Goal: Communication & Community: Answer question/provide support

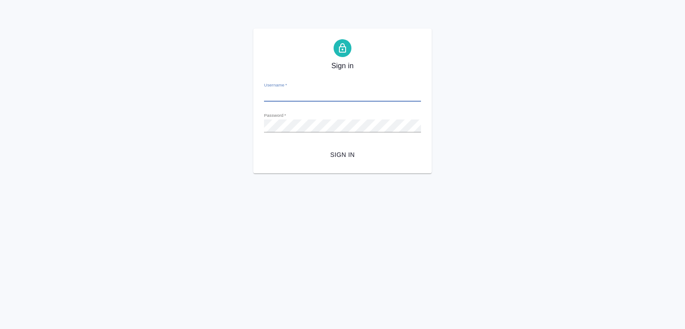
type input "[EMAIL_ADDRESS][DOMAIN_NAME]"
click at [315, 156] on span "Sign in" at bounding box center [342, 154] width 143 height 11
type input "e.malofeeva@awatera.com"
click at [341, 148] on button "Sign in" at bounding box center [342, 155] width 157 height 16
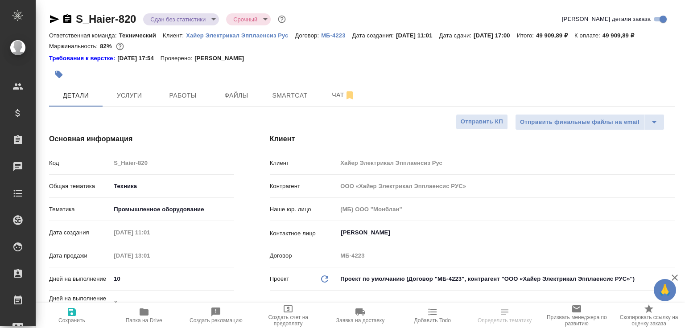
select select "RU"
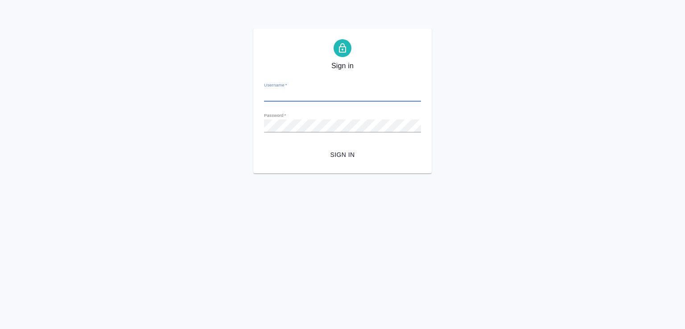
type input "[EMAIL_ADDRESS][DOMAIN_NAME]"
click at [373, 162] on button "Sign in" at bounding box center [342, 155] width 157 height 16
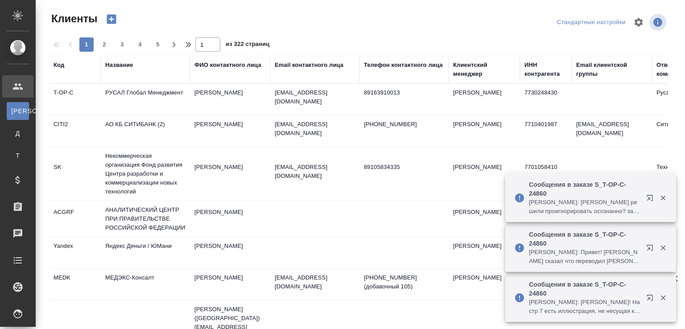
select select "RU"
click at [608, 211] on p "Линова Полина: Авдеенко Кирилл Теги решили проигнорировать осознанно? заголовки…" at bounding box center [584, 207] width 111 height 18
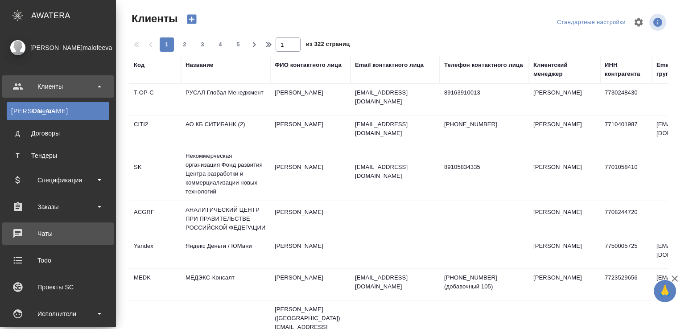
click at [48, 234] on div "Чаты" at bounding box center [58, 233] width 103 height 13
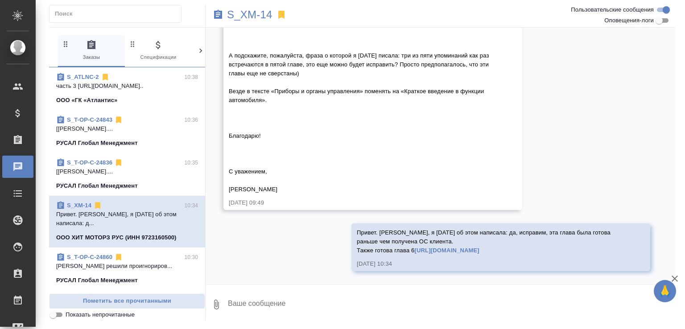
scroll to position [45, 0]
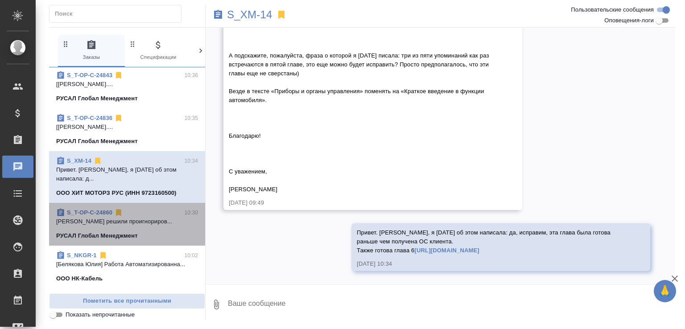
click at [162, 220] on p "Авдеенко Кирилл Теги решили проигнориров..." at bounding box center [127, 221] width 142 height 9
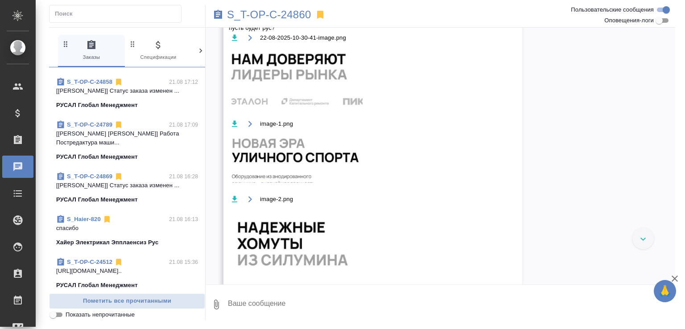
scroll to position [698, 0]
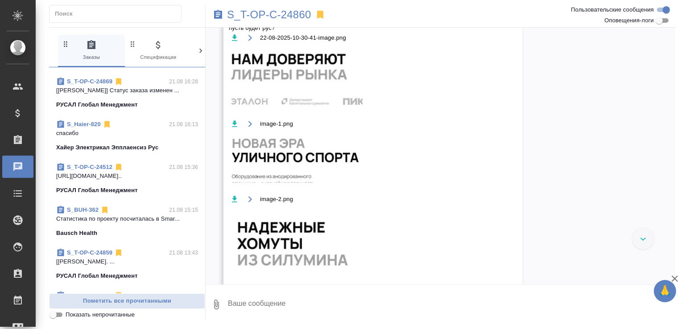
click at [88, 127] on link "S_Haier-820" at bounding box center [84, 124] width 34 height 7
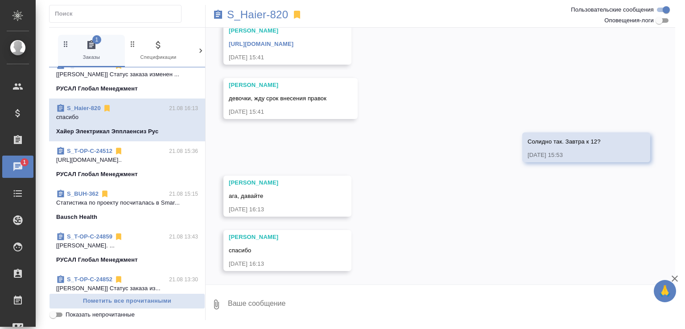
scroll to position [0, 0]
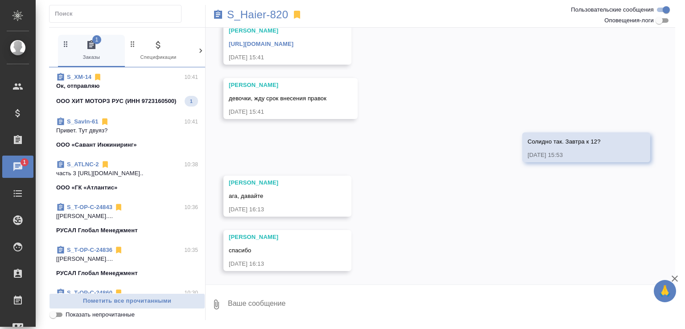
click at [162, 84] on p "Ок, отправляю" at bounding box center [127, 86] width 142 height 9
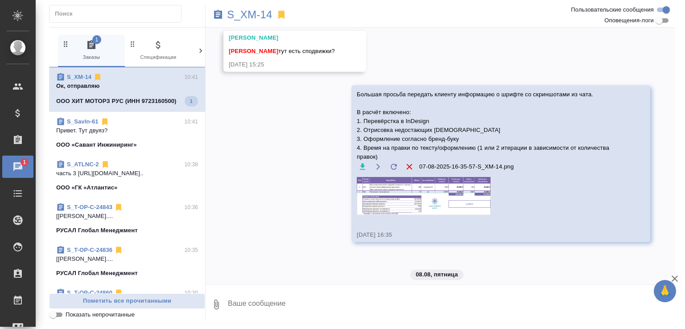
scroll to position [7794, 0]
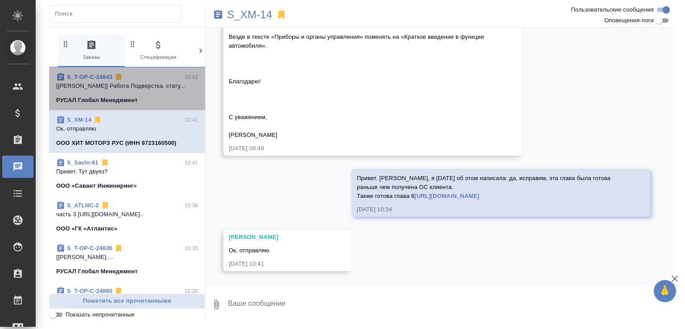
click at [127, 96] on p "РУСАЛ Глобал Менеджмент" at bounding box center [97, 100] width 82 height 9
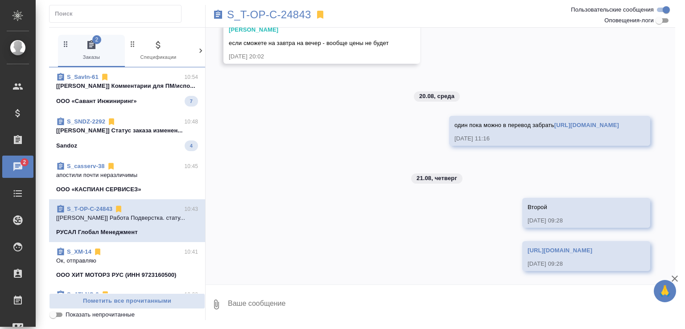
scroll to position [232, 0]
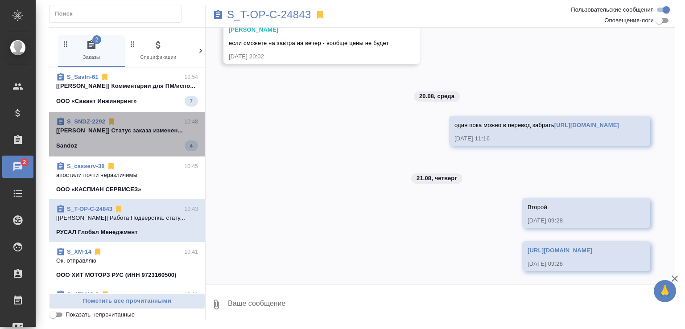
click at [154, 135] on p "[Сайдашева Диляра] Статус заказа изменен..." at bounding box center [127, 130] width 142 height 9
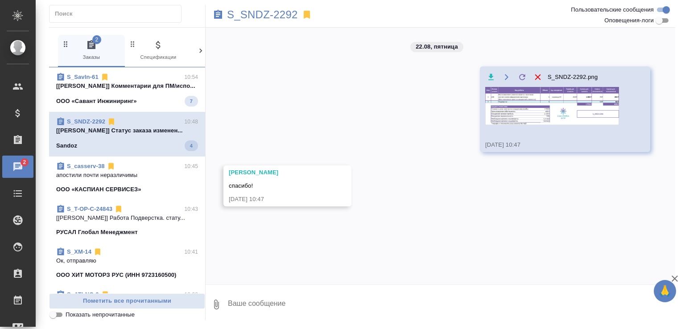
scroll to position [0, 0]
click at [146, 103] on span "S_SavIn-61 10:54 [Усманова Ольга] Комментарии для ПМ/испо... ООО «Савант Инжини…" at bounding box center [127, 90] width 142 height 34
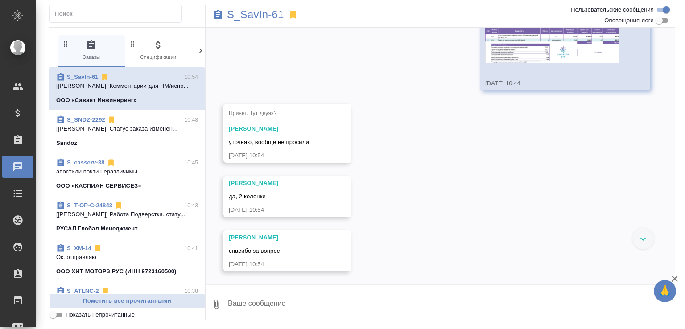
scroll to position [8, 0]
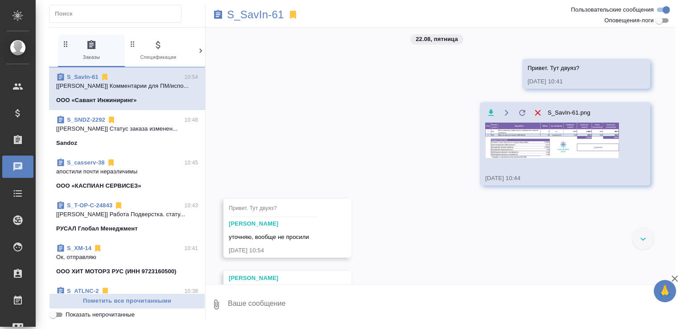
click at [89, 74] on link "S_SavIn-61" at bounding box center [83, 77] width 32 height 7
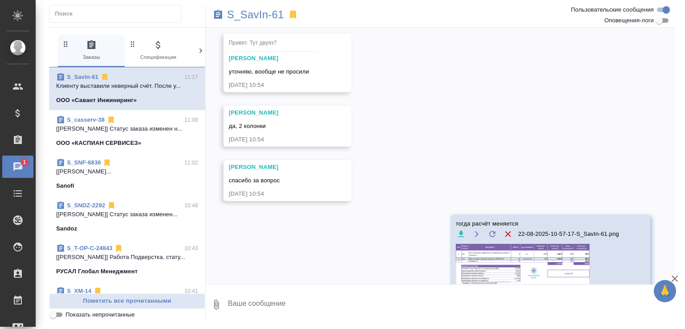
scroll to position [256, 0]
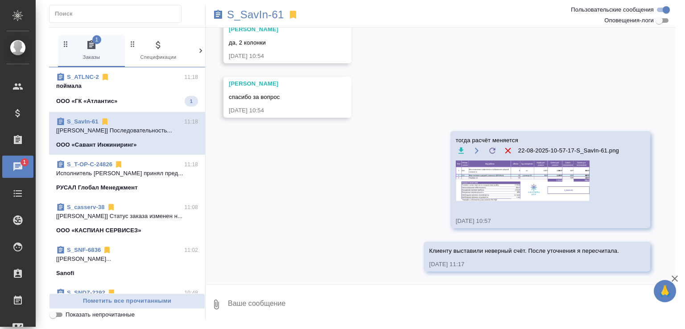
click at [148, 94] on span "S_ATLNC-2 11:18 поймала ООО «ГК «Атлантис» 1" at bounding box center [127, 90] width 142 height 34
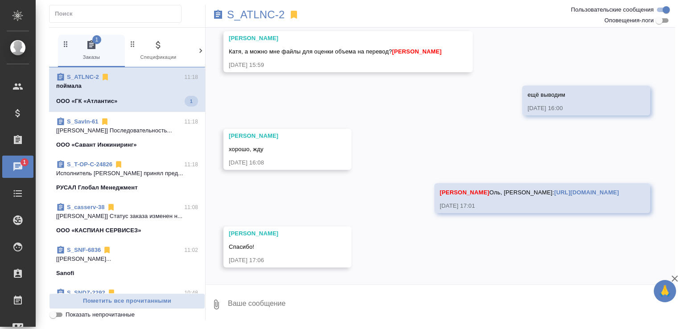
scroll to position [3425, 0]
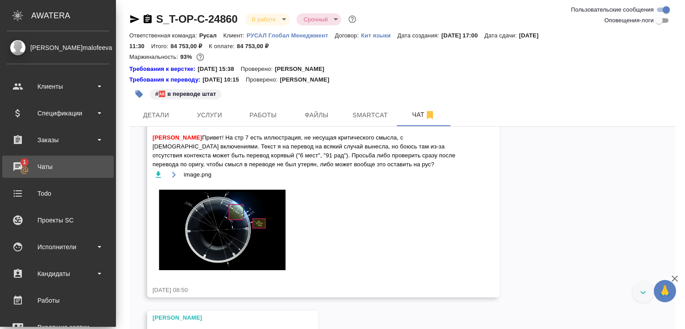
scroll to position [277, 0]
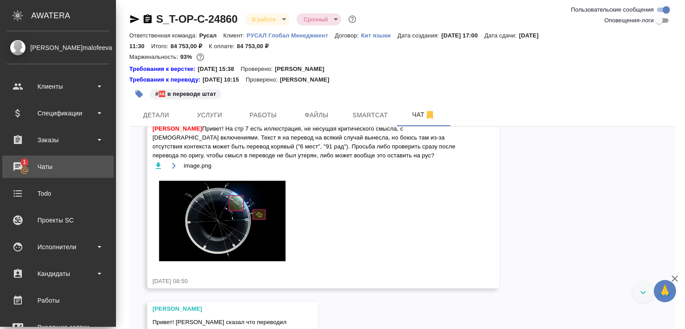
click at [28, 168] on div "Чаты" at bounding box center [58, 166] width 103 height 13
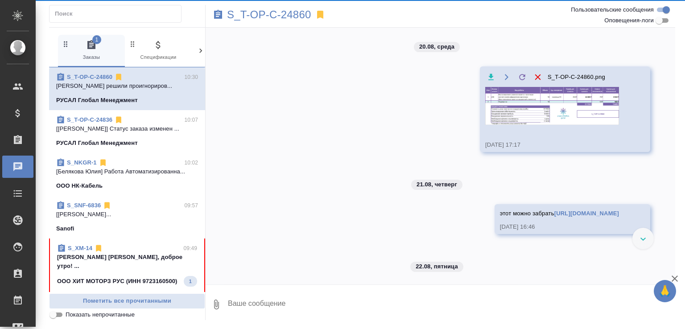
scroll to position [964, 0]
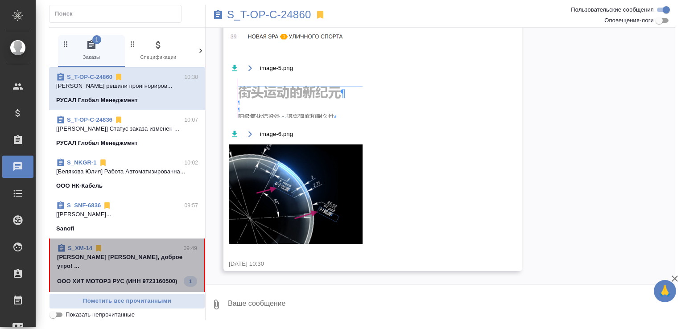
click at [143, 253] on div "S_XM-14 09:49" at bounding box center [127, 248] width 140 height 9
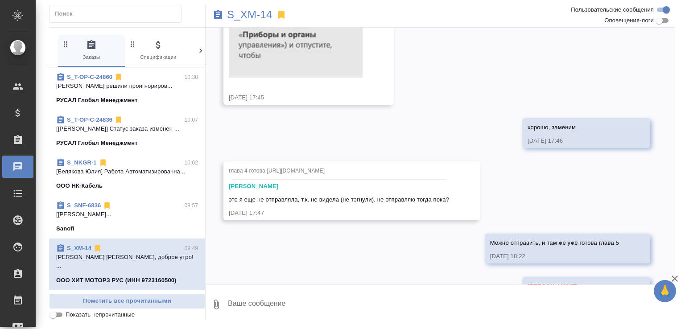
scroll to position [8359, 0]
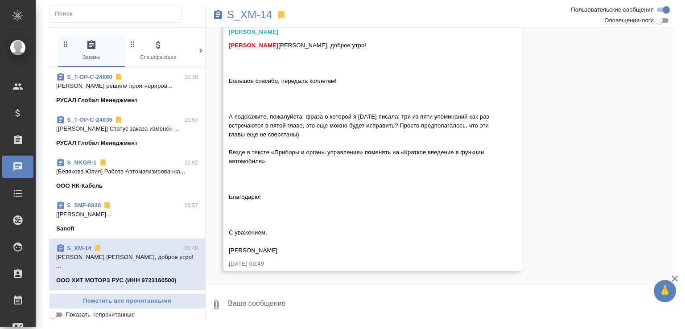
click at [257, 302] on textarea at bounding box center [451, 304] width 448 height 30
click at [257, 300] on textarea at bounding box center [451, 304] width 448 height 30
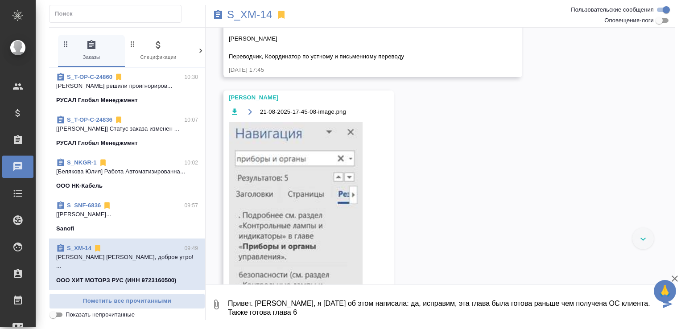
scroll to position [7145, 0]
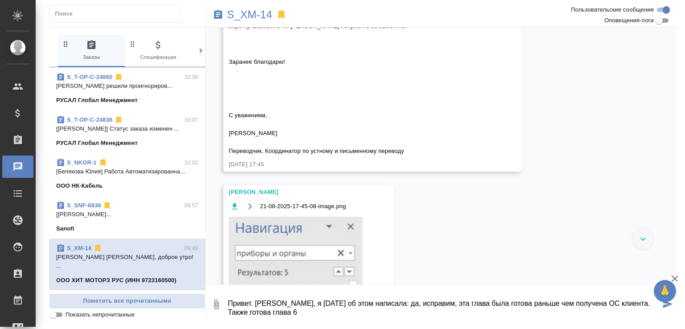
drag, startPoint x: 618, startPoint y: 97, endPoint x: 473, endPoint y: 92, distance: 145.8
copy link "https://drive.awatera.com/s/TK27M82rdQEXyFy"
click at [316, 314] on textarea "Привет. Оля, я вчера об этом написала: да, исправим, эта глава была готова рань…" at bounding box center [443, 304] width 433 height 30
paste textarea "https://drive.awatera.com/s/TK27M82rdQEXyFy"
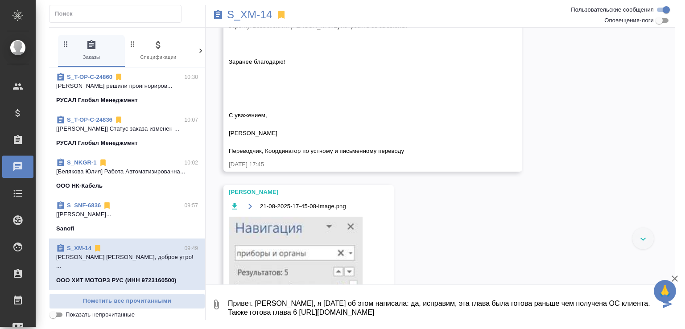
type textarea "Привет. Оля, я вчера об этом написала: да, исправим, эта глава была готова рань…"
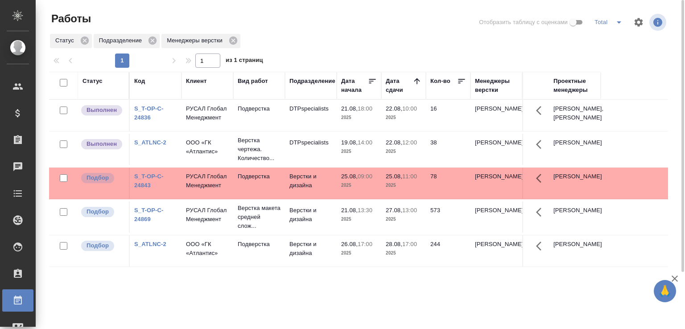
click at [251, 131] on td "Подверстка" at bounding box center [259, 115] width 52 height 31
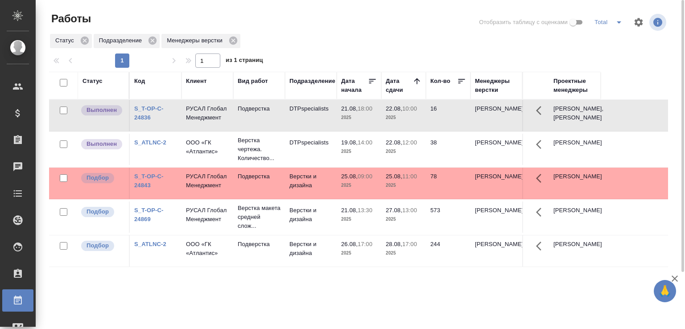
click at [251, 131] on td "Подверстка" at bounding box center [259, 115] width 52 height 31
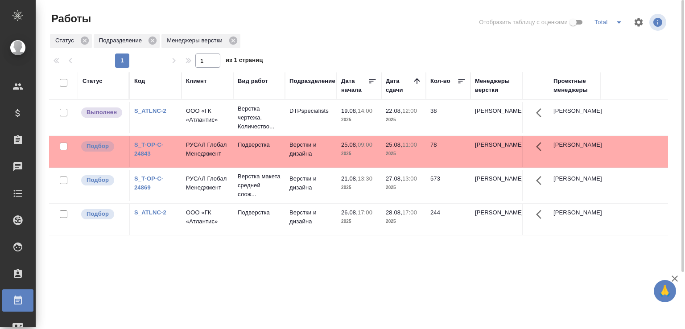
click at [414, 133] on td "25.08, 11:00 2025" at bounding box center [403, 117] width 45 height 31
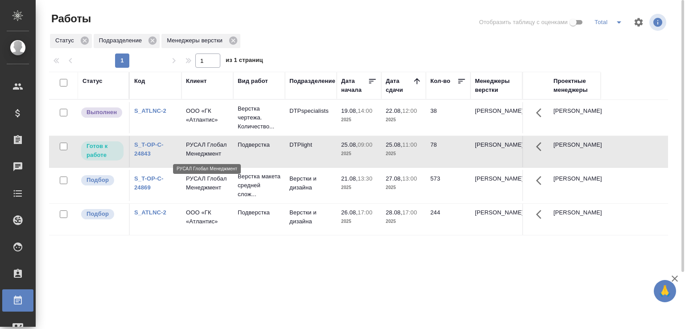
click at [223, 150] on p "РУСАЛ Глобал Менеджмент" at bounding box center [207, 149] width 43 height 18
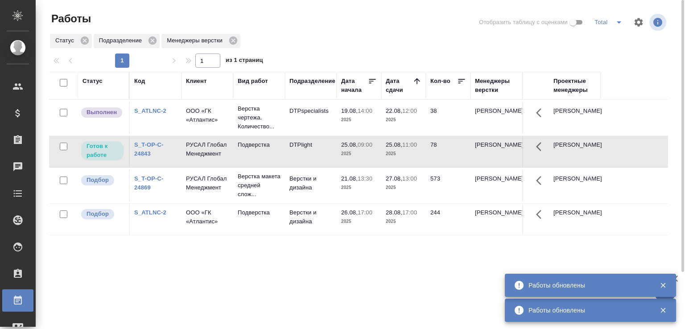
click at [232, 130] on td "ООО «ГК «Атлантис»" at bounding box center [207, 117] width 52 height 31
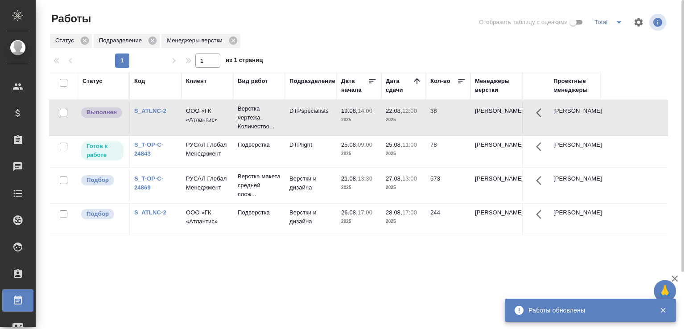
click at [232, 130] on td "ООО «ГК «Атлантис»" at bounding box center [207, 117] width 52 height 31
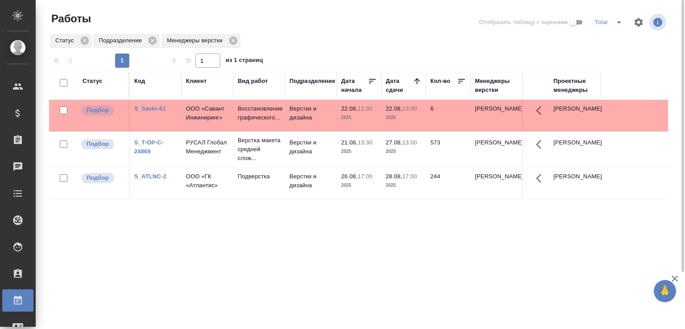
click at [302, 113] on td "Верстки и дизайна" at bounding box center [311, 115] width 52 height 31
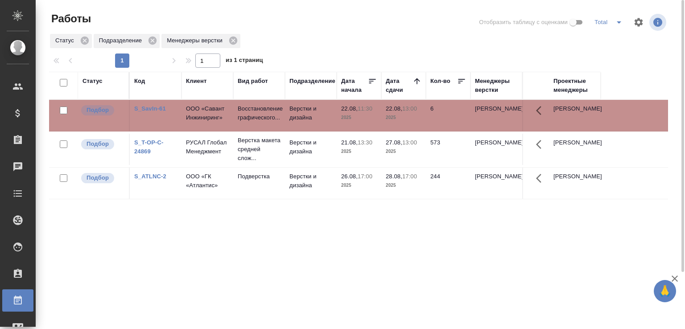
click at [302, 113] on td "Верстки и дизайна" at bounding box center [311, 115] width 52 height 31
click at [287, 24] on div at bounding box center [362, 22] width 209 height 21
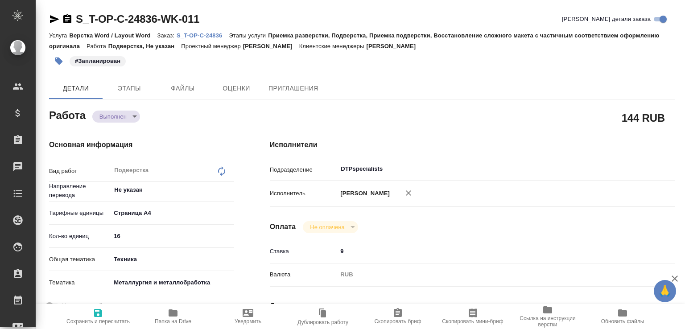
type textarea "x"
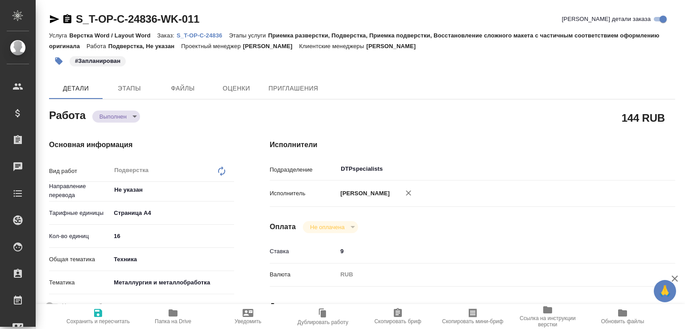
type textarea "x"
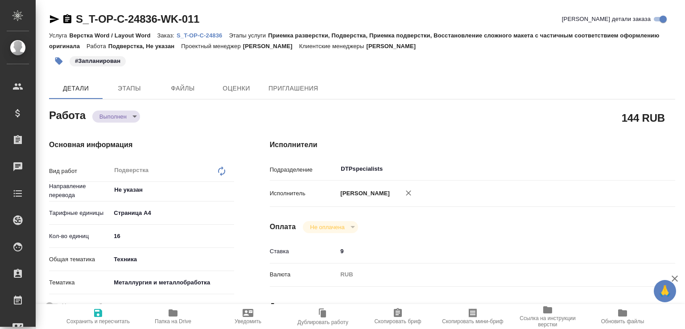
click at [120, 117] on body "🙏 .cls-1 fill:#fff; AWATERA [PERSON_NAME]malofeeva Клиенты Спецификации Заказы …" at bounding box center [342, 164] width 685 height 329
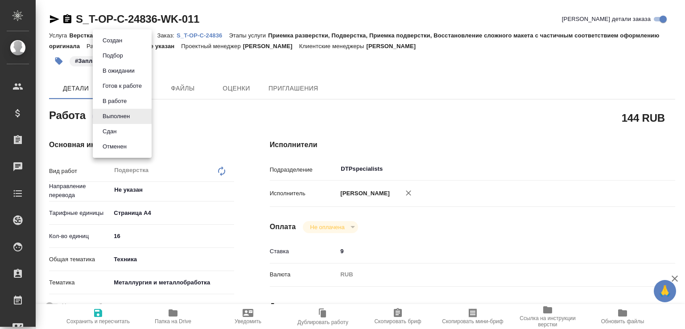
type textarea "x"
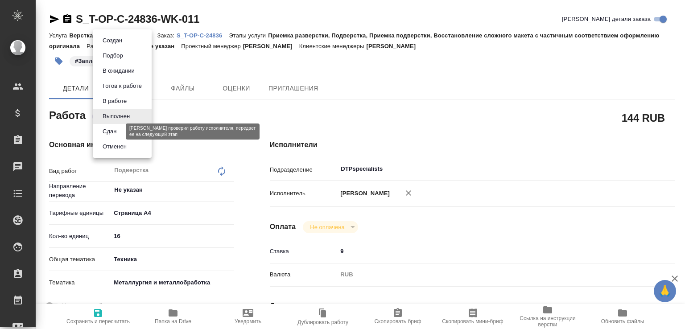
click at [109, 131] on button "Сдан" at bounding box center [109, 132] width 19 height 10
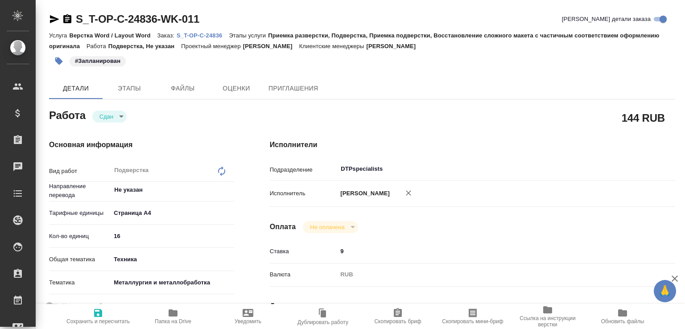
type textarea "x"
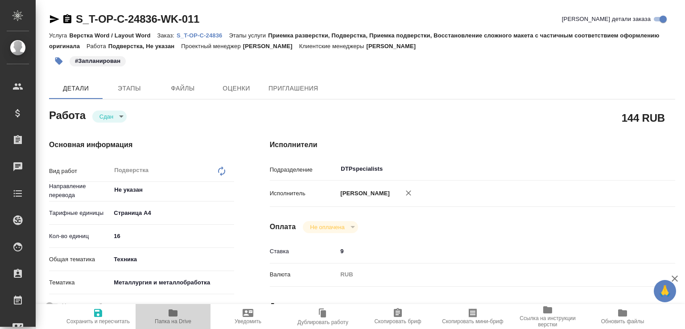
click at [180, 312] on span "Папка на Drive" at bounding box center [173, 316] width 64 height 17
type textarea "x"
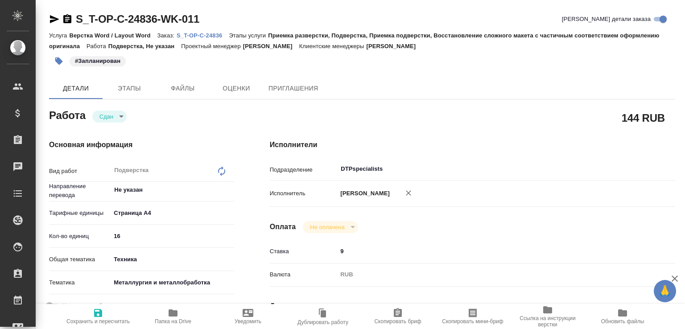
type textarea "x"
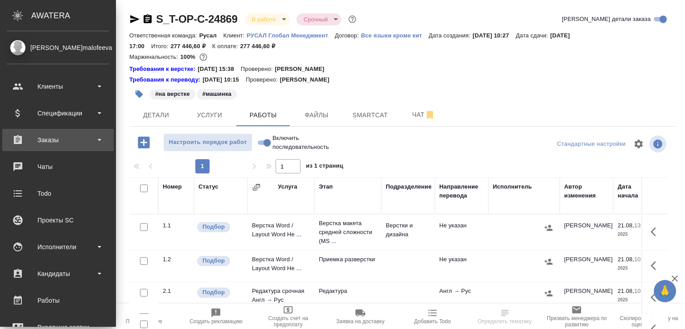
click at [64, 140] on div "Заказы" at bounding box center [58, 139] width 103 height 13
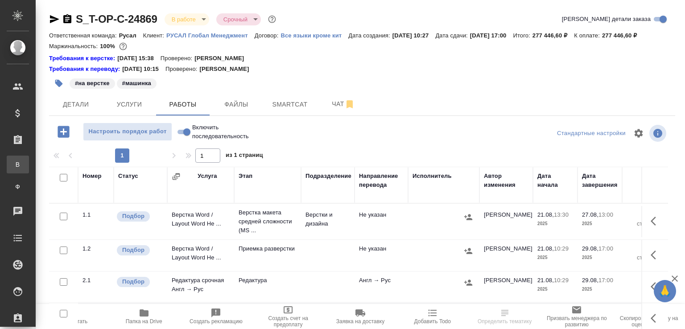
click at [13, 161] on div "Все заказы" at bounding box center [6, 164] width 13 height 9
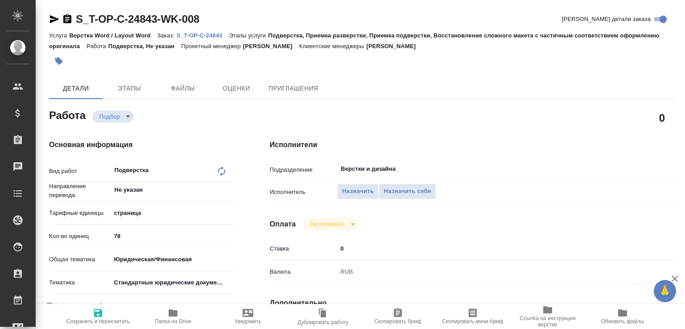
click at [228, 35] on p "S_T-OP-C-24843" at bounding box center [203, 35] width 52 height 7
click at [349, 189] on span "Назначить" at bounding box center [358, 191] width 32 height 10
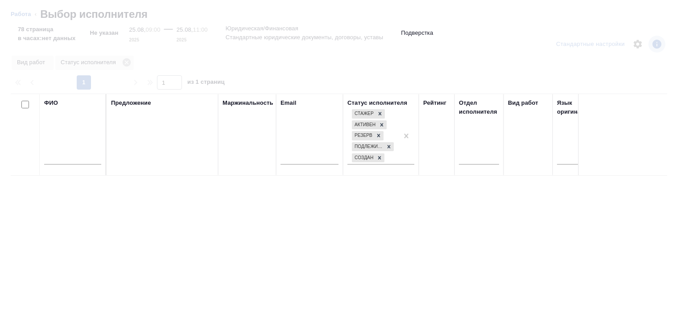
click at [87, 159] on input "text" at bounding box center [72, 158] width 57 height 11
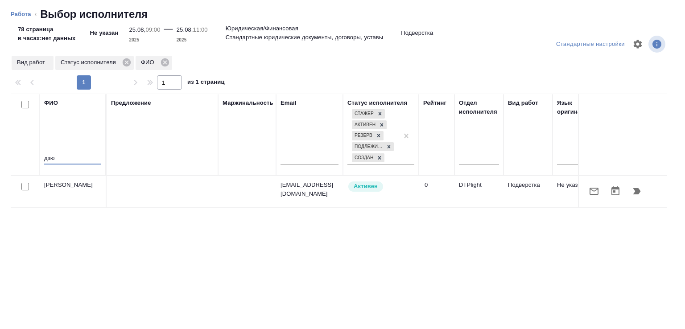
type input "дзю"
click at [632, 194] on icon "button" at bounding box center [636, 191] width 11 height 11
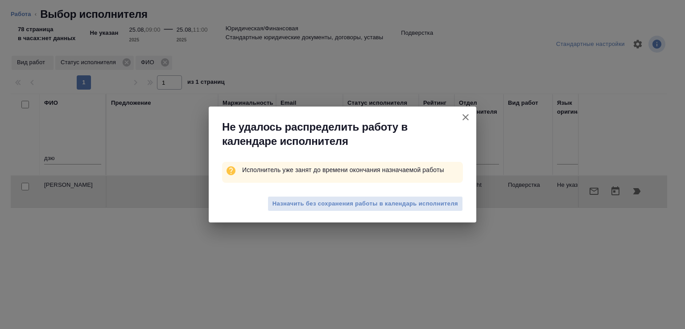
click at [390, 214] on div "Назначить без сохранения работы в календарь исполнителя" at bounding box center [342, 205] width 267 height 36
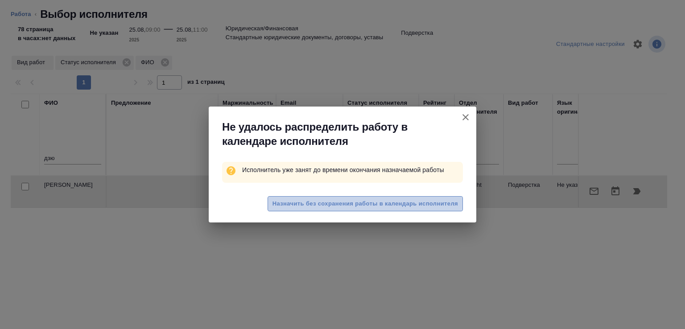
click at [390, 205] on span "Назначить без сохранения работы в календарь исполнителя" at bounding box center [364, 204] width 185 height 10
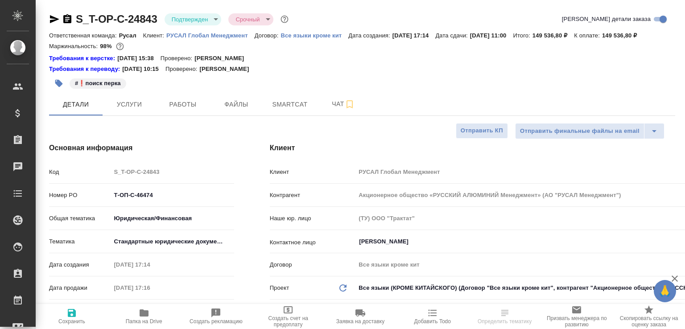
select select "RU"
click at [198, 115] on button "Работы" at bounding box center [182, 104] width 53 height 22
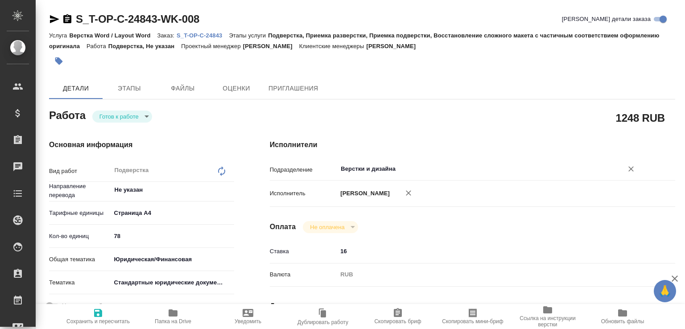
type textarea "x"
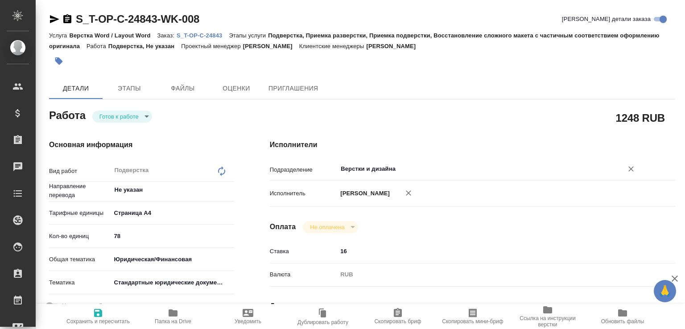
type textarea "x"
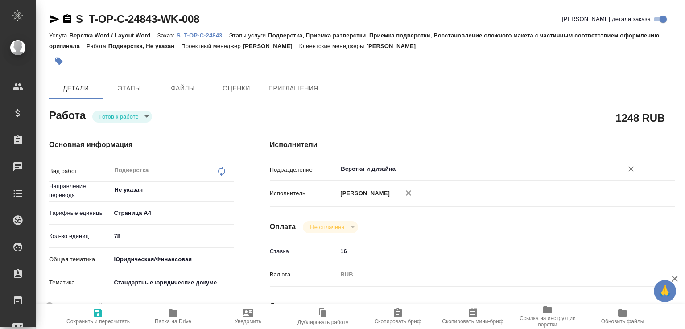
click at [348, 176] on div "Верстки и дизайна ​" at bounding box center [489, 169] width 304 height 16
type input "d"
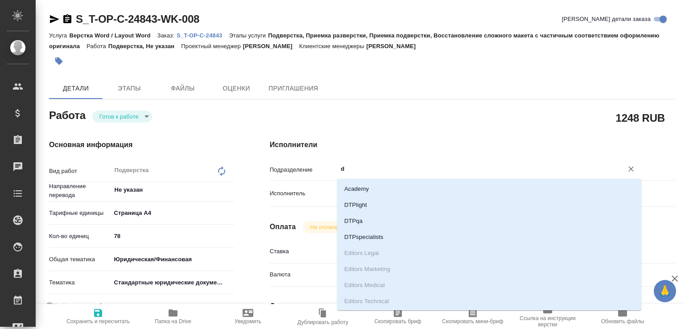
type textarea "x"
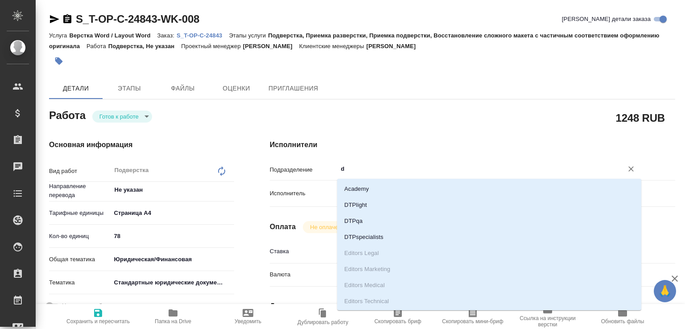
type input "dt"
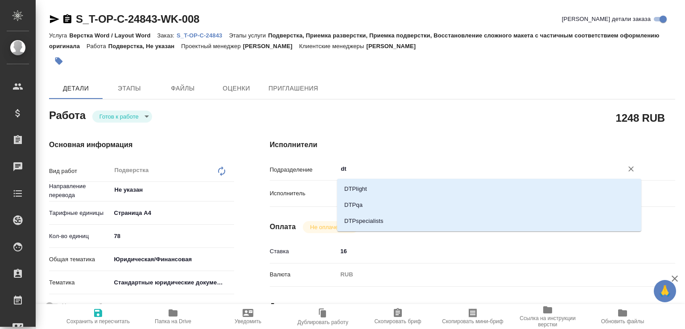
type textarea "x"
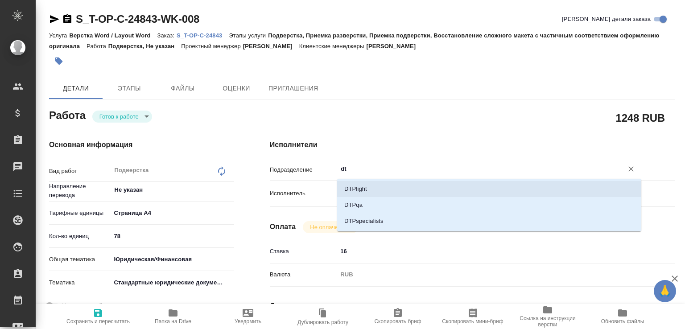
click at [353, 187] on li "DTPlight" at bounding box center [489, 189] width 304 height 16
type textarea "x"
type input "DTPlight"
type textarea "x"
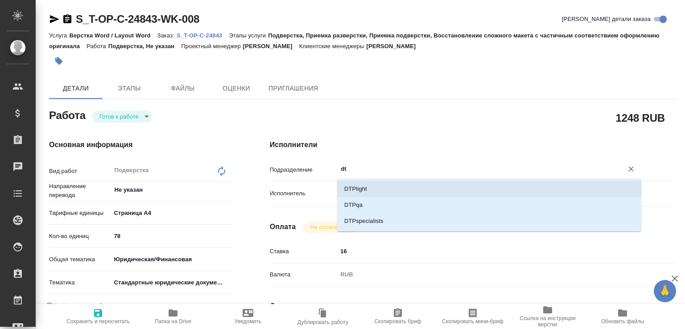
type textarea "x"
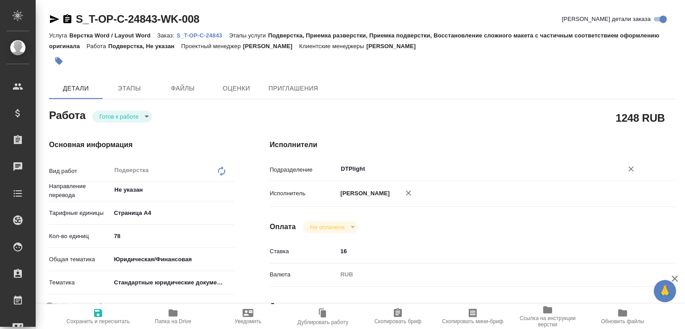
type input "DTPlight"
click at [102, 323] on span "Сохранить и пересчитать" at bounding box center [97, 321] width 63 height 6
type textarea "x"
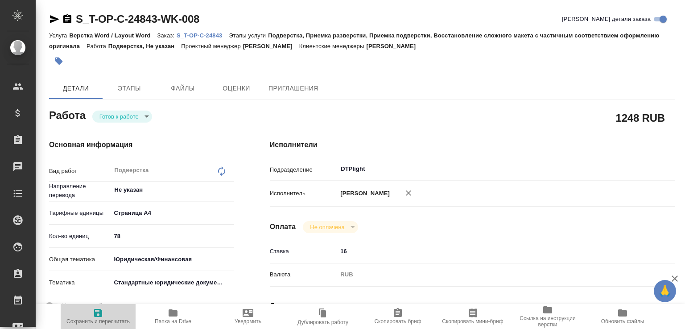
type textarea "x"
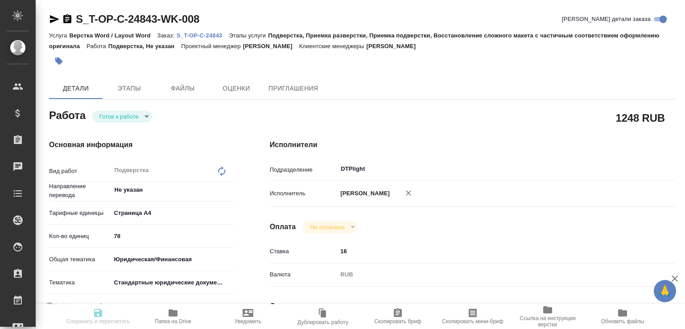
type textarea "x"
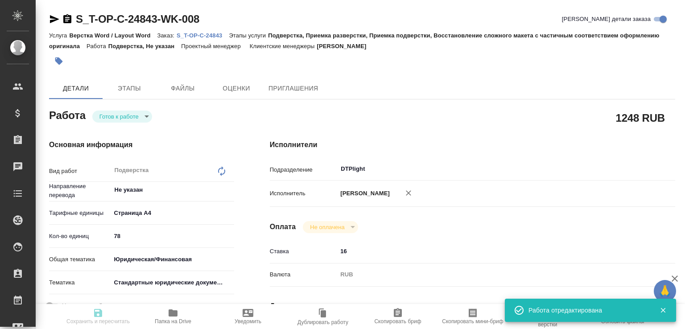
type input "readyForWork"
type textarea "Подверстка"
type textarea "x"
type input "Не указан"
type input "5f036ec4e16dec2d6b59c8ff"
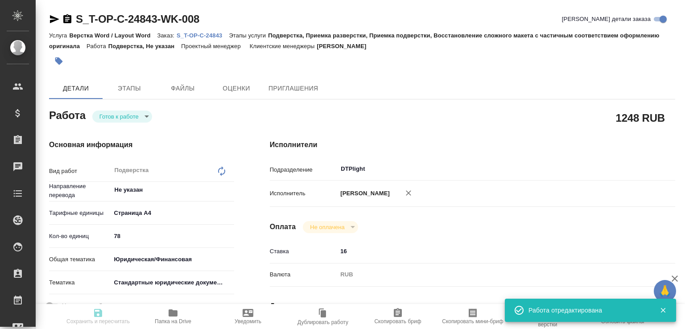
type input "78"
type input "yr-fn"
type input "5f647205b73bc97568ca66bf"
type input "[DATE] 09:00"
type input "[DATE] 11:00"
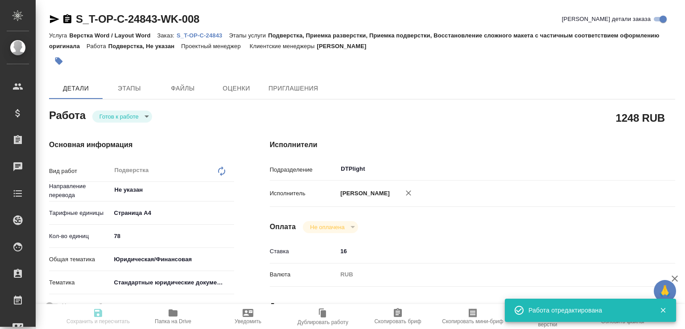
type input "[DATE] 11:00"
type input "DTPlight"
type input "notPayed"
type input "16"
type input "RUB"
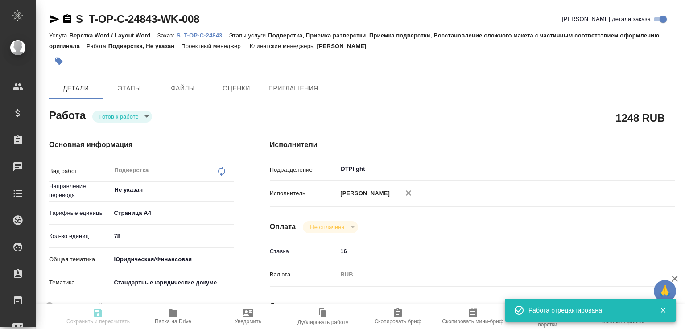
type input "[PERSON_NAME]"
type textarea "x"
type textarea "/Clients/Т-ОП-С_Русал Глобал Менеджмент/Orders/S_T-OP-C-24843/DTP/S_T-OP-C-2484…"
type textarea "x"
type input "S_T-OP-C-24843"
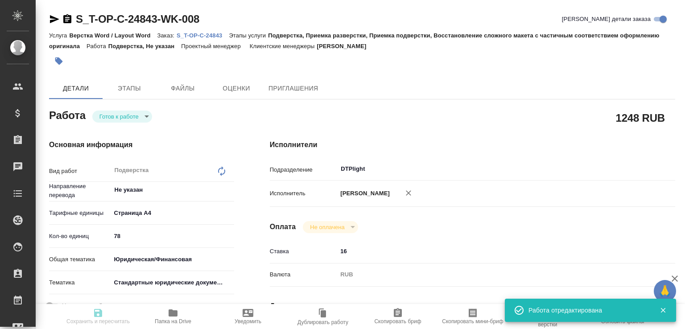
type input "Т-ОП-С-46474"
type input "Верстка Word / Layout Word"
type input "Подверстка, Приемка разверстки, Приемка подверстки, Восстановление сложного мак…"
type input "[PERSON_NAME]"
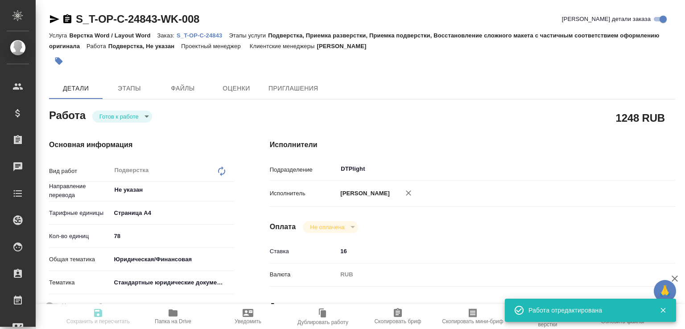
type input "/Clients/Т-ОП-С_Русал Глобал Менеджмент/Orders/S_T-OP-C-24843"
type textarea "x"
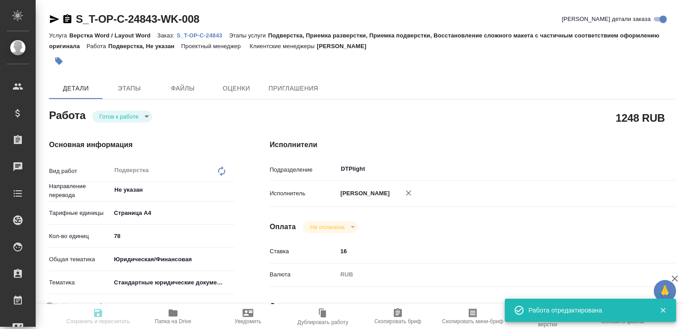
type textarea "x"
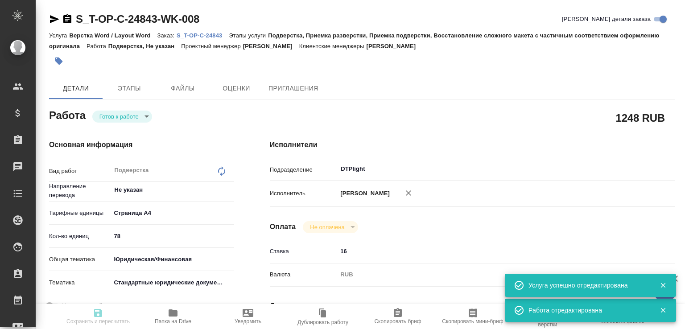
type textarea "x"
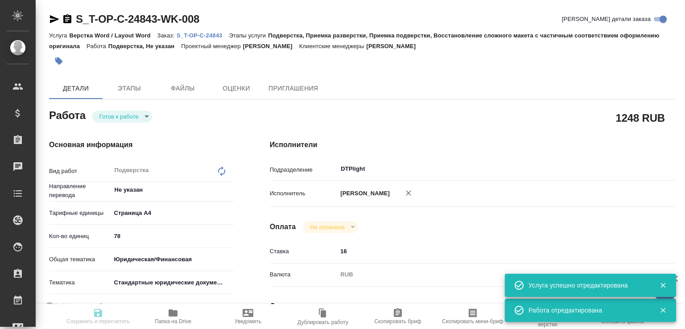
type input "readyForWork"
type textarea "Подверстка"
type textarea "x"
type input "Не указан"
type input "5f036ec4e16dec2d6b59c8ff"
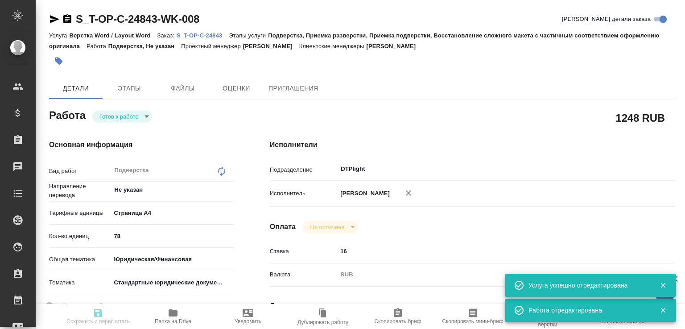
type input "78"
type input "yr-fn"
type input "5f647205b73bc97568ca66bf"
type input "25.08.2025 09:00"
type input "25.08.2025 11:00"
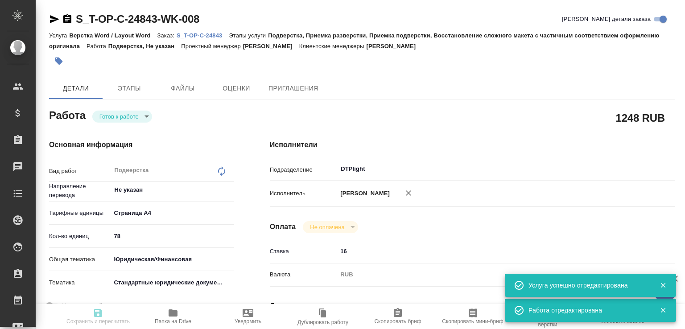
type input "25.08.2025 11:00"
type input "DTPlight"
type input "notPayed"
type input "16"
type input "RUB"
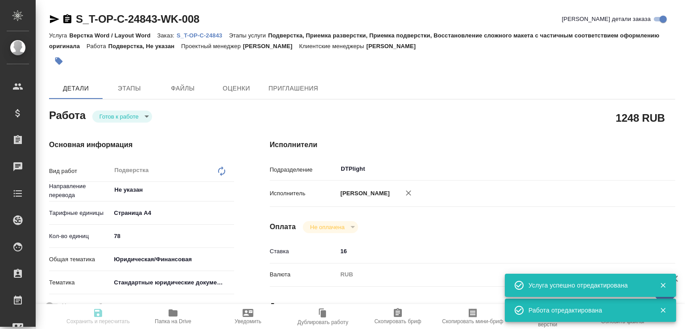
type input "[PERSON_NAME]"
type textarea "x"
type textarea "/Clients/Т-ОП-С_Русал Глобал Менеджмент/Orders/S_T-OP-C-24843/DTP/S_T-OP-C-2484…"
type textarea "x"
type input "S_T-OP-C-24843"
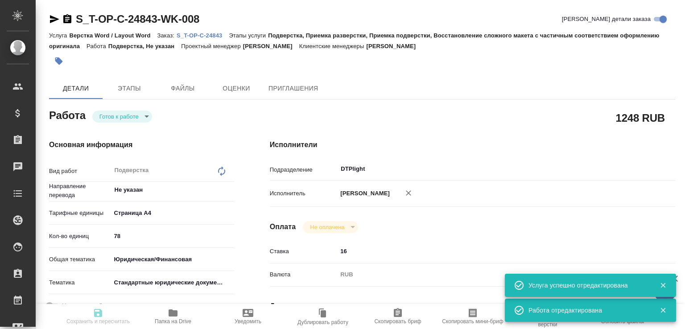
type input "Т-ОП-С-46474"
type input "Верстка Word / Layout Word"
type input "Подверстка, Приемка разверстки, Приемка подверстки, Восстановление сложного мак…"
type input "Меньшикова Александра"
type input "[PERSON_NAME]"
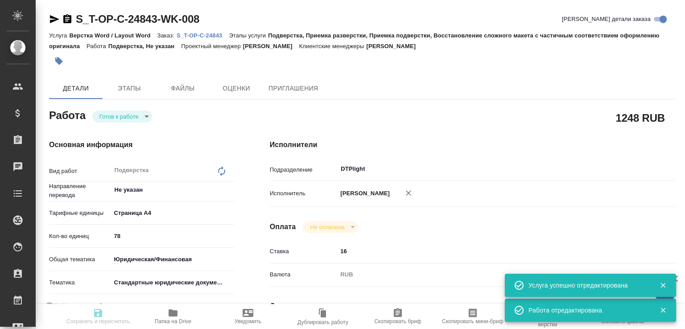
type input "/Clients/Т-ОП-С_Русал Глобал Менеджмент/Orders/S_T-OP-C-24843"
type textarea "x"
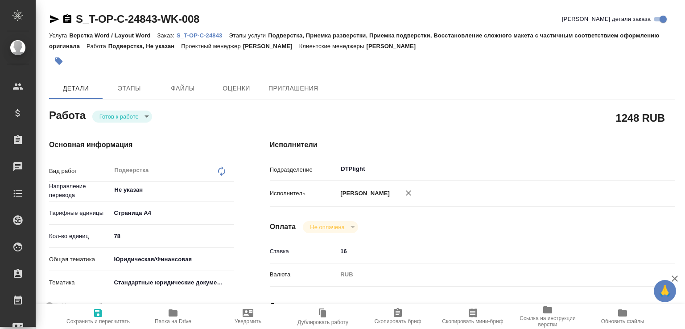
click at [52, 22] on icon "button" at bounding box center [54, 19] width 9 height 8
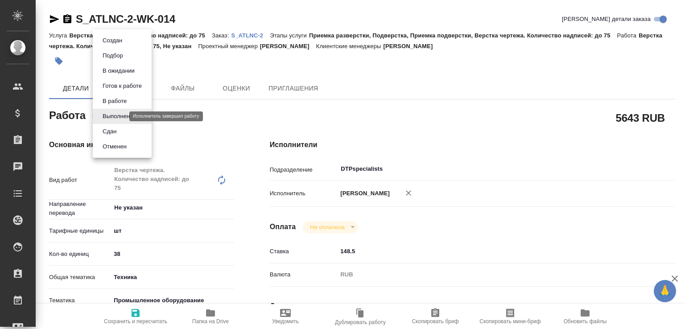
click at [110, 116] on body "🙏 .cls-1 fill:#fff; AWATERA [PERSON_NAME]malofeeva Клиенты Спецификации Заказы …" at bounding box center [342, 164] width 685 height 329
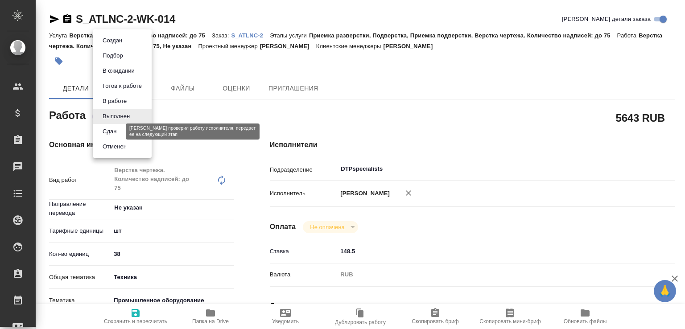
click at [107, 129] on button "Сдан" at bounding box center [109, 132] width 19 height 10
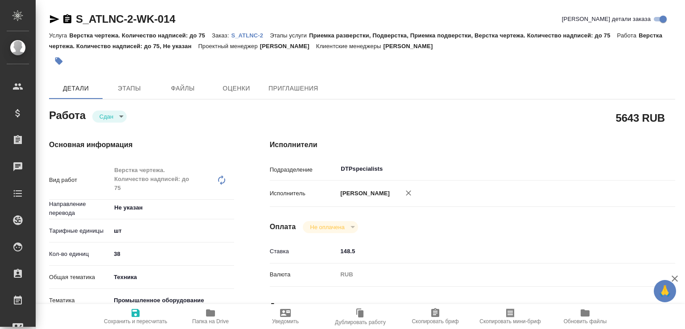
type textarea "x"
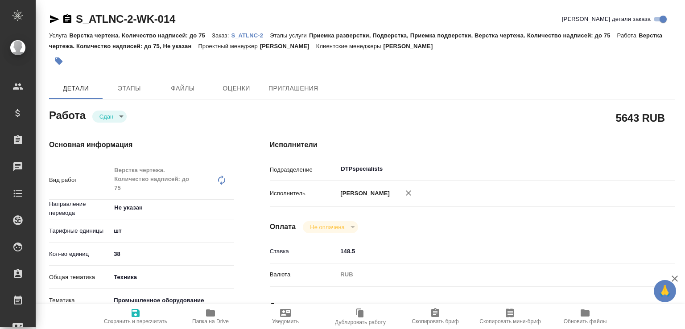
type textarea "x"
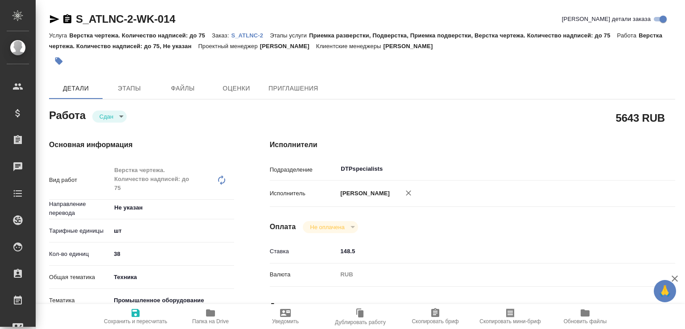
click at [210, 320] on span "Папка на Drive" at bounding box center [210, 321] width 37 height 6
type textarea "x"
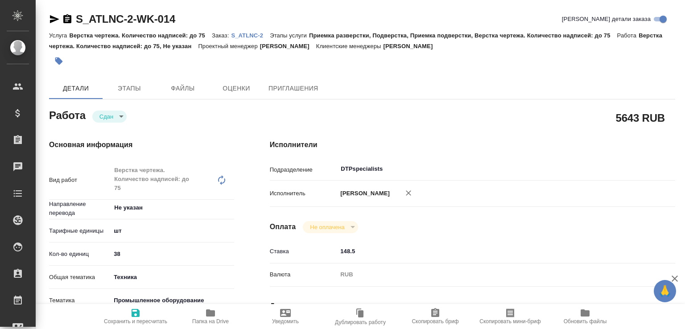
type textarea "x"
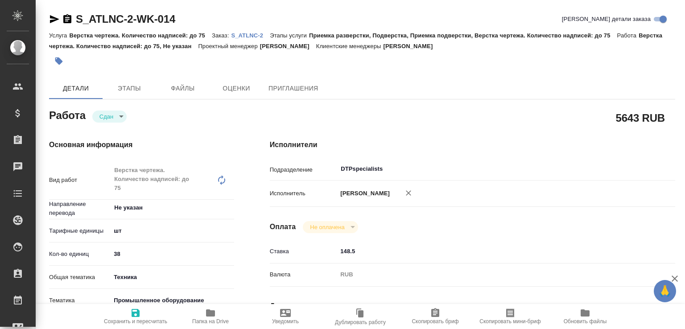
type textarea "x"
click at [259, 33] on p "S_ATLNC-2" at bounding box center [250, 35] width 39 height 7
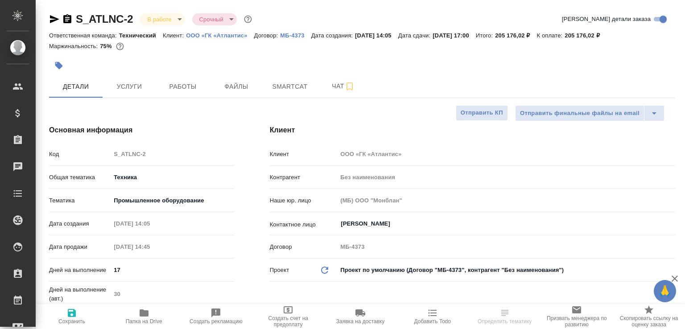
select select "RU"
type textarea "x"
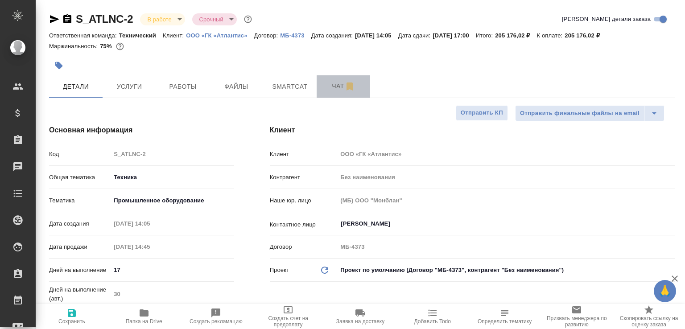
click at [341, 91] on span "Чат" at bounding box center [343, 86] width 43 height 11
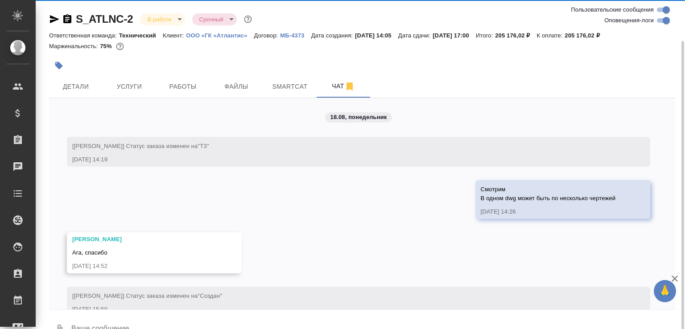
scroll to position [21, 0]
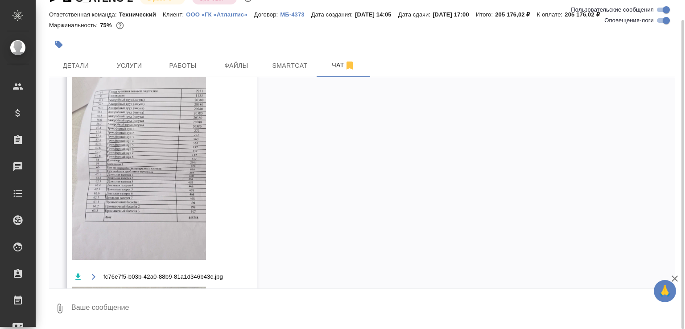
click at [95, 309] on textarea at bounding box center [372, 308] width 604 height 30
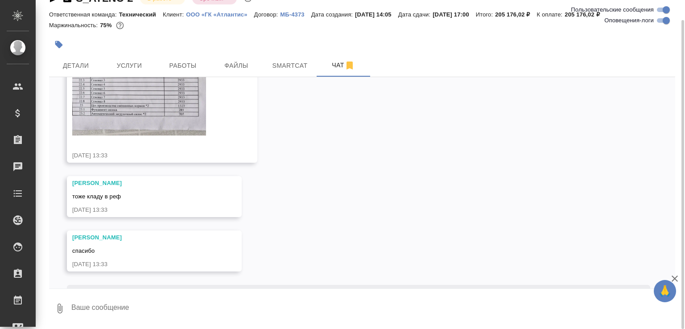
scroll to position [7715, 0]
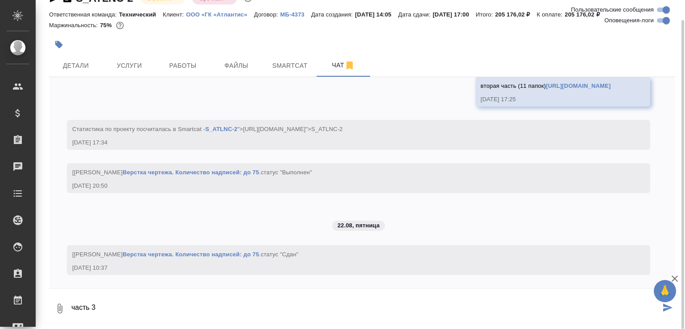
paste textarea "[URL][DOMAIN_NAME]"
type textarea "часть 3 [URL][DOMAIN_NAME]"
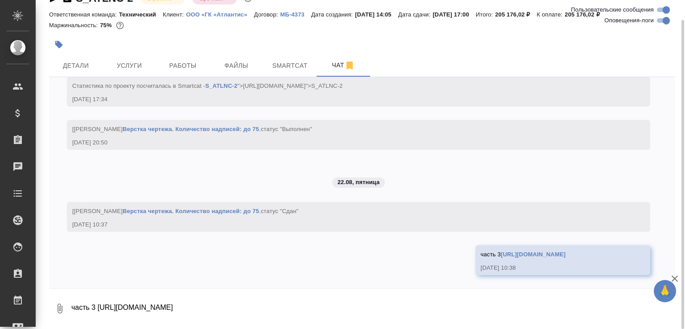
scroll to position [7758, 0]
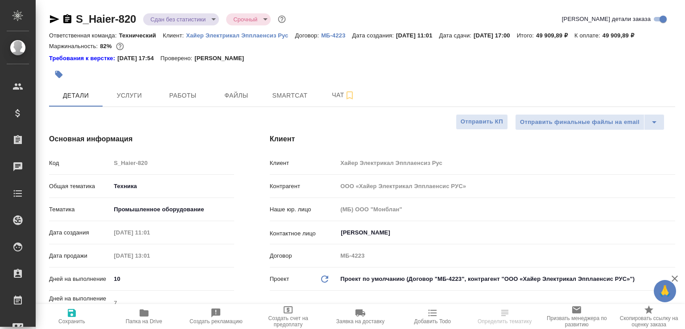
select select "RU"
click at [152, 314] on span "Папка на Drive" at bounding box center [144, 316] width 62 height 17
select select "RU"
type textarea "x"
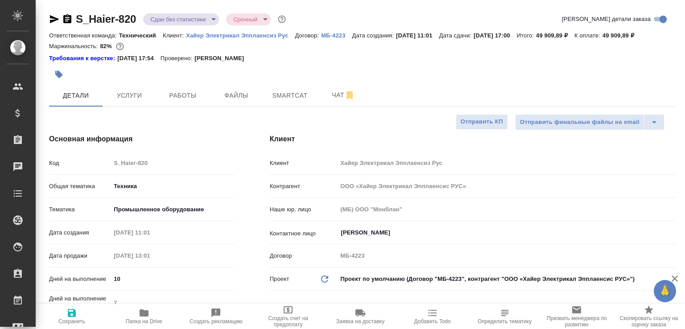
type textarea "x"
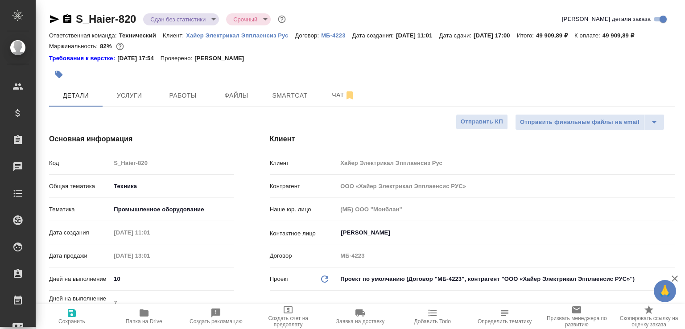
type textarea "x"
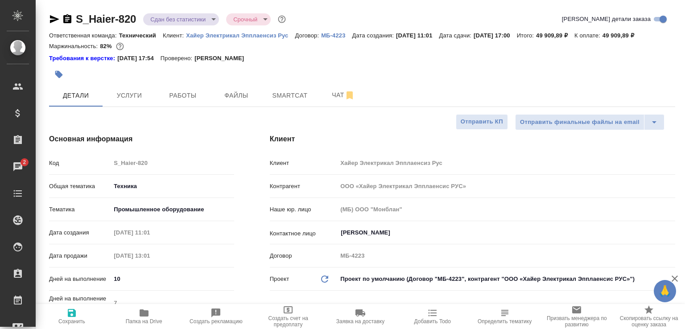
type textarea "x"
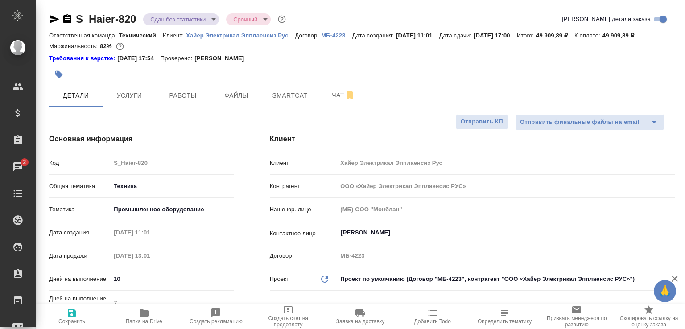
type textarea "x"
click at [329, 97] on button "Чат" at bounding box center [342, 95] width 53 height 22
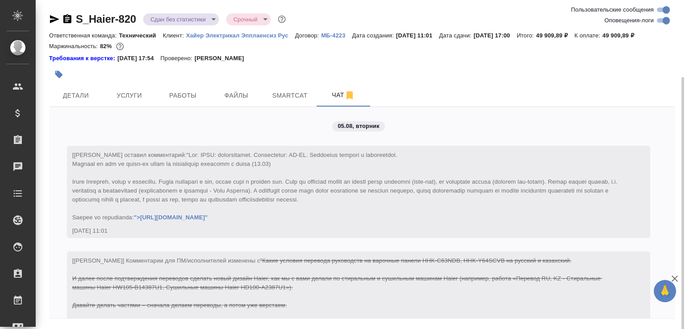
scroll to position [41, 0]
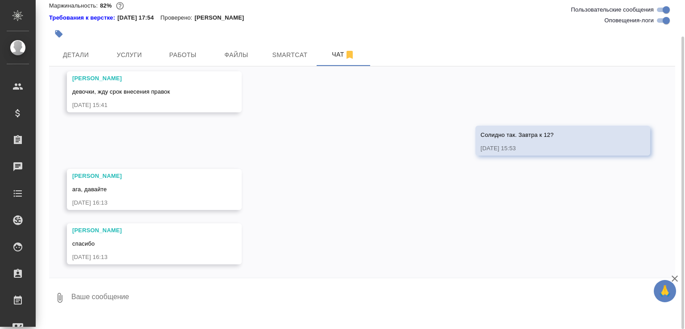
click at [192, 313] on textarea at bounding box center [372, 298] width 604 height 30
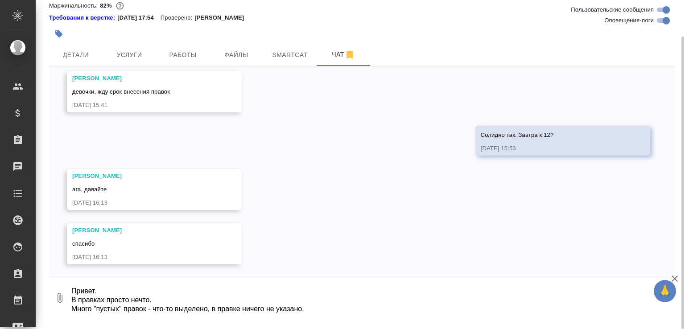
scroll to position [15, 0]
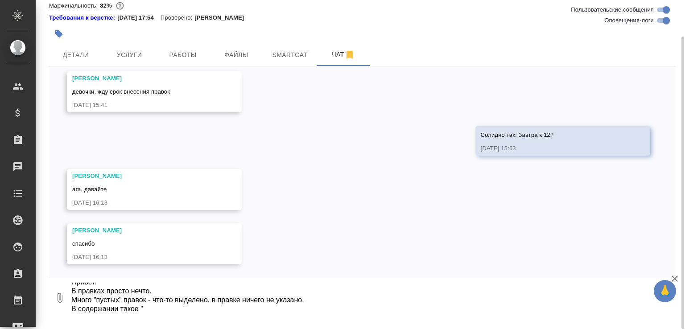
paste textarea "вот здесь надо посмотреть по модержанию, насколько корректно распределены уровн…"
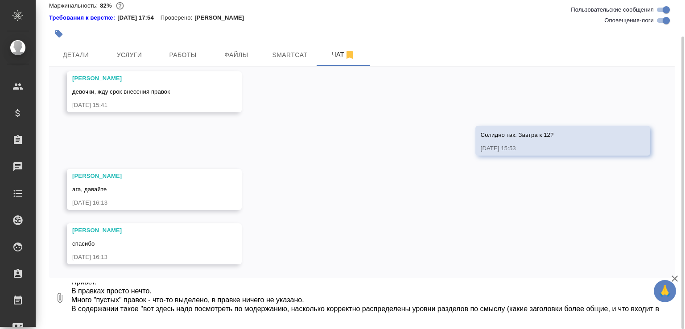
scroll to position [24, 0]
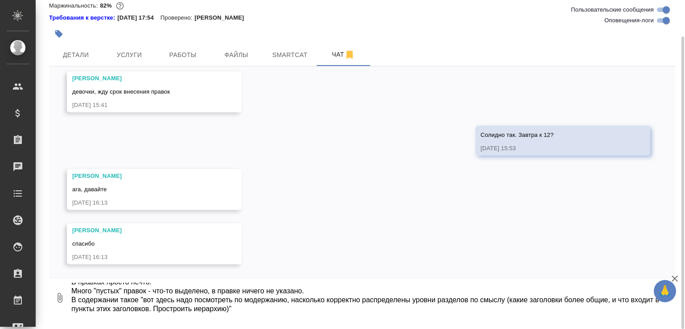
click at [262, 309] on textarea "Привет. В правках просто нечто. Много "пустых" правок - что-то выделено, в прав…" at bounding box center [365, 298] width 590 height 30
click at [302, 313] on textarea "Привет. В правках просто нечто. Много "пустых" правок - что-то выделено, в прав…" at bounding box center [365, 298] width 590 height 30
drag, startPoint x: 143, startPoint y: 311, endPoint x: 121, endPoint y: 307, distance: 22.1
click at [121, 307] on textarea "Привет. В правках просто нечто. Много "пустых" правок - что-то выделено, в прав…" at bounding box center [365, 298] width 590 height 30
click at [308, 313] on textarea "Привет. В правках просто нечто. Много "пустых" правок - что-то выделено, в прав…" at bounding box center [365, 298] width 590 height 30
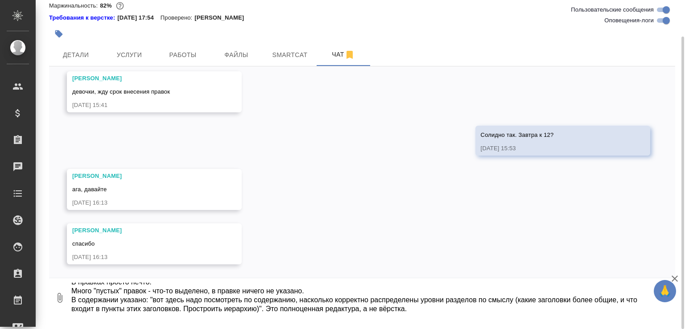
scroll to position [33, 0]
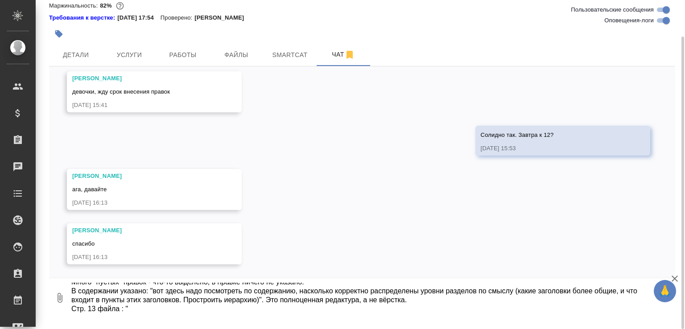
paste textarea "Добавить вводный абзац из английской версии индукционной варочной о том, что эт…"
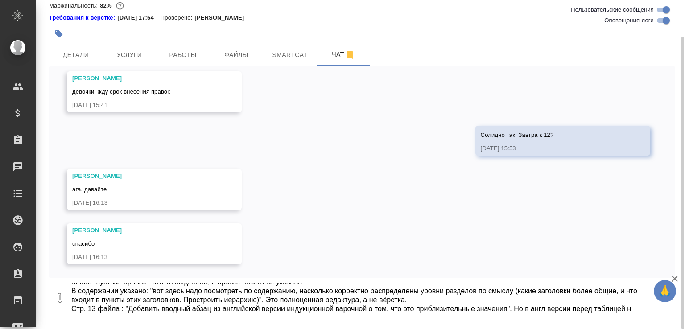
scroll to position [41, 0]
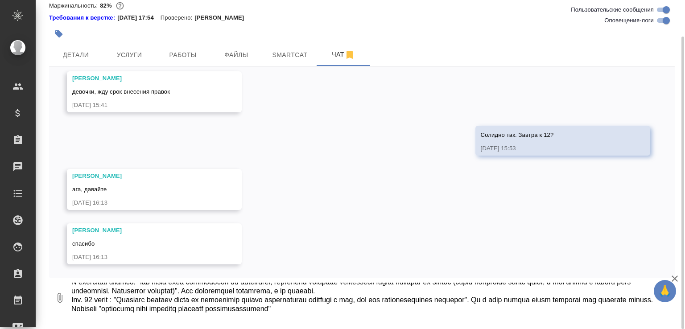
click at [189, 313] on textarea at bounding box center [365, 298] width 590 height 30
drag, startPoint x: 189, startPoint y: 318, endPoint x: 383, endPoint y: 318, distance: 193.9
click at [383, 313] on textarea at bounding box center [365, 298] width 590 height 30
click at [155, 312] on textarea at bounding box center [365, 298] width 590 height 30
click at [122, 311] on textarea at bounding box center [365, 298] width 590 height 30
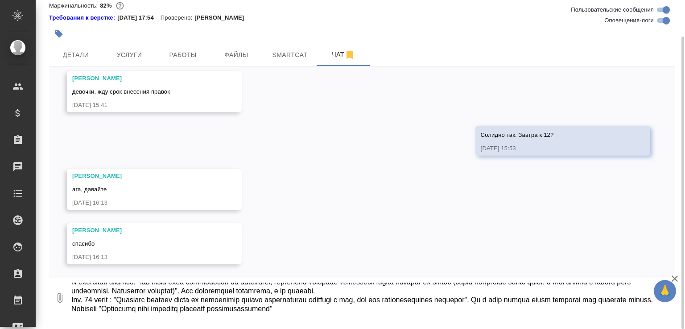
paste textarea "UM PC-D35501` HHK-C63NDB EN(ru)"
click at [586, 313] on textarea at bounding box center [365, 298] width 590 height 30
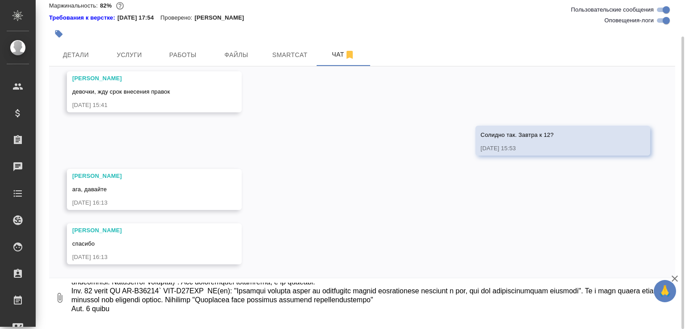
paste textarea "UM HHK-Y64SCVB PK-B472156 EN(ru)"
type textarea "Привет. В правках просто нечто. Много "пустых" правок - что-то выделено, в прав…"
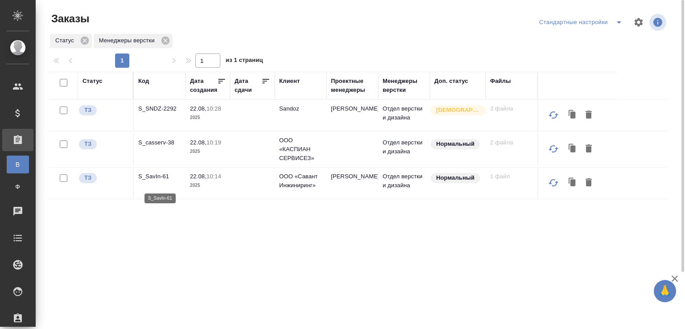
click at [150, 181] on p "S_SavIn-61" at bounding box center [159, 176] width 43 height 9
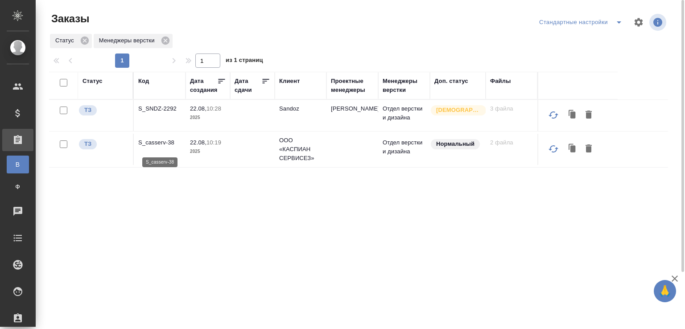
click at [162, 147] on p "S_casserv-38" at bounding box center [159, 142] width 43 height 9
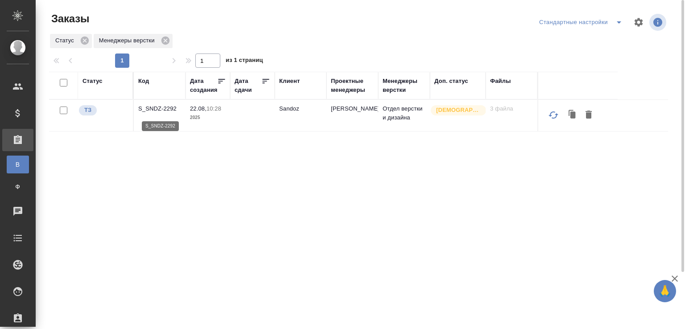
click at [167, 110] on p "S_SNDZ-2292" at bounding box center [159, 108] width 43 height 9
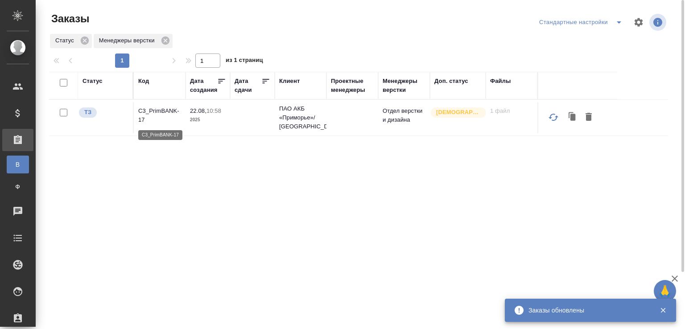
click at [161, 107] on p "C3_PrimBANK-17" at bounding box center [159, 116] width 43 height 18
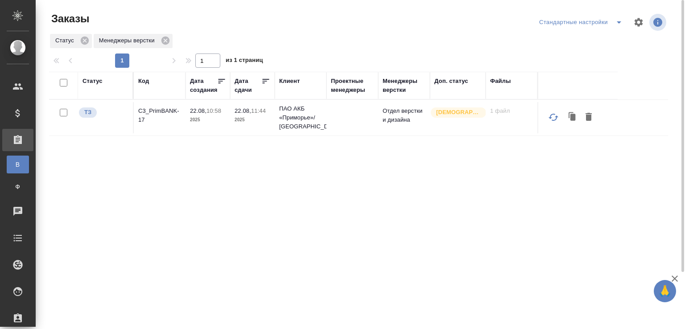
click at [148, 81] on div "Код" at bounding box center [143, 81] width 11 height 9
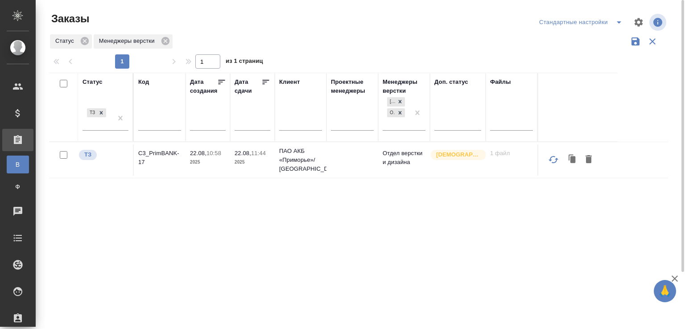
click at [163, 113] on div "Код" at bounding box center [159, 107] width 43 height 59
click at [160, 131] on div at bounding box center [159, 126] width 43 height 22
click at [159, 127] on input "text" at bounding box center [159, 124] width 43 height 11
paste input "S_ATLNC-2"
type input "S_ATLNC-2"
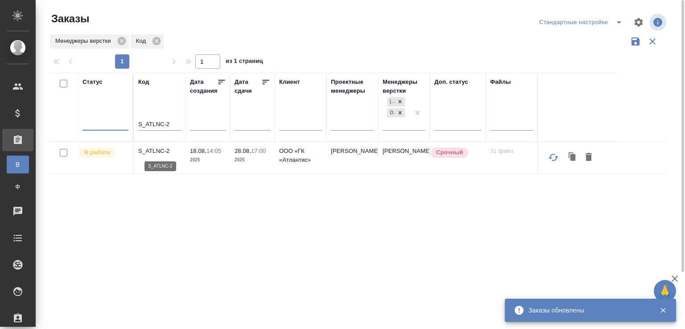
click at [152, 150] on p "S_ATLNC-2" at bounding box center [159, 151] width 43 height 9
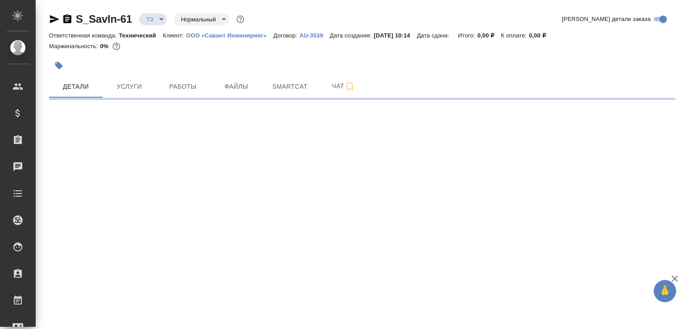
select select "RU"
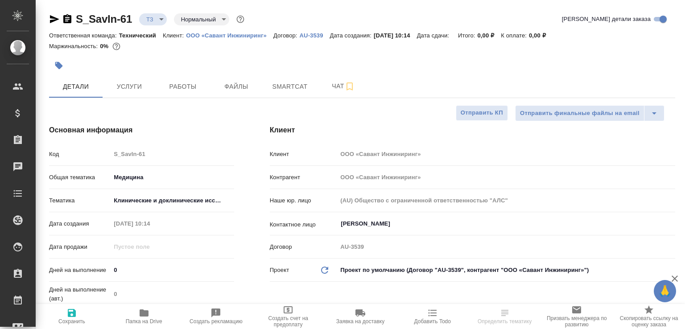
type textarea "x"
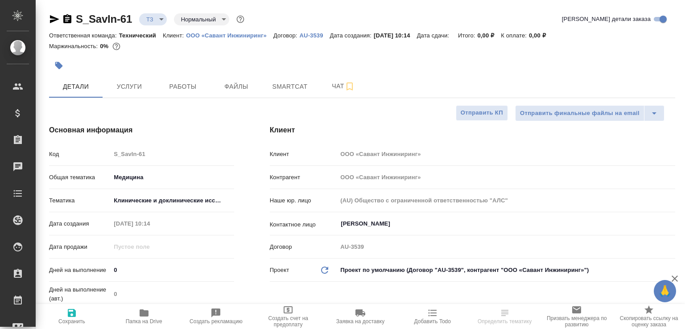
type textarea "x"
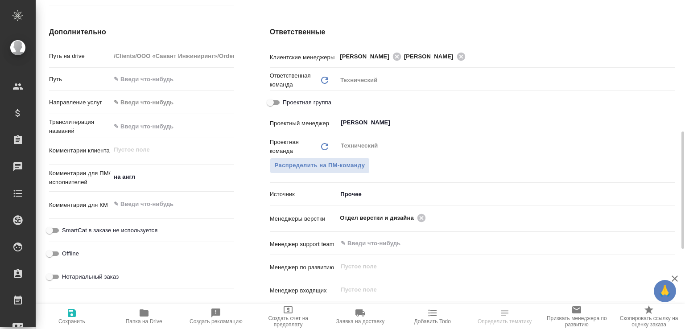
scroll to position [559, 0]
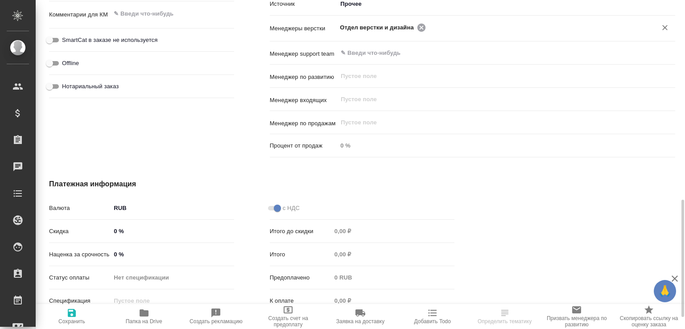
click at [421, 26] on icon at bounding box center [421, 27] width 8 height 8
type textarea "x"
click at [428, 26] on input "text" at bounding box center [535, 27] width 214 height 11
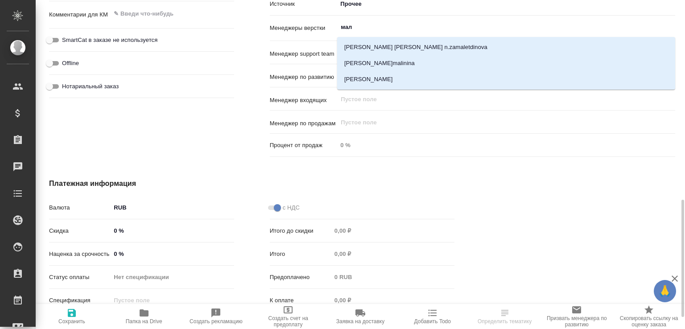
type input "мало"
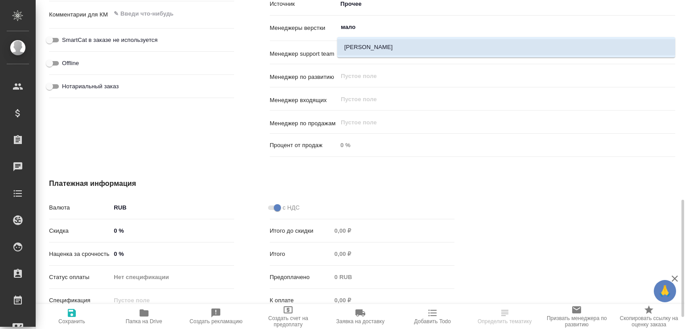
click at [372, 49] on li "[PERSON_NAME]" at bounding box center [506, 47] width 338 height 16
type textarea "x"
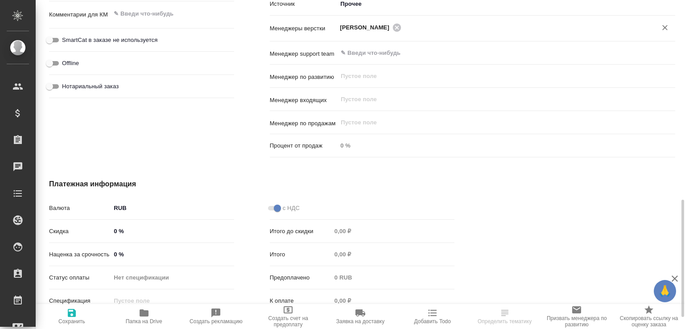
click at [65, 322] on span "Сохранить" at bounding box center [71, 321] width 27 height 6
type textarea "x"
select select "RU"
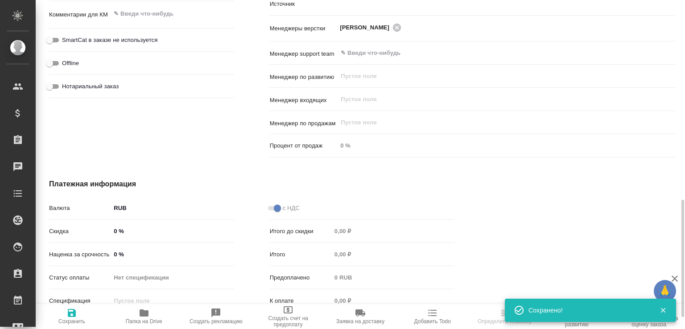
type textarea "x"
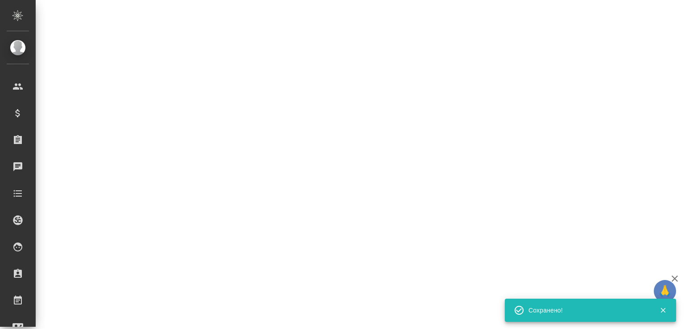
select select "RU"
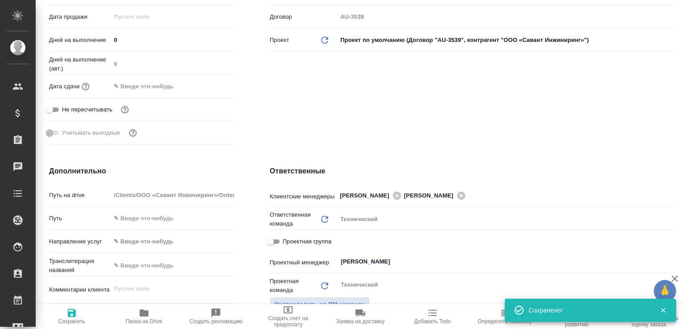
scroll to position [186, 0]
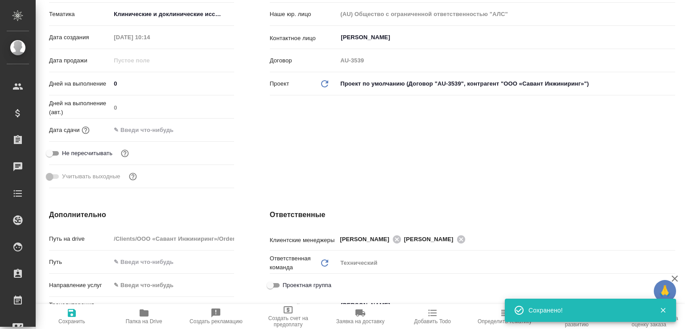
type textarea "x"
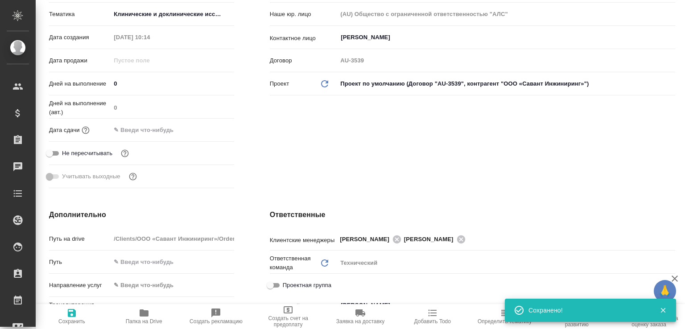
type textarea "x"
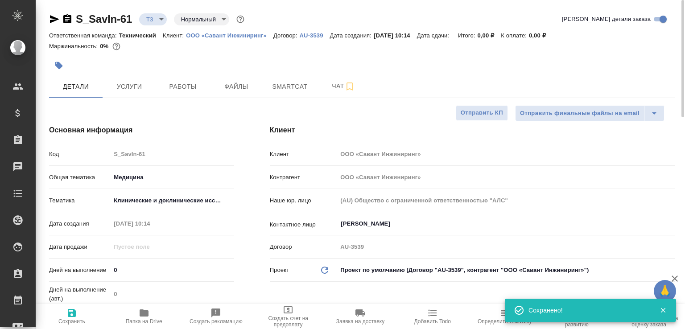
click at [68, 23] on icon "button" at bounding box center [67, 19] width 11 height 11
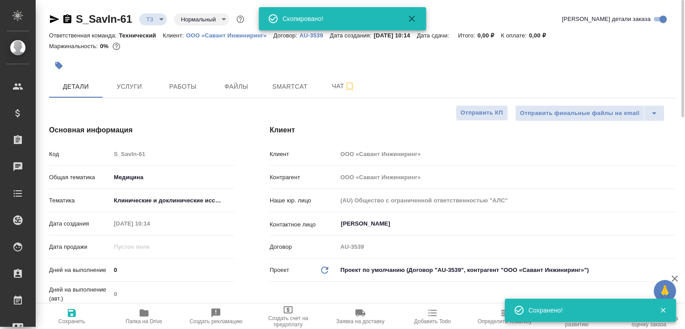
type textarea "x"
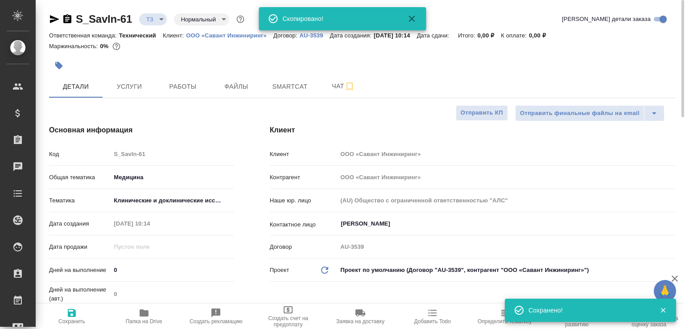
type textarea "x"
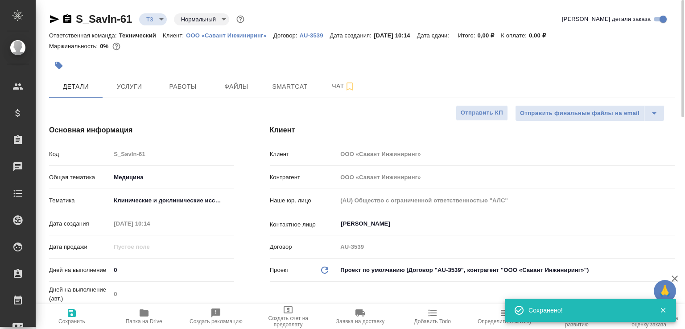
type textarea "x"
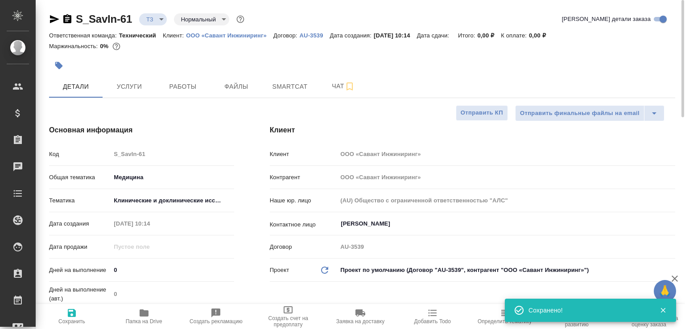
type textarea "x"
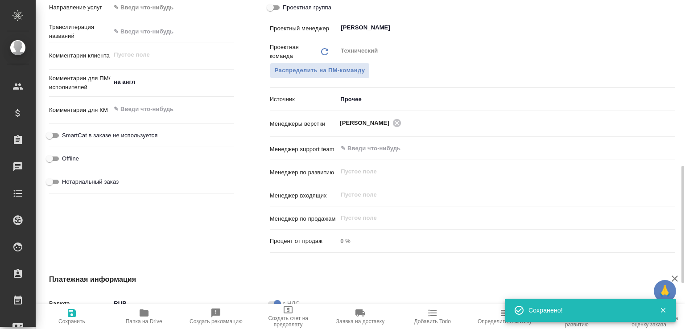
scroll to position [369, 0]
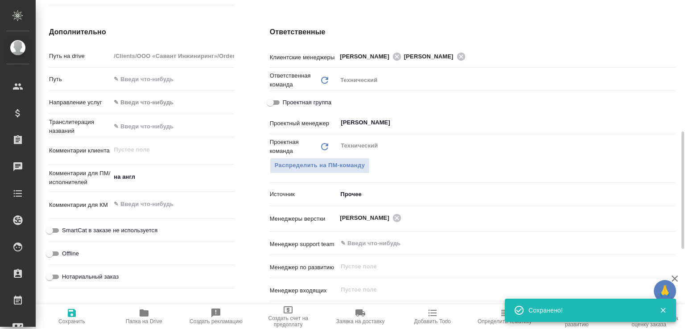
type textarea "x"
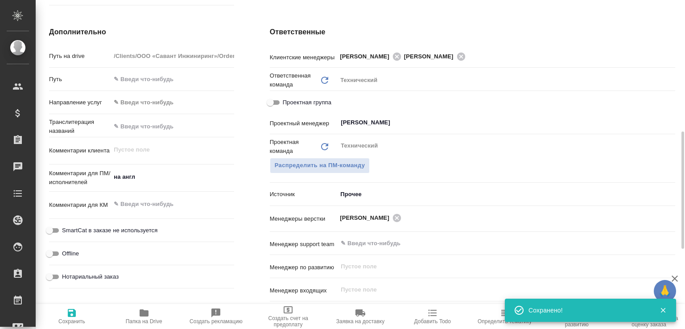
type textarea "x"
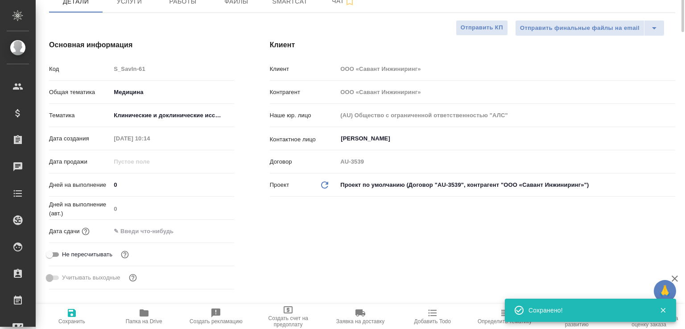
scroll to position [0, 0]
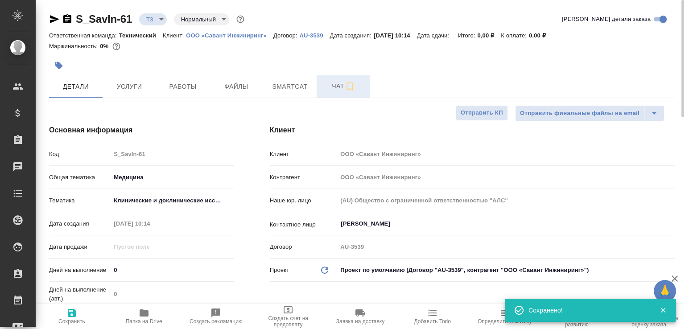
click at [335, 95] on button "Чат" at bounding box center [342, 86] width 53 height 22
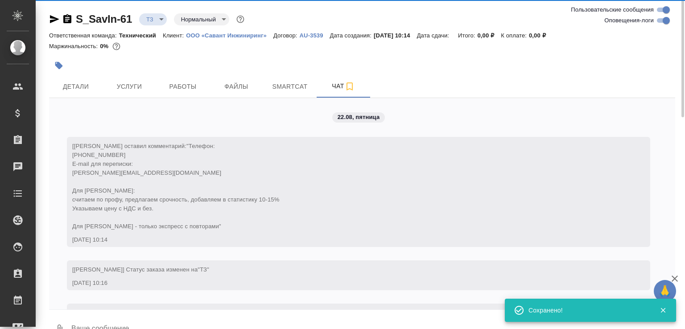
scroll to position [176, 0]
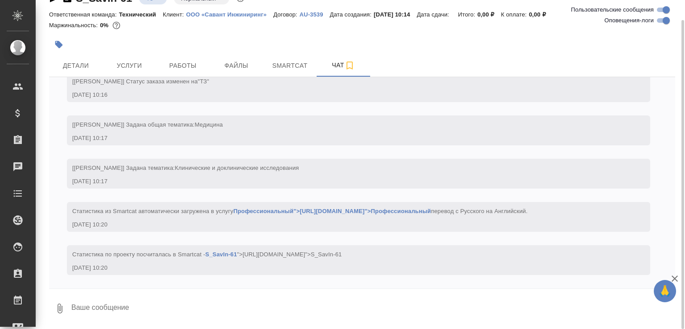
click at [272, 316] on textarea at bounding box center [372, 308] width 604 height 30
type textarea "Привет. Тут двуяз?"
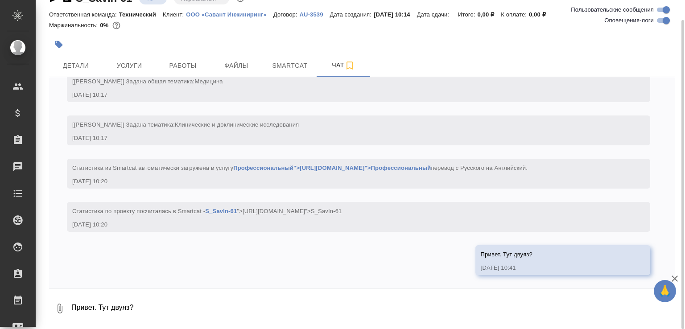
scroll to position [0, 0]
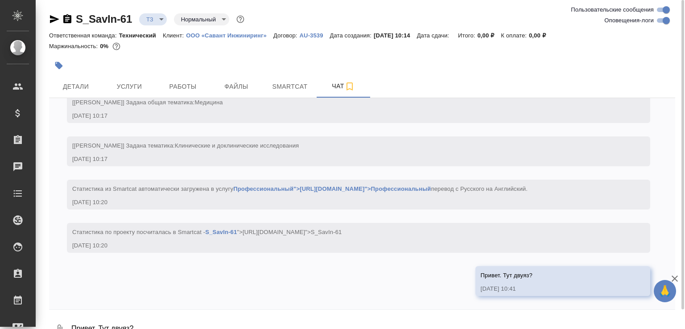
click at [160, 21] on body "🙏 .cls-1 fill:#fff; AWATERA Малофеева Екатерина e.malofeeva Клиенты Спецификаци…" at bounding box center [342, 164] width 685 height 329
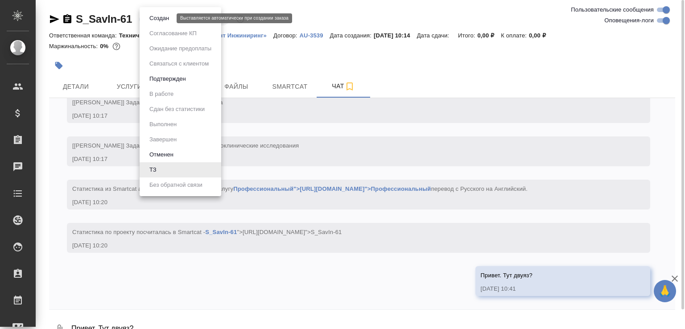
click at [160, 21] on button "Создан" at bounding box center [159, 18] width 25 height 10
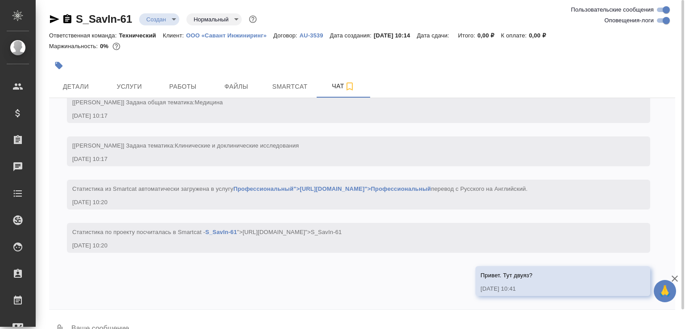
scroll to position [263, 0]
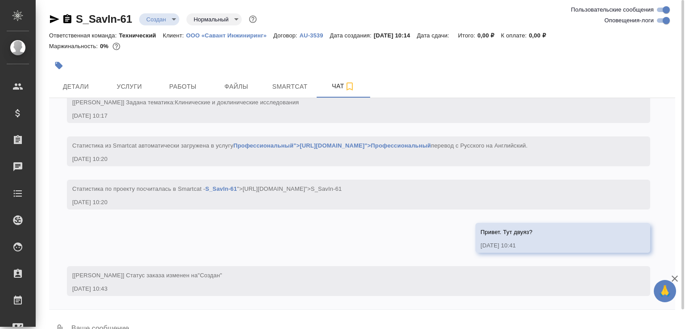
click at [54, 317] on button "0" at bounding box center [59, 329] width 21 height 30
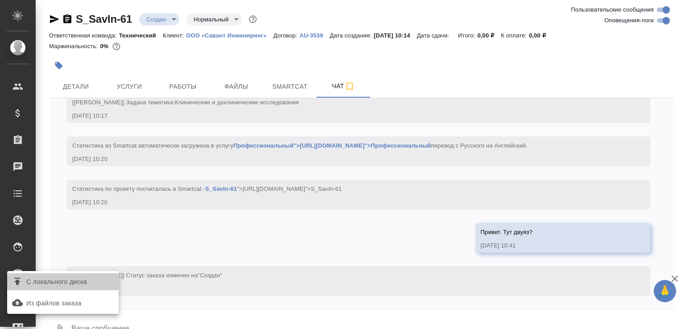
click at [64, 276] on span "С локального диска" at bounding box center [56, 281] width 61 height 11
click at [0, 0] on input "С локального диска" at bounding box center [0, 0] width 0 height 0
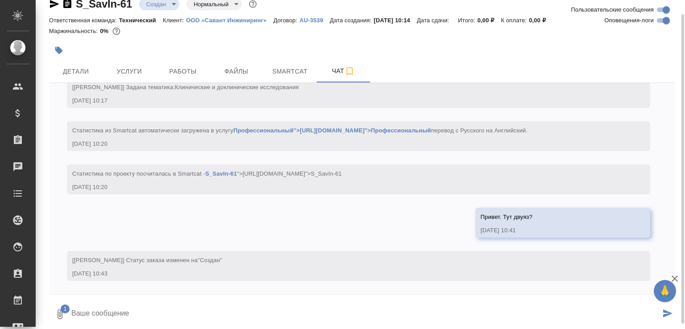
click at [182, 303] on textarea at bounding box center [365, 314] width 590 height 30
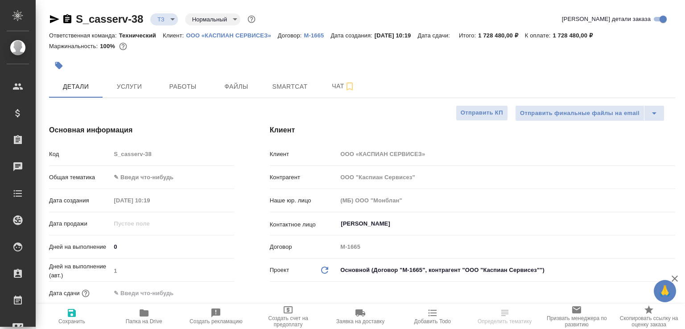
select select "RU"
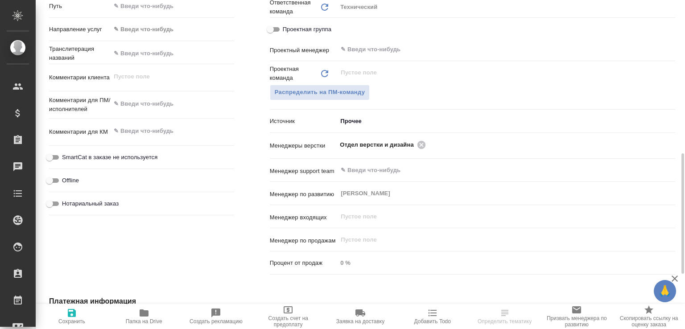
scroll to position [508, 0]
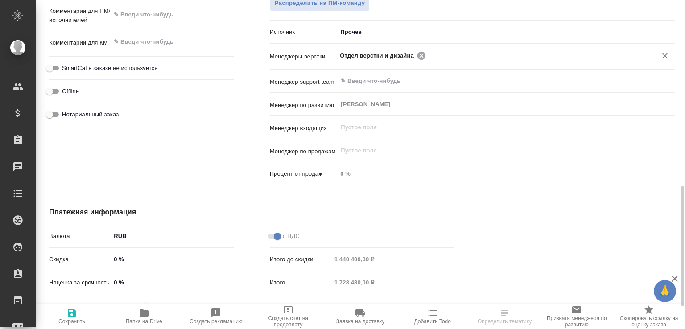
click at [417, 53] on icon at bounding box center [421, 55] width 8 height 8
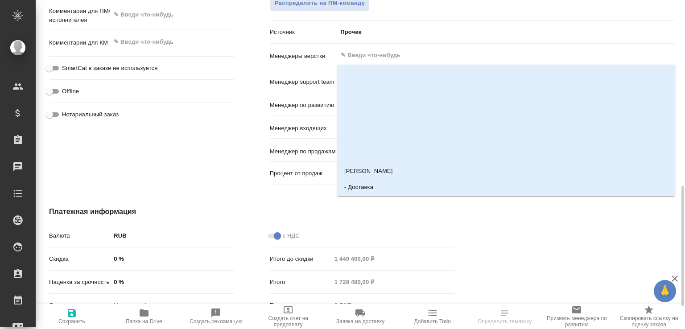
click at [415, 53] on input "text" at bounding box center [491, 55] width 303 height 11
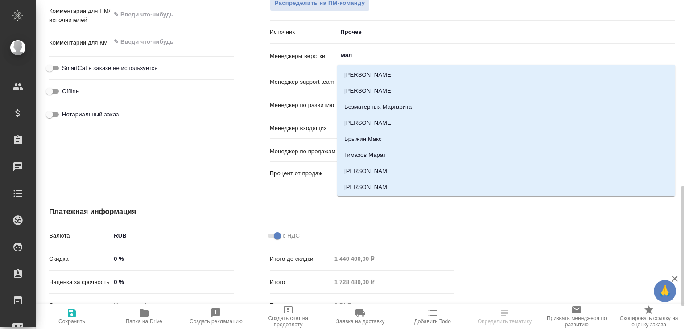
type input "мало"
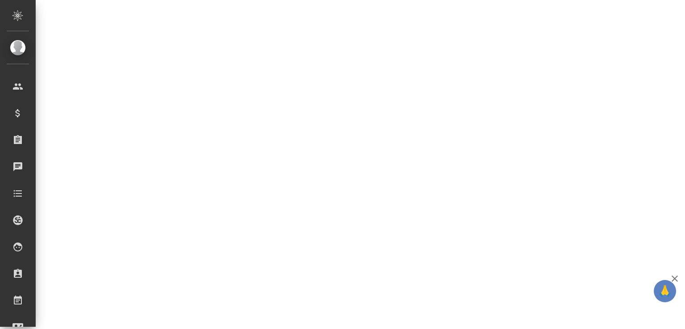
select select "RU"
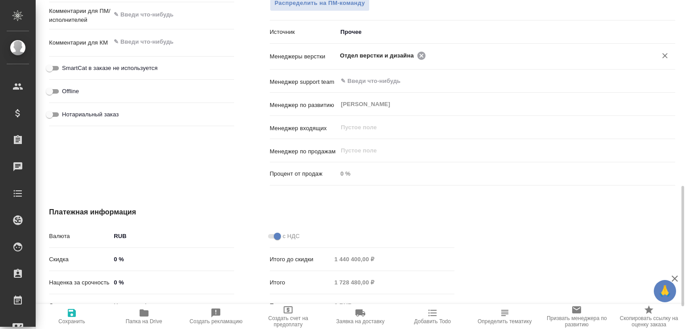
click at [420, 55] on icon at bounding box center [421, 55] width 8 height 8
type textarea "x"
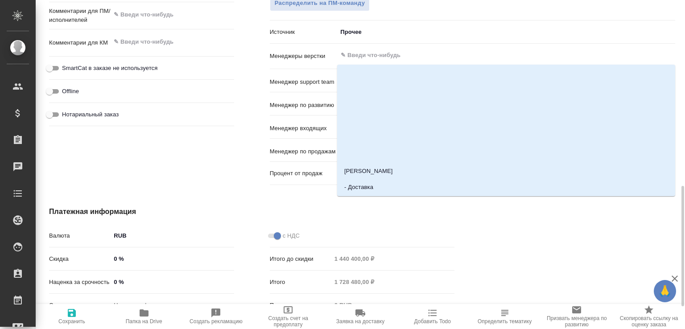
click at [420, 55] on input "text" at bounding box center [491, 55] width 303 height 11
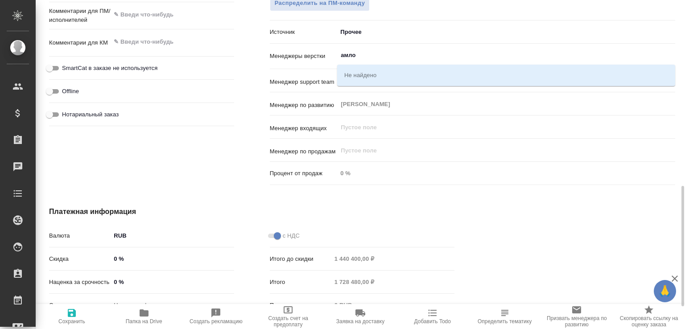
drag, startPoint x: 396, startPoint y: 58, endPoint x: 337, endPoint y: 37, distance: 62.2
click at [337, 37] on div "Клиентские менеджеры [PERSON_NAME] [PERSON_NAME] ​ Ответственная команда Обнови…" at bounding box center [472, 37] width 405 height 303
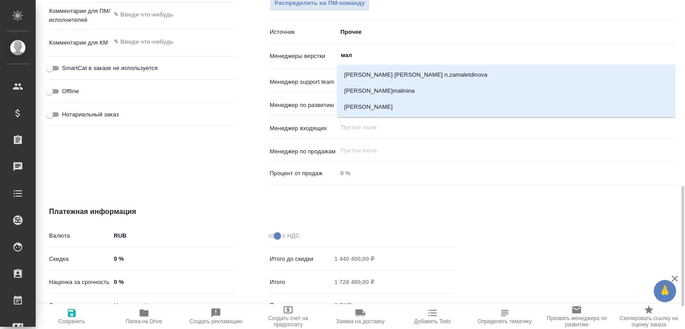
type input "мало"
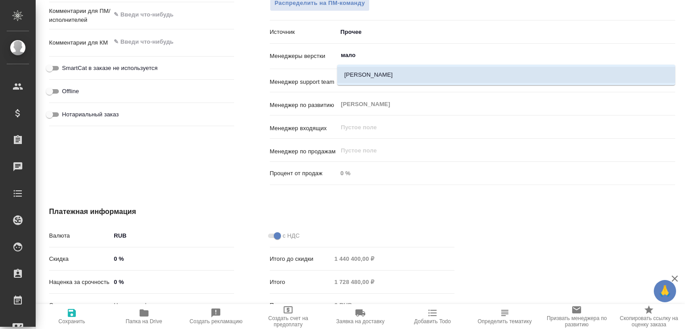
click at [358, 71] on li "[PERSON_NAME]" at bounding box center [506, 75] width 338 height 16
type textarea "x"
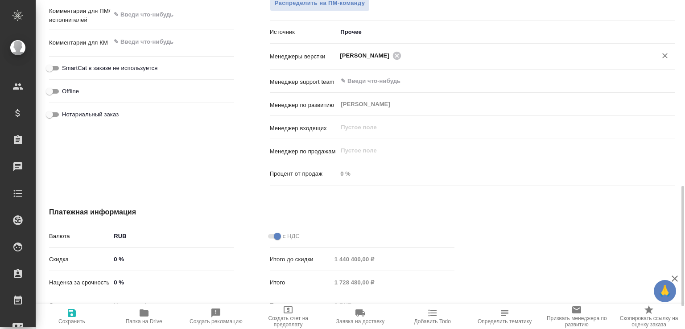
click at [77, 305] on button "Сохранить" at bounding box center [72, 316] width 72 height 25
type textarea "x"
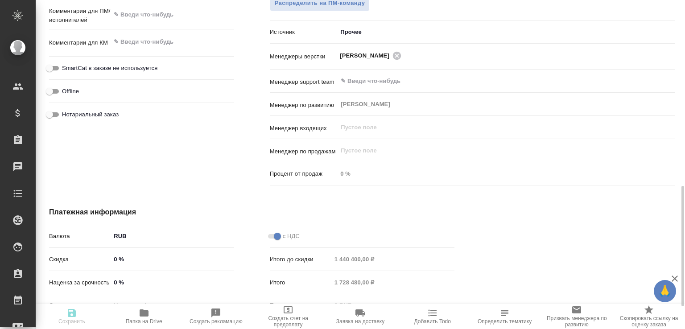
type textarea "x"
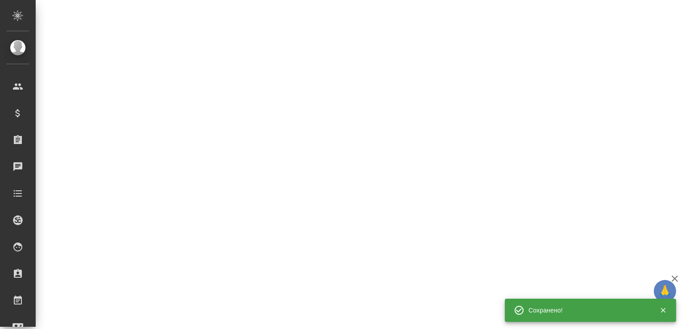
select select "RU"
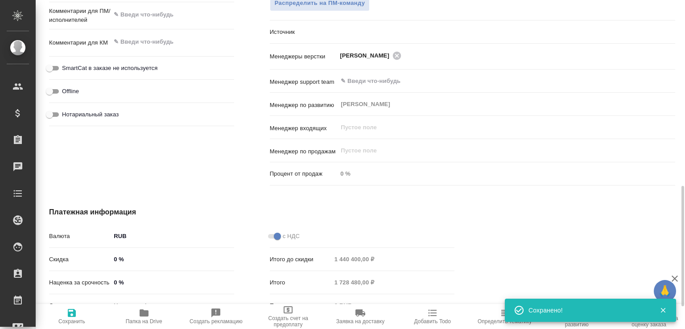
type textarea "x"
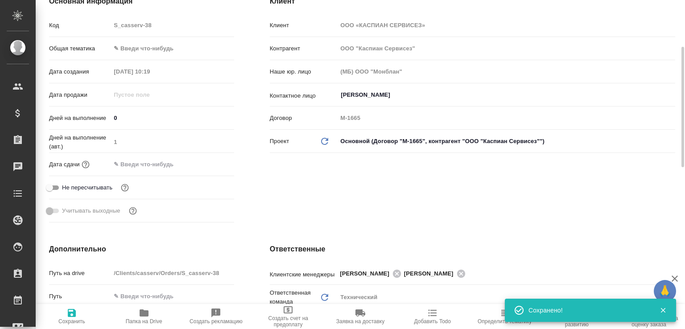
scroll to position [0, 0]
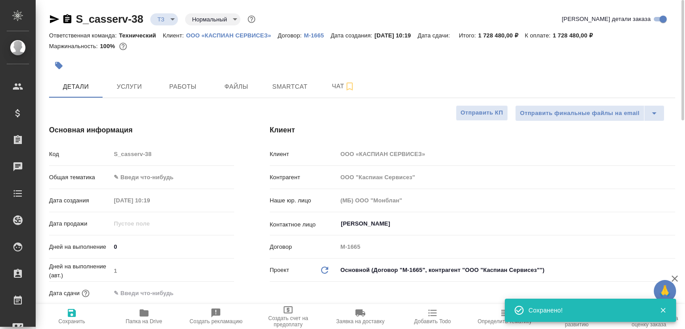
click at [68, 16] on icon "button" at bounding box center [67, 18] width 8 height 9
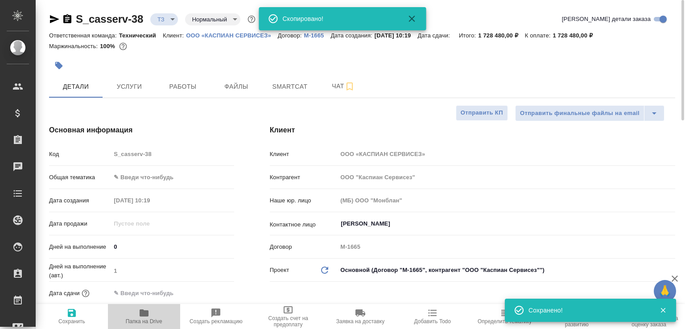
click at [140, 314] on icon "button" at bounding box center [144, 312] width 9 height 7
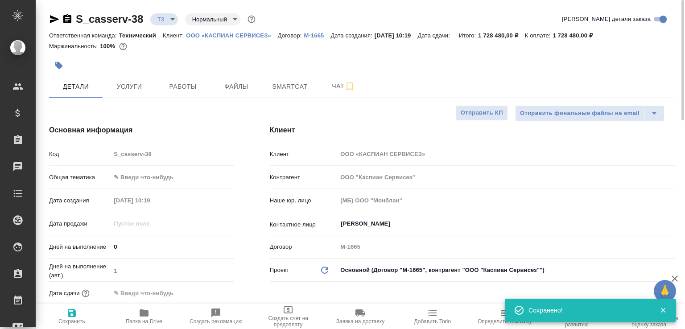
type textarea "x"
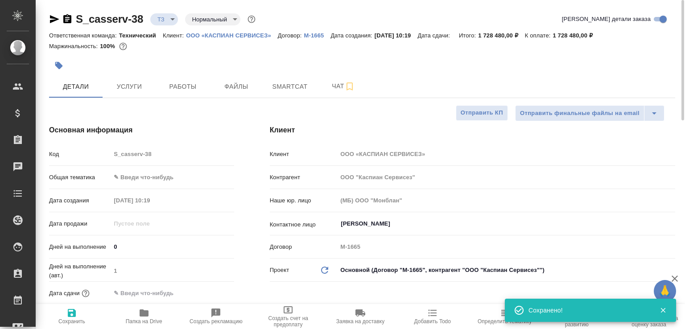
type textarea "x"
click at [68, 22] on icon "button" at bounding box center [67, 18] width 8 height 9
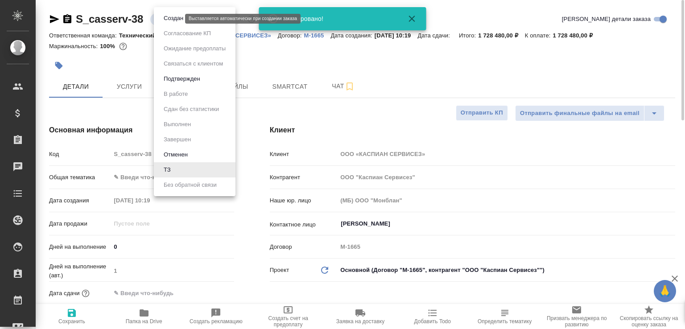
click at [165, 21] on body "🙏 .cls-1 fill:#fff; AWATERA [PERSON_NAME]malofeeva Клиенты Спецификации Заказы …" at bounding box center [342, 164] width 685 height 329
click at [165, 21] on button "Создан" at bounding box center [173, 18] width 25 height 10
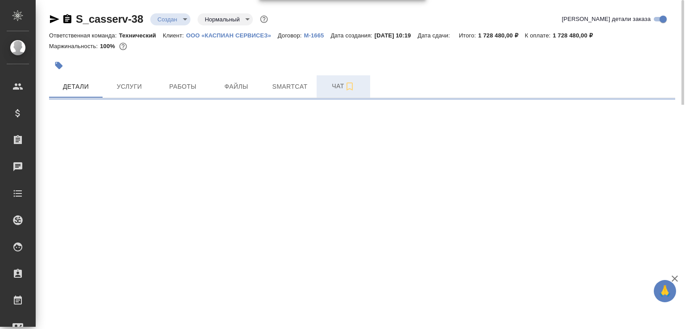
select select "RU"
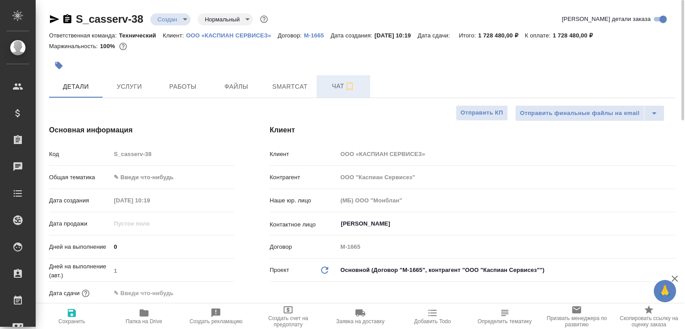
click at [332, 87] on span "Чат" at bounding box center [343, 86] width 43 height 11
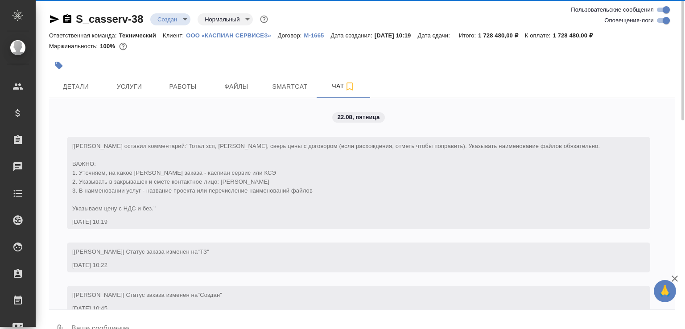
scroll to position [29, 0]
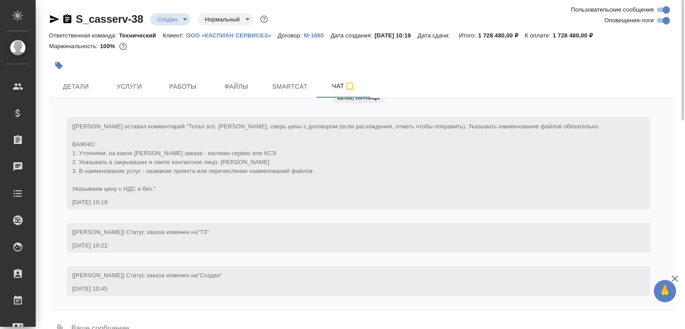
click at [53, 319] on button "0" at bounding box center [59, 329] width 21 height 30
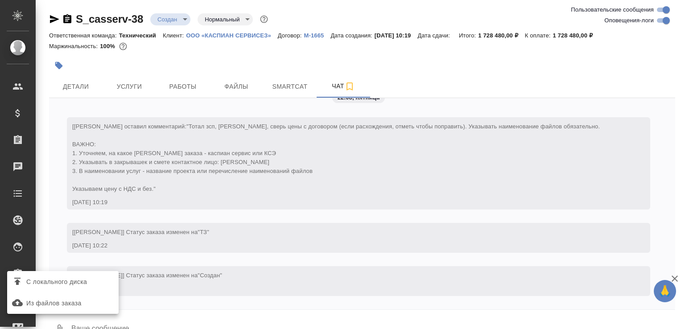
click at [68, 284] on span "С локального диска" at bounding box center [56, 281] width 61 height 11
click at [0, 0] on input "С локального диска" at bounding box center [0, 0] width 0 height 0
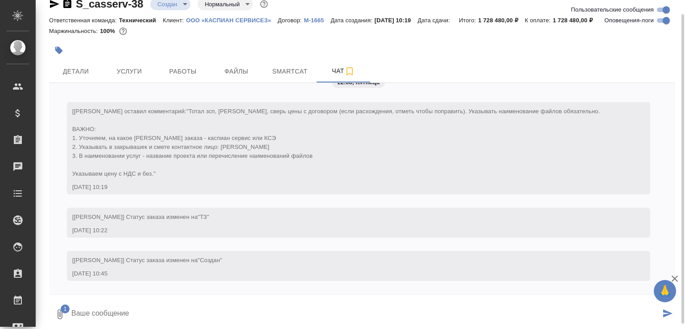
click at [132, 309] on textarea at bounding box center [365, 314] width 590 height 30
type textarea "апостили почти неразличимы"
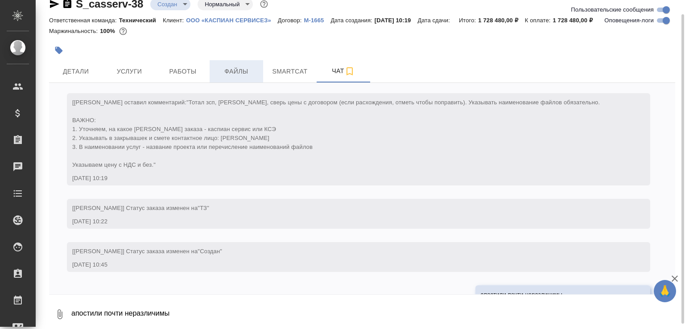
scroll to position [99, 0]
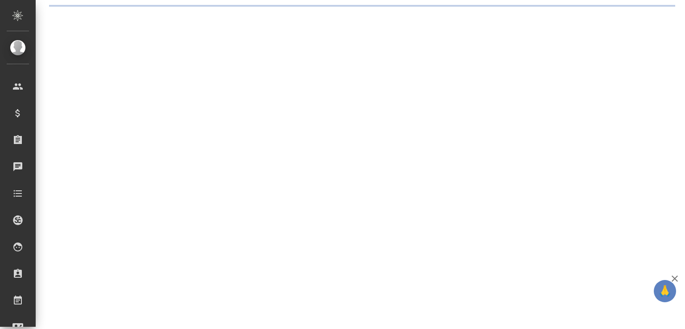
select select "RU"
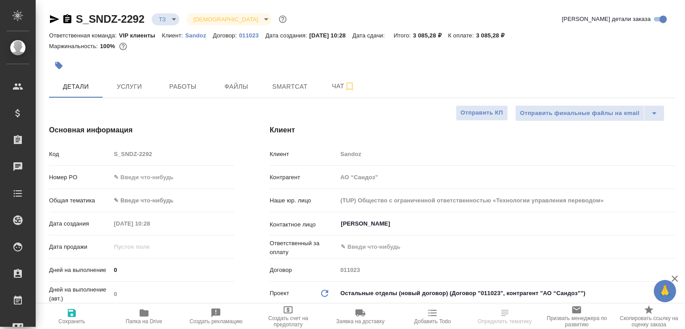
type textarea "x"
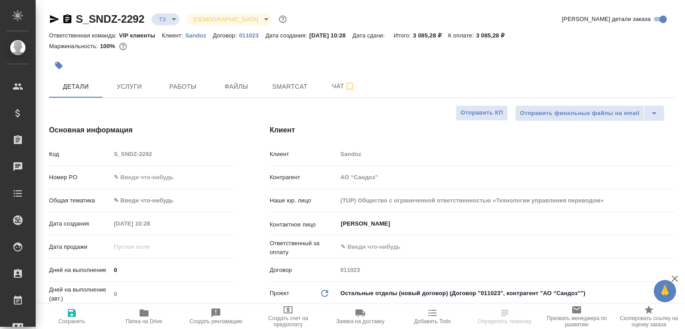
type textarea "x"
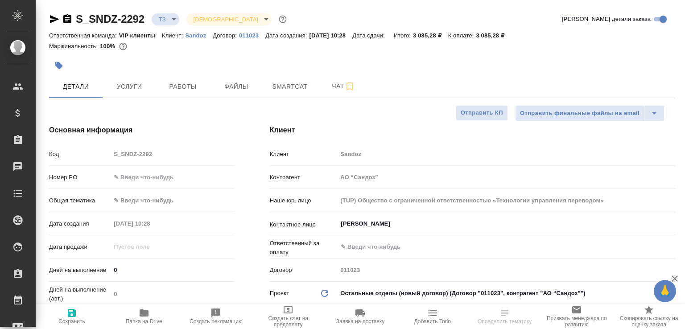
type textarea "x"
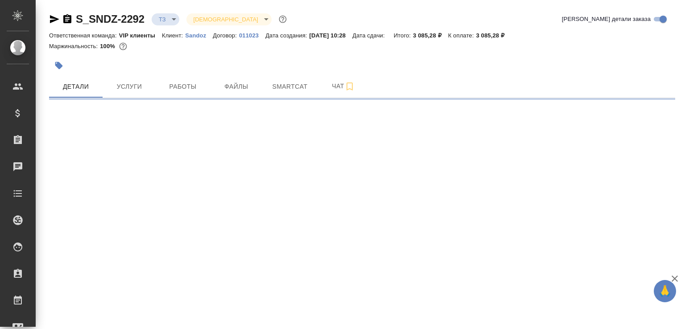
select select "RU"
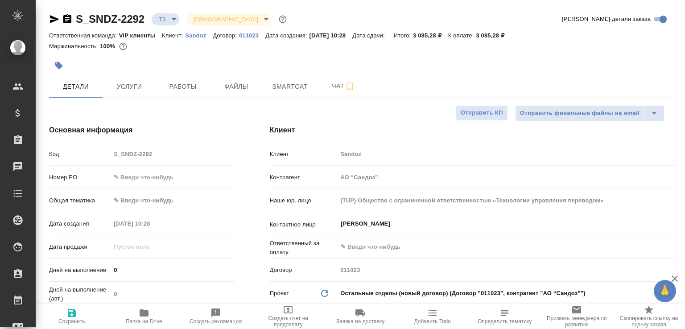
type textarea "x"
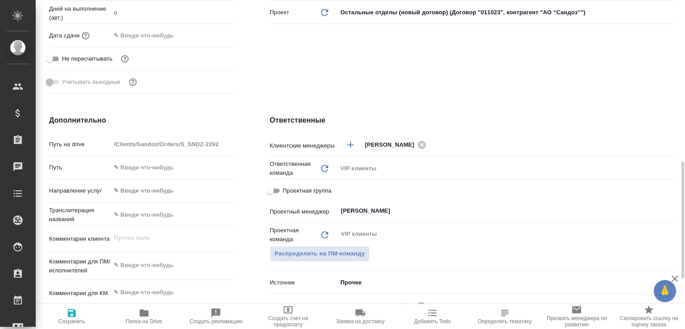
scroll to position [326, 0]
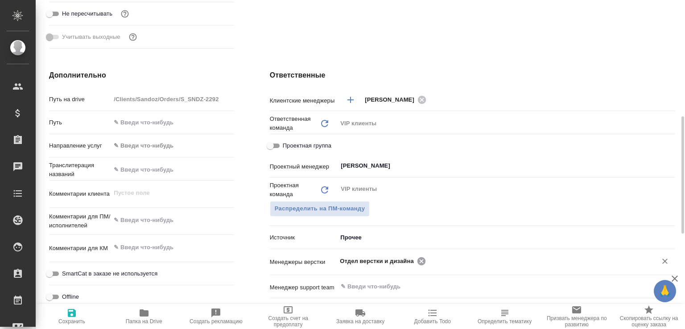
click at [418, 263] on icon at bounding box center [421, 261] width 8 height 8
type textarea "x"
click at [418, 263] on input "text" at bounding box center [491, 260] width 303 height 11
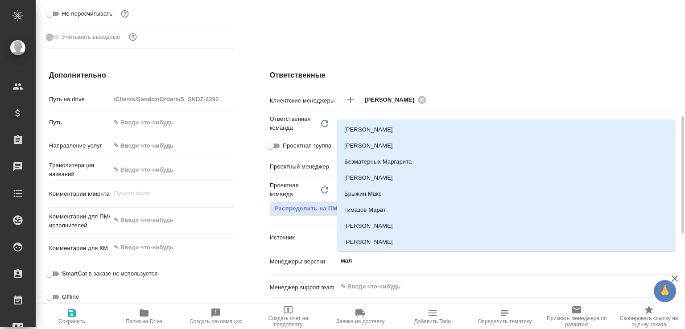
type input "мало"
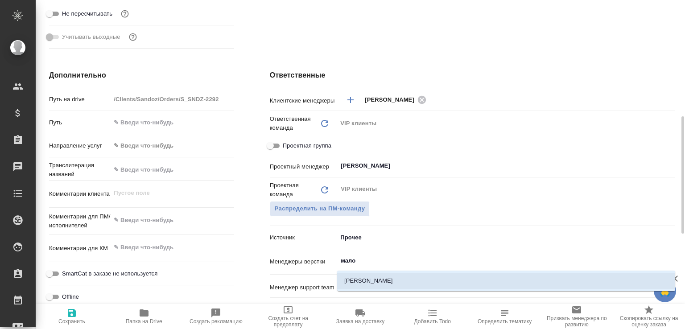
click at [417, 278] on li "[PERSON_NAME]" at bounding box center [506, 281] width 338 height 16
type textarea "x"
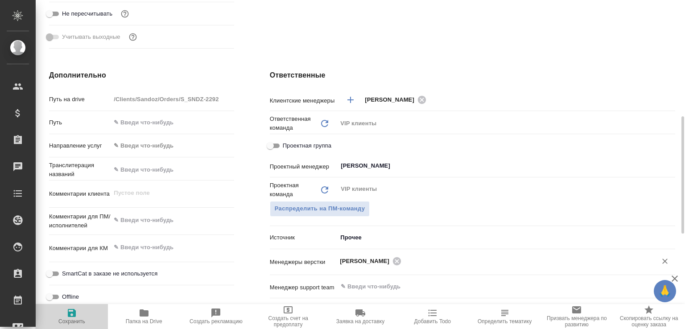
click at [74, 310] on icon "button" at bounding box center [72, 313] width 8 height 8
type textarea "x"
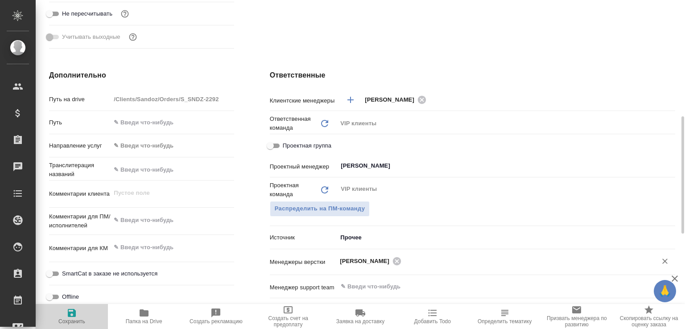
type textarea "x"
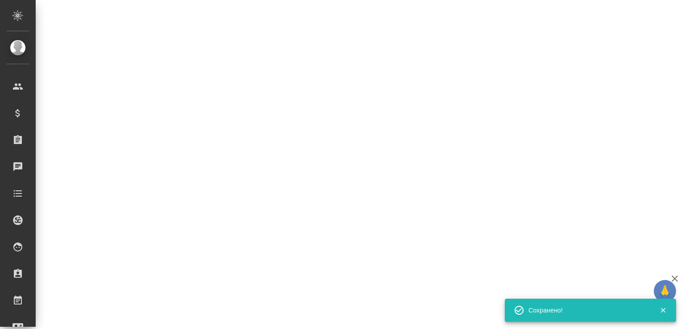
select select "RU"
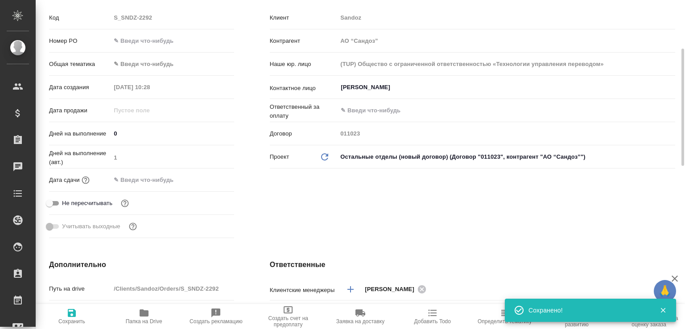
scroll to position [0, 0]
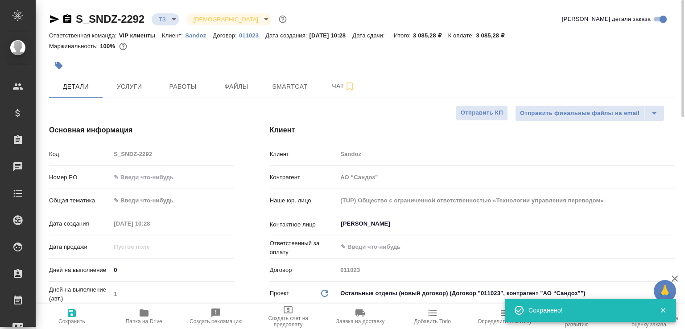
click at [67, 17] on icon "button" at bounding box center [67, 19] width 11 height 11
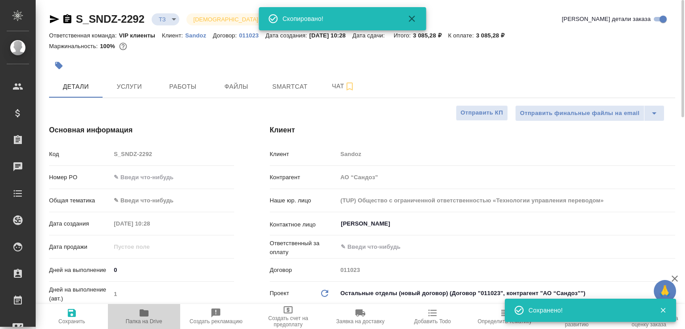
click at [154, 318] on span "Папка на Drive" at bounding box center [144, 321] width 37 height 6
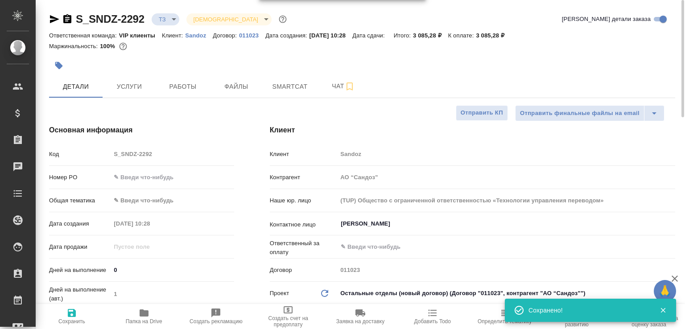
type textarea "x"
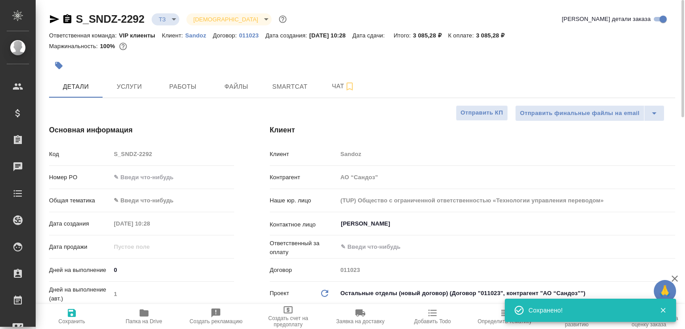
type textarea "x"
click at [66, 21] on icon "button" at bounding box center [67, 19] width 11 height 11
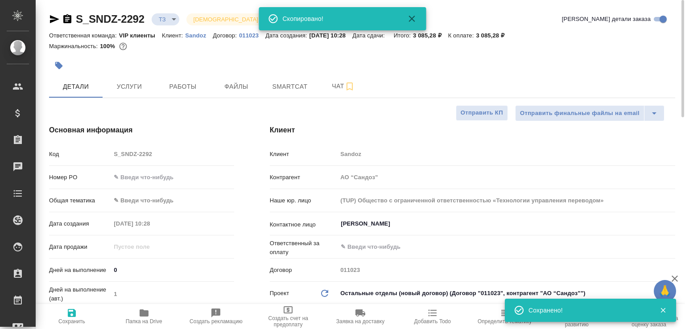
click at [157, 19] on body "🙏 .cls-1 fill:#fff; AWATERA Малофеева Екатерина e.malofeeva Клиенты Спецификаци…" at bounding box center [342, 164] width 685 height 329
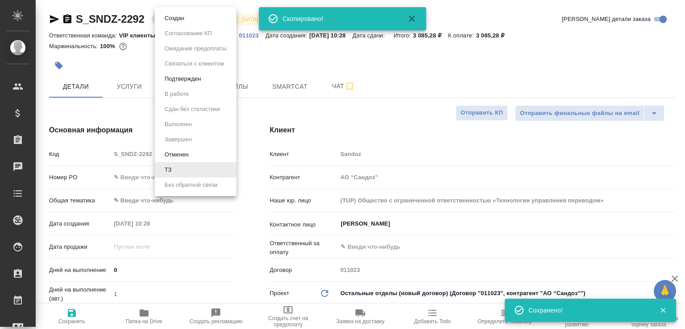
click at [157, 19] on li "Создан" at bounding box center [196, 18] width 82 height 15
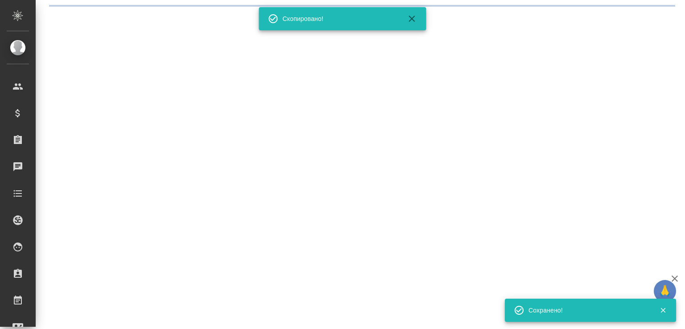
select select "RU"
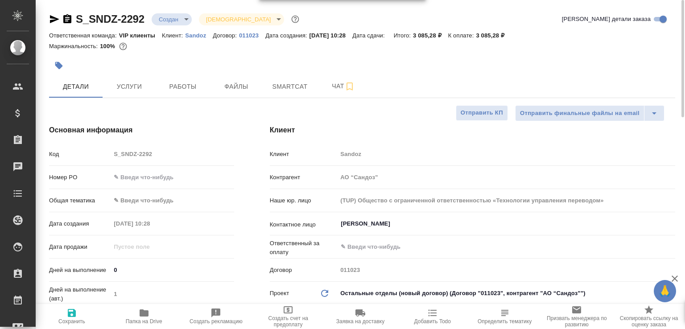
type textarea "x"
click at [335, 84] on span "Чат" at bounding box center [343, 86] width 43 height 11
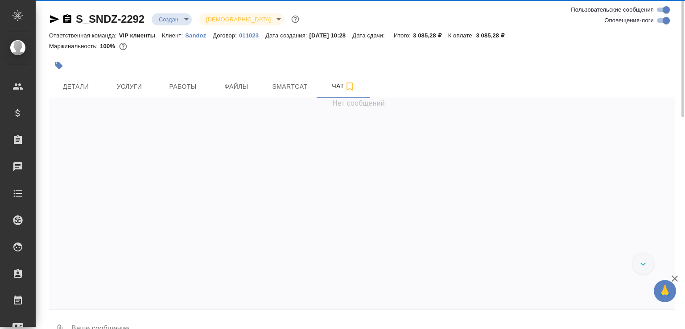
scroll to position [143, 0]
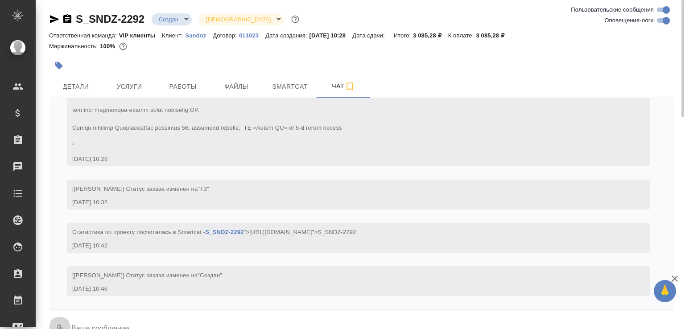
click at [59, 322] on button "0" at bounding box center [59, 329] width 21 height 30
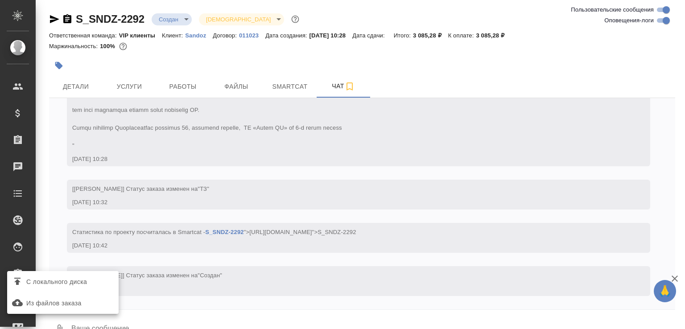
click at [73, 280] on span "С локального диска" at bounding box center [56, 281] width 61 height 11
click at [0, 0] on input "С локального диска" at bounding box center [0, 0] width 0 height 0
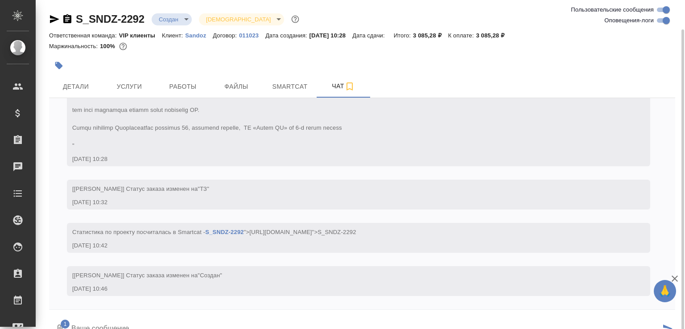
scroll to position [15, 0]
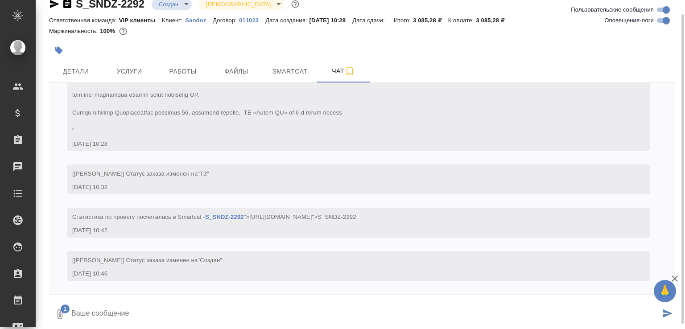
click at [192, 298] on div at bounding box center [362, 297] width 626 height 4
click at [198, 305] on textarea at bounding box center [365, 314] width 590 height 30
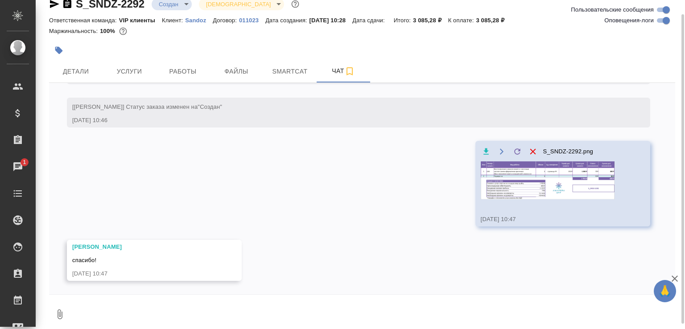
scroll to position [340, 0]
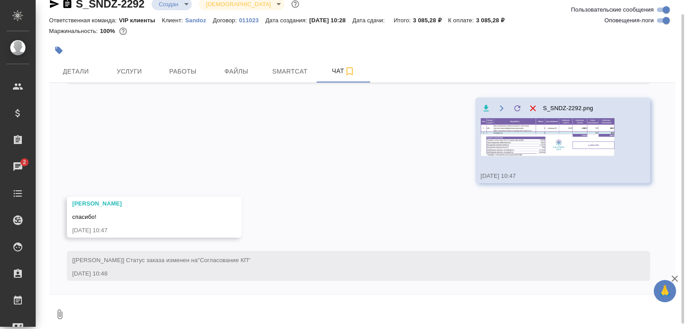
click at [290, 187] on div "22.08, пятница [Сайдашева Диляра] Клиент оставил комментарий: 22.08.25, 10:28 […" at bounding box center [362, 188] width 626 height 211
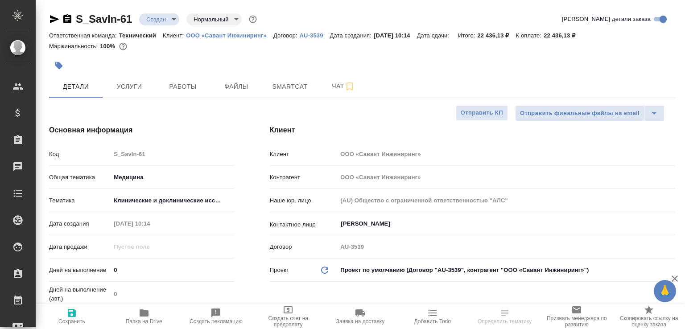
select select "RU"
click at [68, 20] on icon "button" at bounding box center [67, 18] width 8 height 9
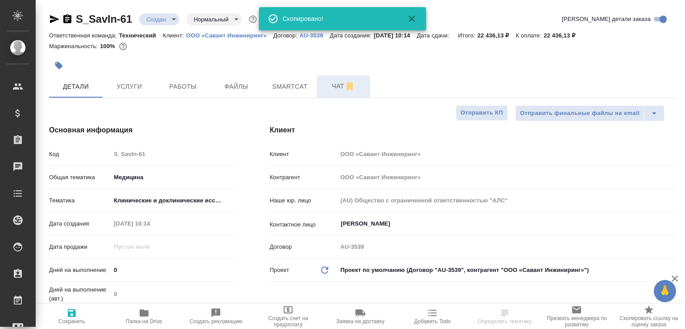
click at [332, 92] on button "Чат" at bounding box center [342, 86] width 53 height 22
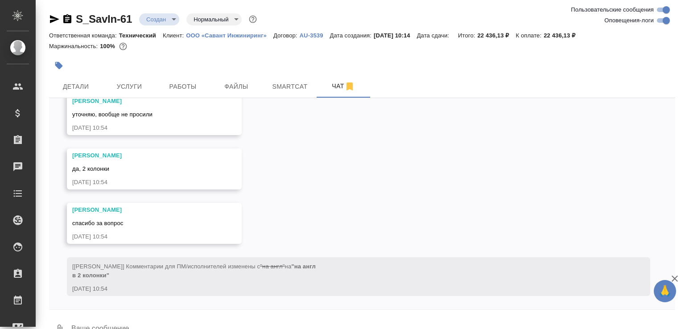
scroll to position [497, 0]
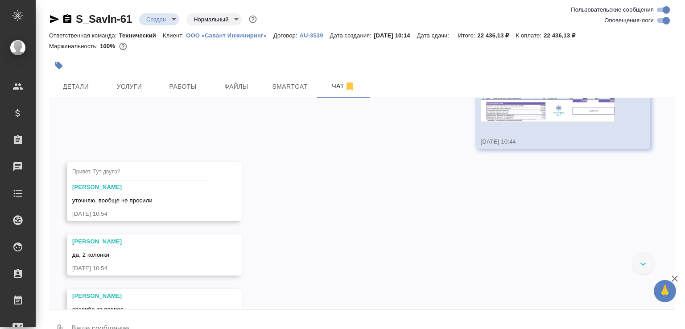
click at [590, 122] on img at bounding box center [548, 104] width 134 height 36
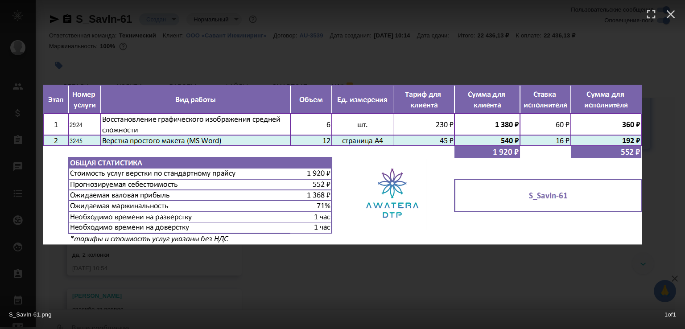
click at [414, 267] on div "S_SavIn-61.png 1 of 1" at bounding box center [342, 164] width 685 height 329
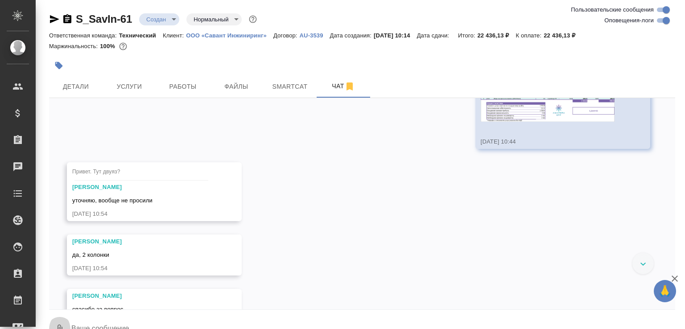
click at [57, 320] on button "0" at bounding box center [59, 329] width 21 height 30
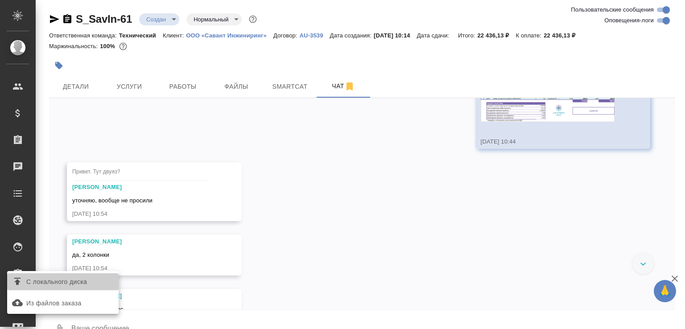
click at [66, 284] on span "С локального диска" at bounding box center [56, 281] width 61 height 11
click at [0, 0] on input "С локального диска" at bounding box center [0, 0] width 0 height 0
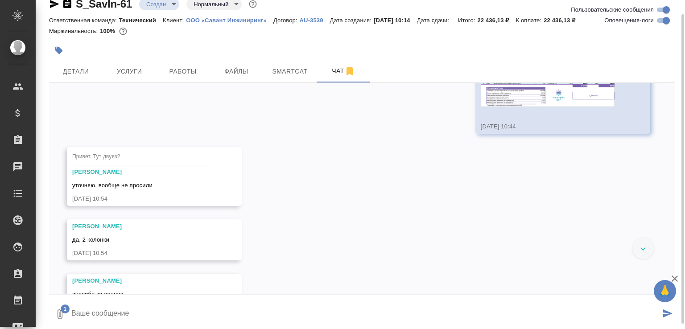
click at [123, 312] on textarea at bounding box center [365, 314] width 590 height 30
type textarea "тогда расчёт меняется"
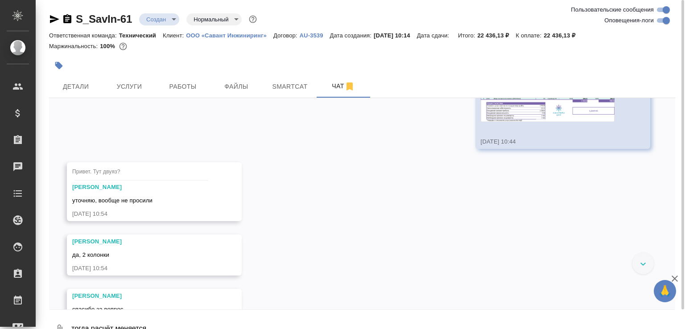
scroll to position [662, 0]
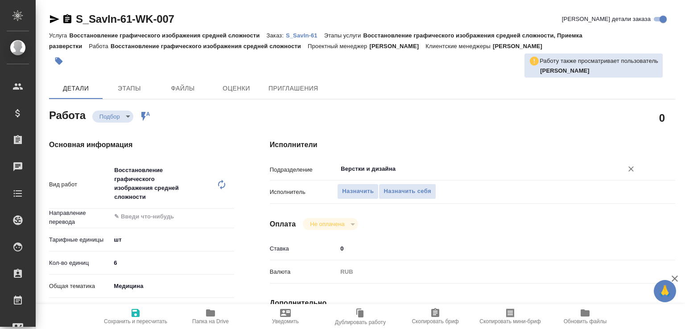
click at [370, 162] on div "Верстки и дизайна ​" at bounding box center [489, 169] width 304 height 16
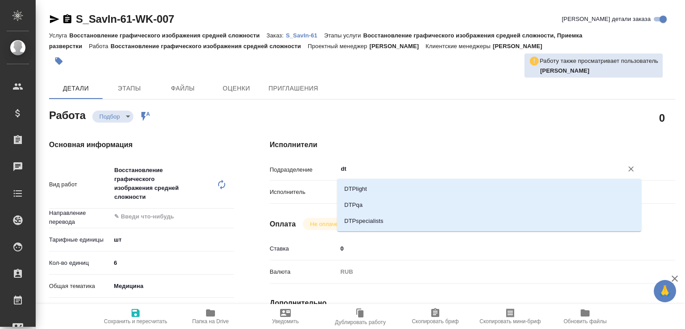
click at [365, 180] on div "DTPlight DTPqa DTPspecialists" at bounding box center [489, 205] width 304 height 53
click at [363, 185] on li "DTPlight" at bounding box center [489, 189] width 304 height 16
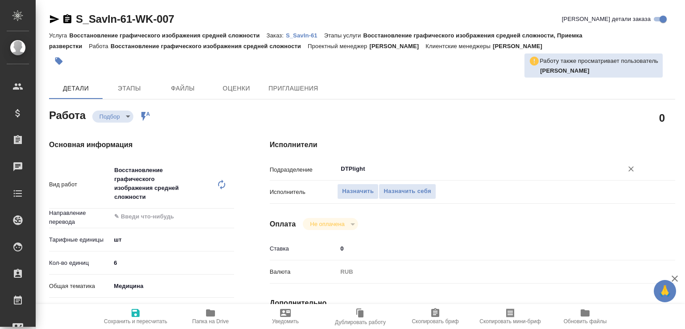
type input "DTPlight"
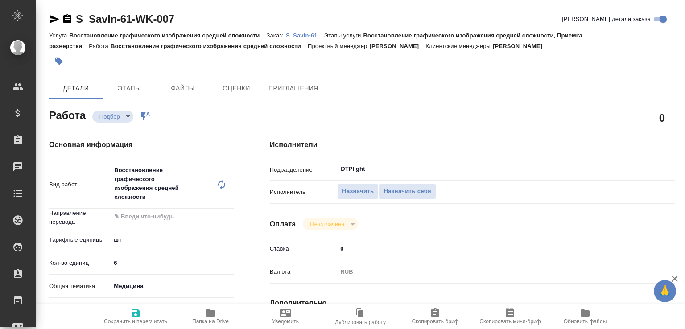
click at [291, 36] on p "S_SavIn-61" at bounding box center [305, 35] width 38 height 7
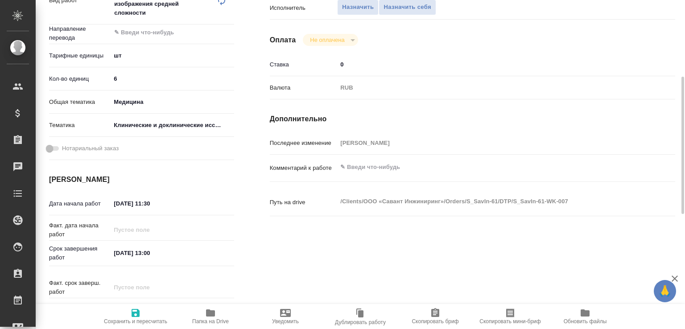
click at [366, 171] on textarea at bounding box center [489, 167] width 304 height 15
paste textarea "сделать двуяз и разверстать картинки https://drive.awatera.com/f/10173666"
type textarea "сделать двуяз и разверстать картинки https://drive.awatera.com/f/10173666"
click at [133, 313] on icon "button" at bounding box center [135, 313] width 11 height 11
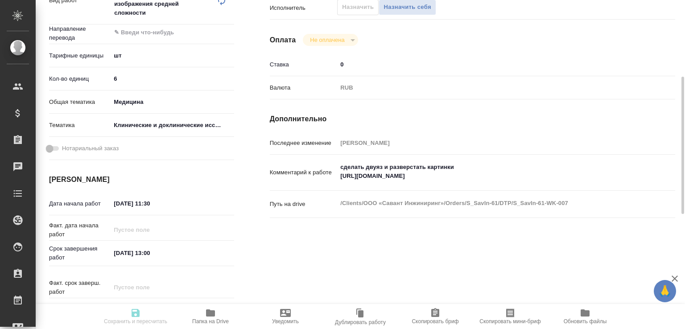
type input "recruiting"
type input "5a8b1489cc6b4906c91bfdc1"
type input "6"
type input "med"
type input "5a8b8b956a9677013d343d9e"
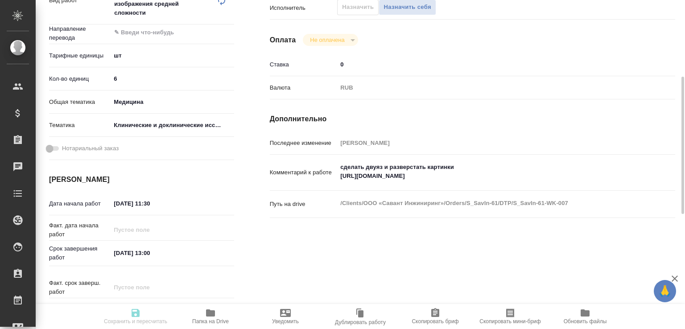
type input "22.08.2025 11:30"
type input "22.08.2025 13:00"
type input "[DATE] 12:00"
type input "DTPlight"
type input "notPayed"
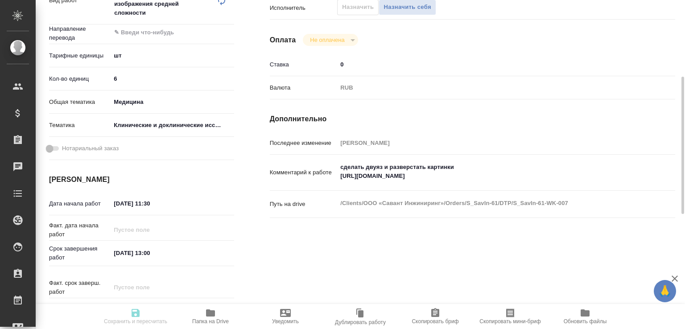
type input "0"
type input "RUB"
type input "[PERSON_NAME]"
type input "S_SavIn-61"
type input "Восстановление графического изображения средней сложности"
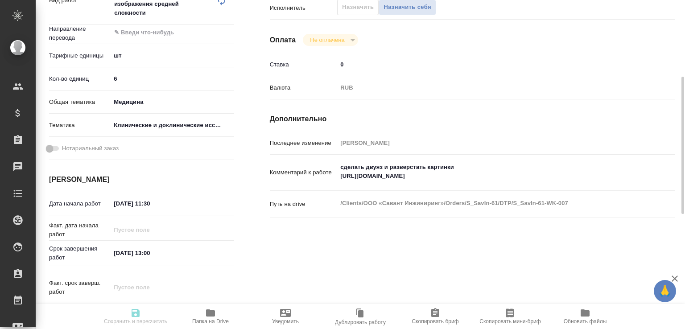
type input "Восстановление графического изображения средней сложности, Приемка разверстки, …"
type input "[PERSON_NAME]"
type input "/Clients/ООО «Савант Инжиниринг»/Orders/S_SavIn-61"
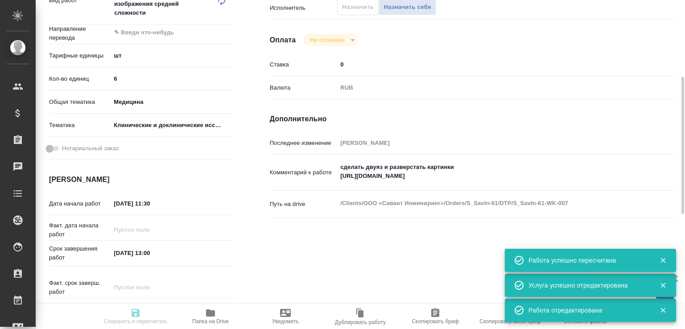
type input "recruiting"
type input "5a8b1489cc6b4906c91bfdc1"
type input "6"
type input "med"
type input "5a8b8b956a9677013d343d9e"
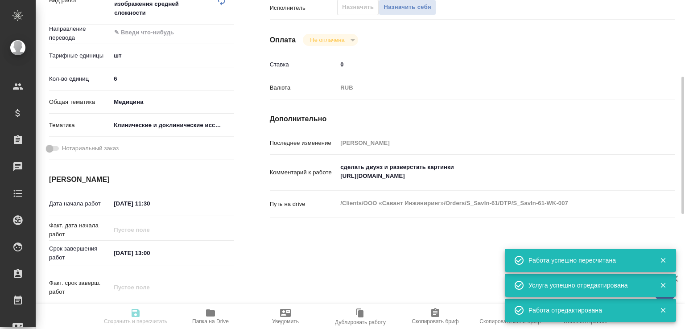
type input "[DATE] 11:30"
type input "[DATE] 13:00"
type input "[DATE] 12:00"
type input "DTPlight"
type input "notPayed"
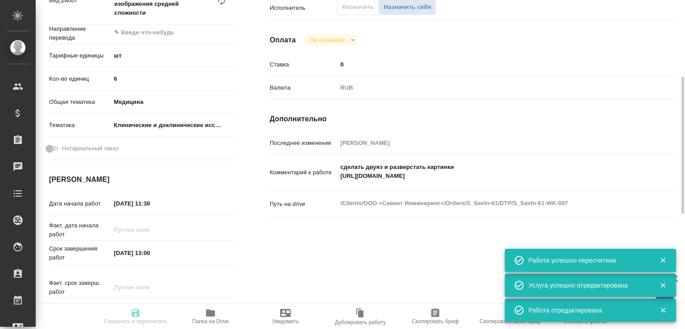
type input "0"
type input "RUB"
type input "[PERSON_NAME]"
type input "S_SavIn-61"
type input "Восстановление графического изображения средней сложности"
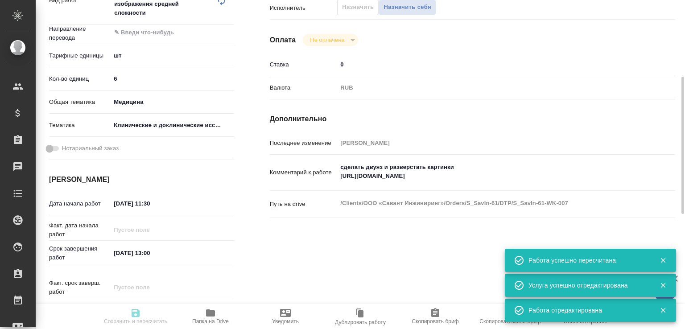
type input "Восстановление графического изображения средней сложности, Приемка разверстки, …"
type input "[PERSON_NAME]"
type input "/Clients/ООО «Савант Инжиниринг»/Orders/S_SavIn-61"
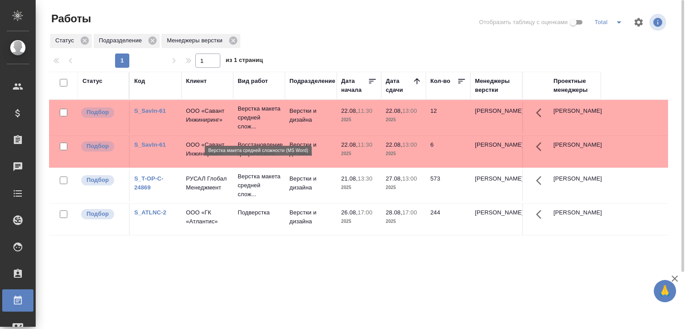
click at [252, 129] on p "Верстка макета средней слож..." at bounding box center [259, 117] width 43 height 27
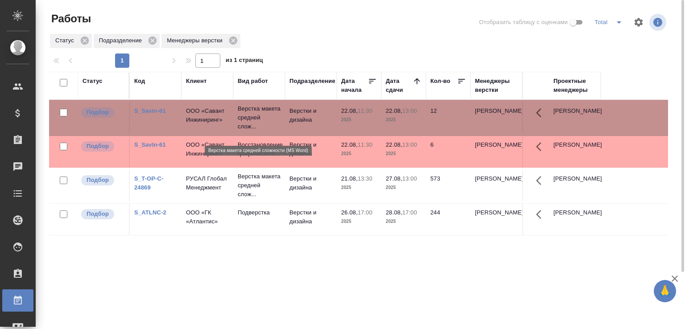
click at [252, 129] on p "Верстка макета средней слож..." at bounding box center [259, 117] width 43 height 27
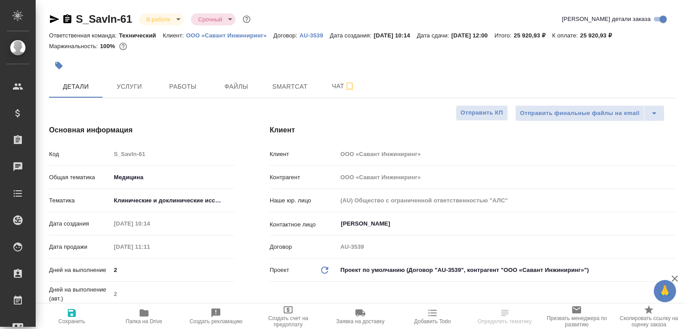
select select "RU"
click at [316, 95] on div "Детали Услуги Работы Файлы Smartcat Чат" at bounding box center [362, 86] width 626 height 22
click at [126, 98] on button "Услуги" at bounding box center [129, 86] width 53 height 22
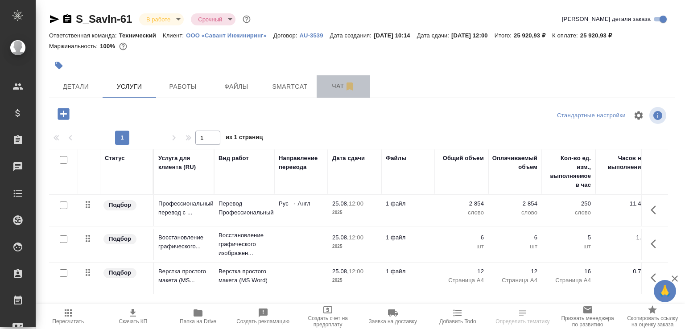
click at [342, 92] on span "Чат" at bounding box center [343, 86] width 43 height 11
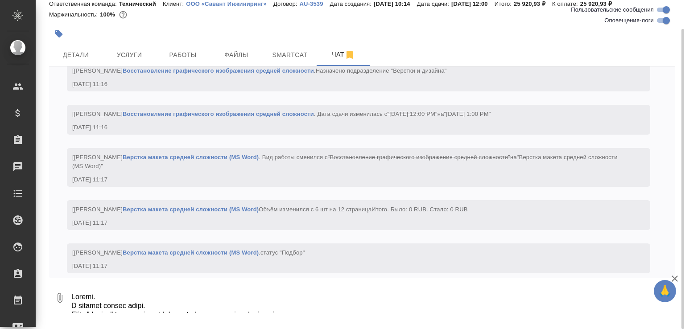
scroll to position [1551, 0]
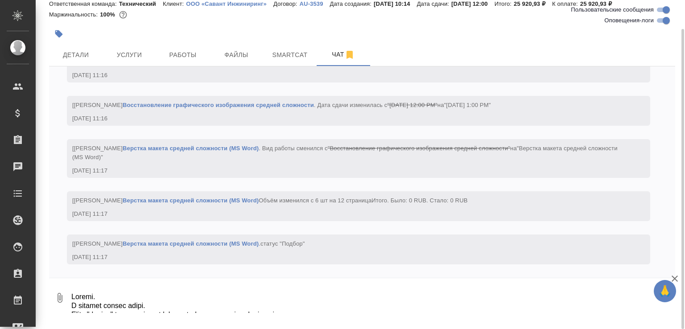
click at [168, 313] on textarea at bounding box center [372, 298] width 604 height 30
type textarea "Клиенту выставили неверный счёт. После уточнения я пересчитала."
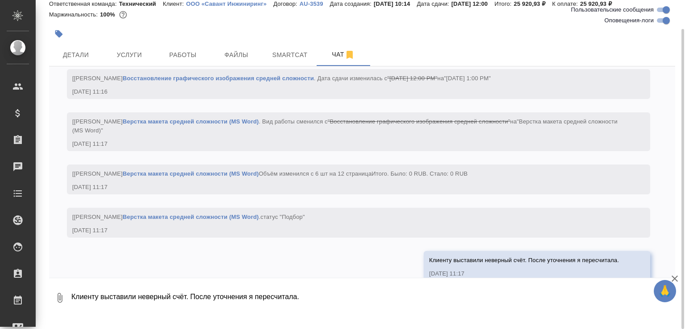
scroll to position [1594, 0]
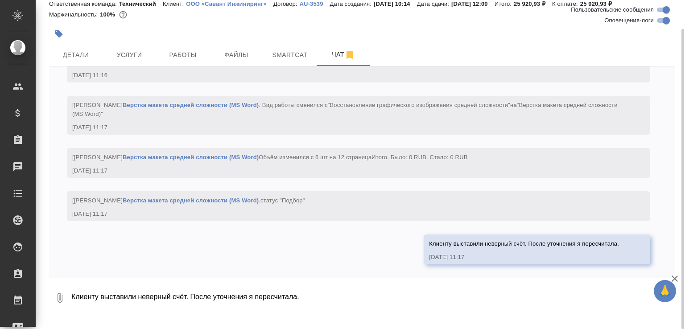
click at [168, 313] on textarea "Клиенту выставили неверный счёт. После уточнения я пересчитала." at bounding box center [372, 298] width 604 height 30
click at [126, 66] on button "Услуги" at bounding box center [129, 55] width 53 height 22
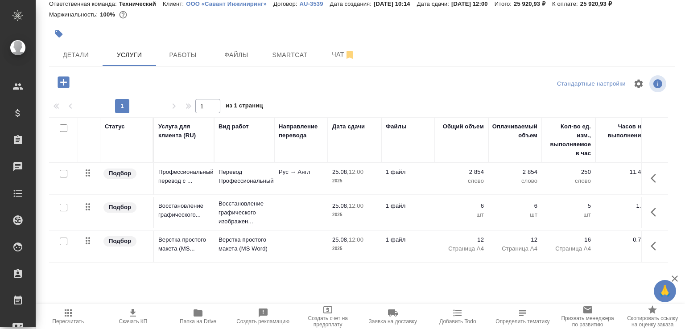
click at [173, 59] on button "Работы" at bounding box center [182, 55] width 53 height 22
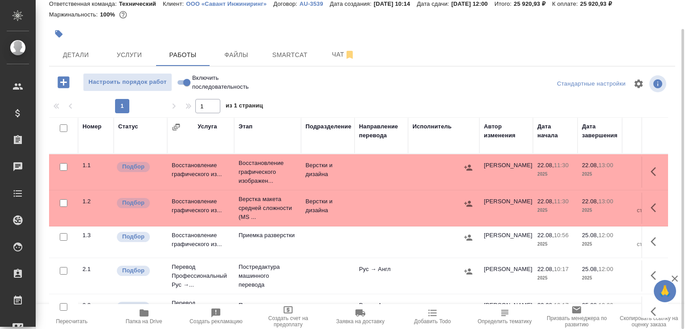
click at [186, 88] on input "Включить последовательность" at bounding box center [187, 82] width 32 height 11
checkbox input "true"
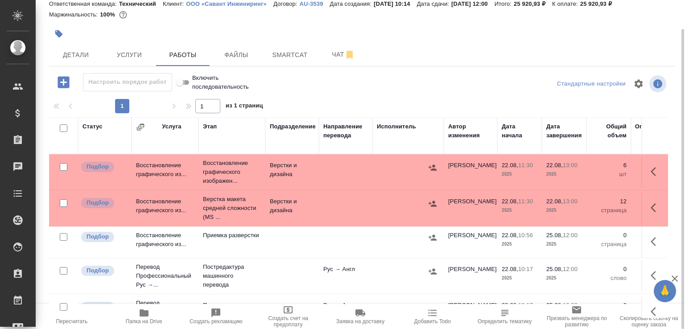
click at [186, 88] on input "Включить последовательность" at bounding box center [180, 82] width 32 height 11
checkbox input "false"
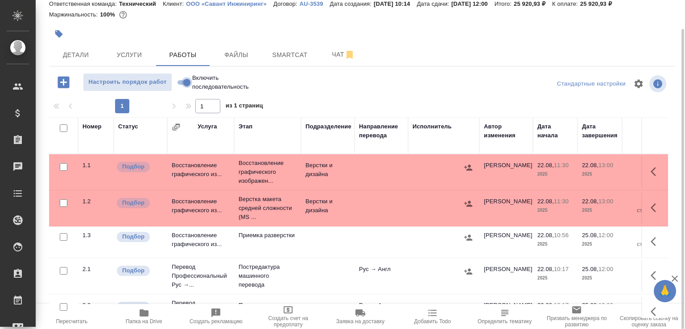
click at [186, 88] on input "Включить последовательность" at bounding box center [187, 82] width 32 height 11
checkbox input "true"
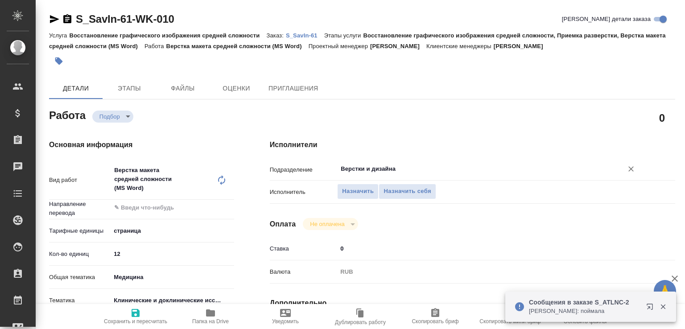
click at [373, 164] on input "Верстки и дизайна" at bounding box center [474, 169] width 269 height 11
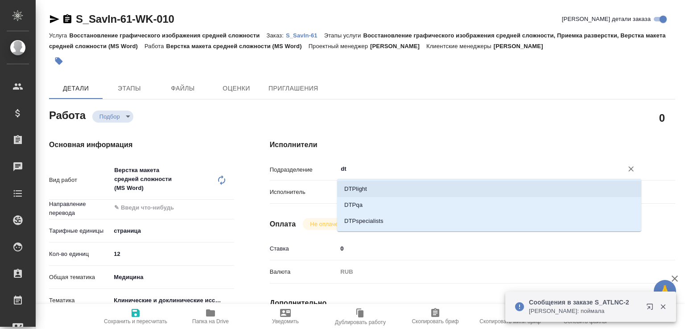
click at [368, 182] on li "DTPlight" at bounding box center [489, 189] width 304 height 16
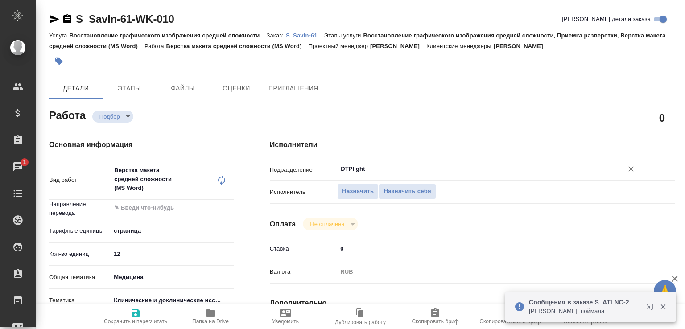
type input "DTPlight"
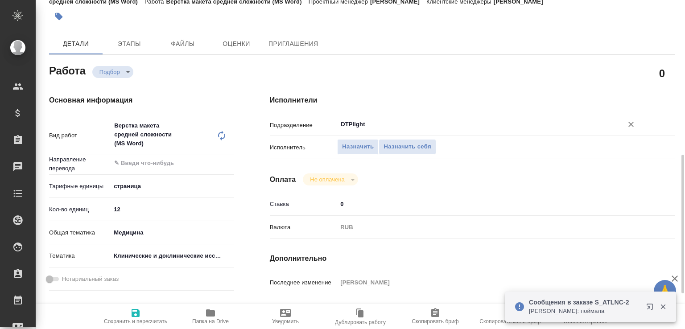
scroll to position [140, 0]
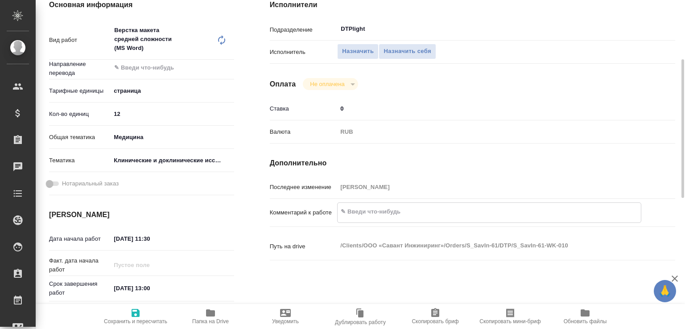
click at [365, 211] on textarea at bounding box center [488, 211] width 303 height 15
type textarea "сделать двуяз и разверстать картинки"
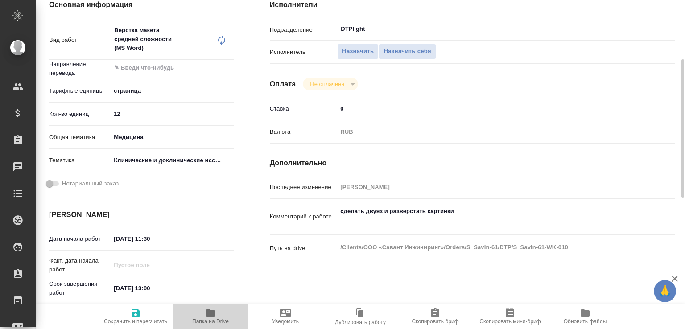
click at [222, 310] on span "Папка на Drive" at bounding box center [210, 316] width 64 height 17
click at [371, 217] on textarea "сделать двуяз и разверстать картинки" at bounding box center [489, 216] width 304 height 24
paste textarea "[URL][DOMAIN_NAME]"
type textarea "сделать двуяз и разверстать картинки [URL][DOMAIN_NAME]"
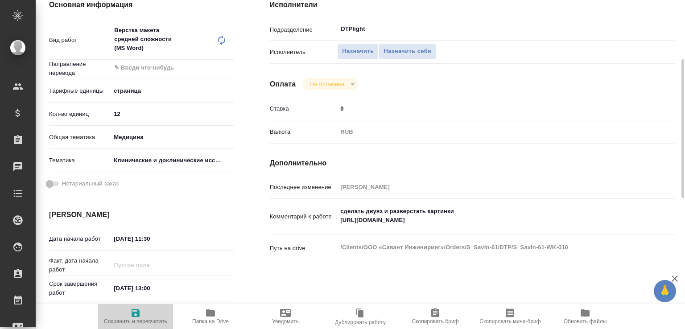
click at [139, 318] on span "Сохранить и пересчитать" at bounding box center [135, 321] width 63 height 6
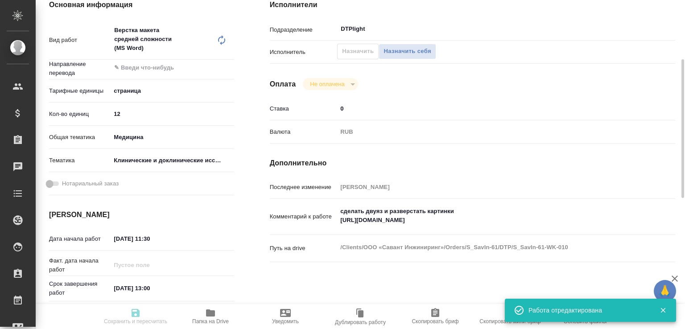
type input "recruiting"
type input "5a8b1489cc6b4906c91bfdb2"
type input "12"
type input "med"
type input "5a8b8b956a9677013d343d9e"
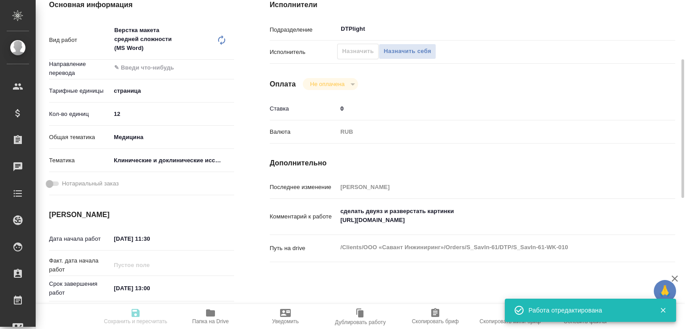
type input "[DATE] 11:30"
type input "[DATE] 13:00"
type input "[DATE] 12:00"
type input "DTPlight"
type input "notPayed"
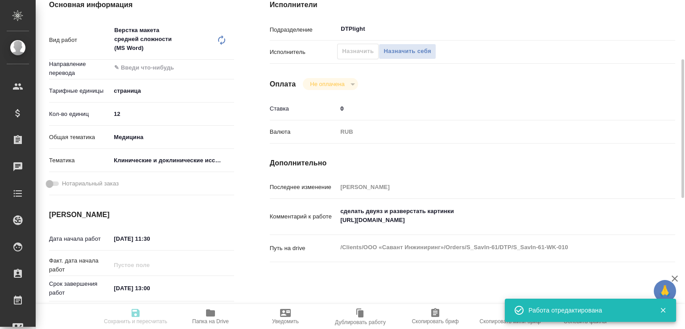
type input "0"
type input "RUB"
type input "[PERSON_NAME]"
type input "S_SavIn-61"
type input "Восстановление графического изображения средней сложности"
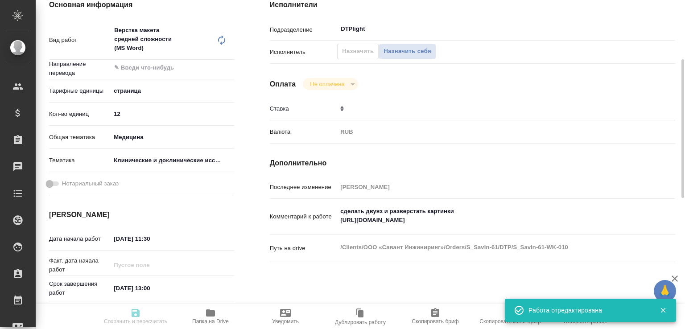
type input "Восстановление графического изображения средней сложности, Приемка разверстки, …"
type input "Никифорова Валерия"
type input "[PERSON_NAME]"
type input "/Clients/ООО «Савант Инжиниринг»/Orders/S_SavIn-61"
type input "recruiting"
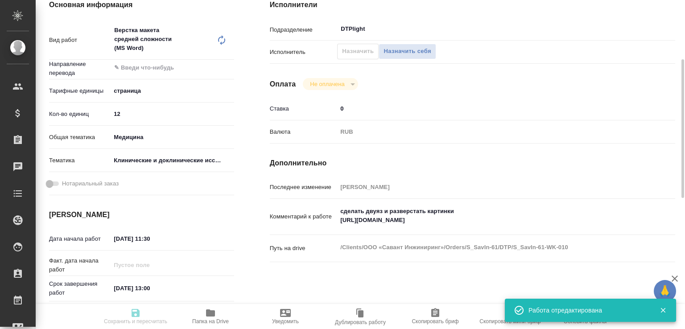
type input "5a8b1489cc6b4906c91bfdb2"
type input "12"
type input "med"
type input "5a8b8b956a9677013d343d9e"
type input "22.08.2025 11:30"
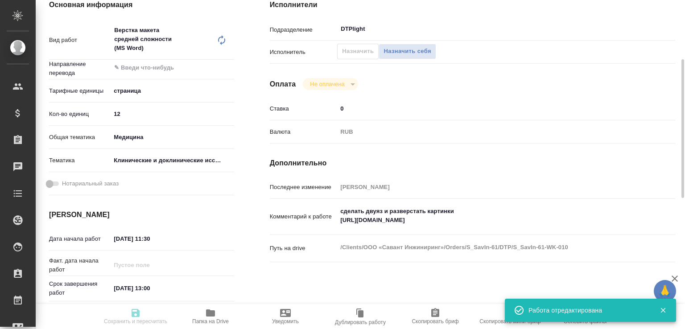
type input "22.08.2025 13:00"
type input "25.08.2025 12:00"
type input "DTPlight"
type input "notPayed"
type input "0"
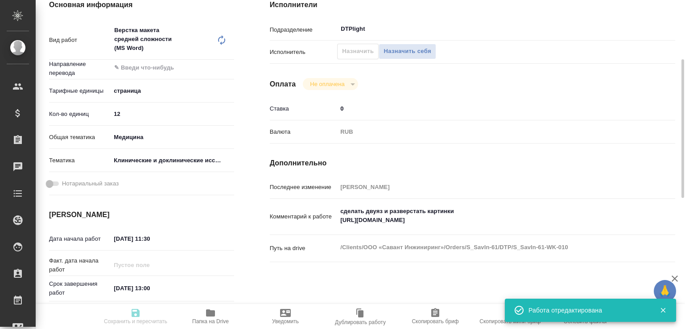
type input "RUB"
type input "Сергеева Анастасия"
type input "S_SavIn-61"
type input "Восстановление графического изображения средней сложности"
type input "Восстановление графического изображения средней сложности, Приемка разверстки, …"
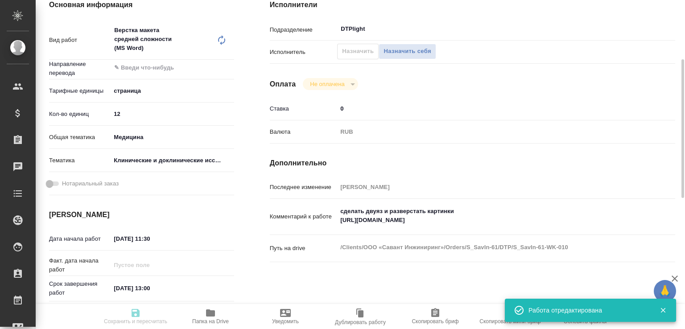
type input "Никифорова Валерия"
type input "[PERSON_NAME] [PERSON_NAME]"
type input "/Clients/ООО «Савант Инжиниринг»/Orders/S_SavIn-61"
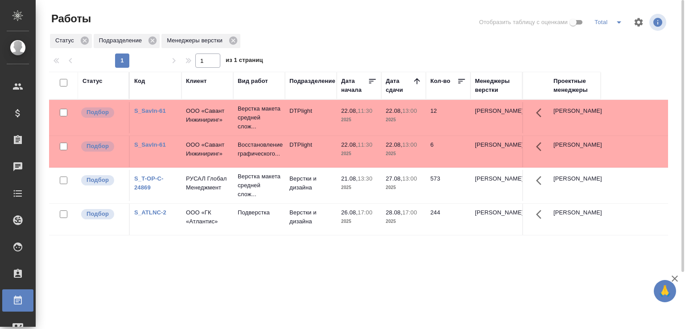
click at [262, 301] on div "Статус Код Клиент Вид работ Подразделение Дата начала Дата сдачи Кол-во Менедже…" at bounding box center [358, 232] width 619 height 321
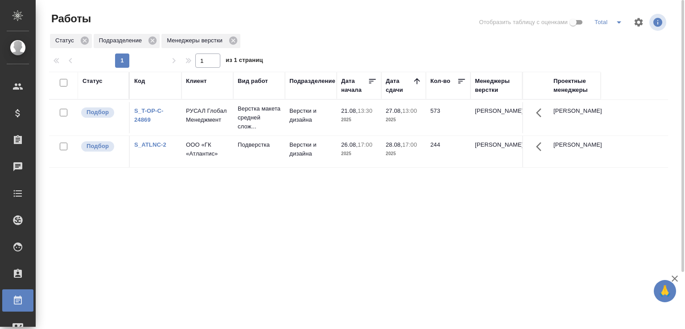
click at [341, 266] on div "Статус Код Клиент Вид работ Подразделение Дата начала Дата сдачи Кол-во Менедже…" at bounding box center [358, 232] width 619 height 321
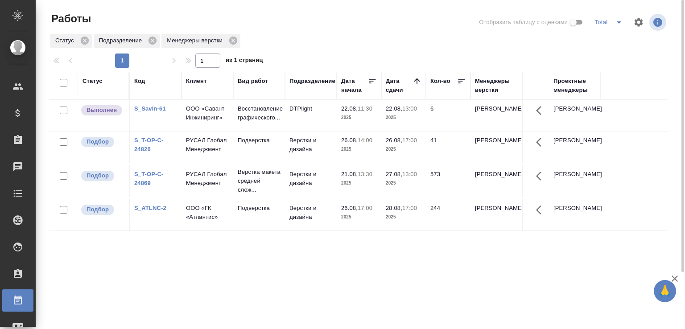
click at [330, 59] on div "1 1 из 1 страниц" at bounding box center [362, 60] width 626 height 14
click at [320, 48] on div "Статус Подразделение Менеджеры верстки" at bounding box center [358, 41] width 619 height 16
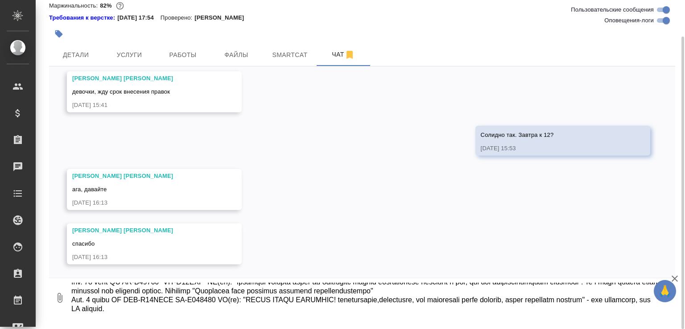
scroll to position [68, 0]
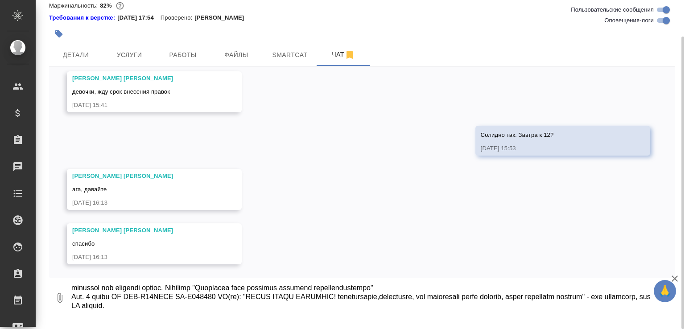
drag, startPoint x: 166, startPoint y: 311, endPoint x: 188, endPoint y: 312, distance: 21.4
click at [188, 312] on textarea at bounding box center [365, 298] width 590 height 30
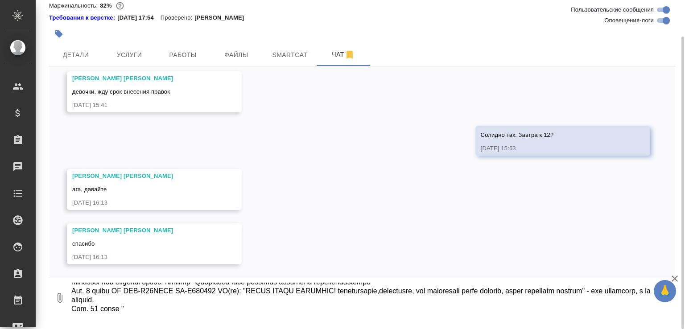
paste textarea "NEW DRAWING IS NEEDED"
click at [234, 300] on textarea at bounding box center [365, 298] width 590 height 30
drag, startPoint x: 120, startPoint y: 301, endPoint x: 251, endPoint y: 303, distance: 131.5
click at [251, 303] on textarea at bounding box center [365, 298] width 590 height 30
click at [121, 313] on textarea at bounding box center [365, 298] width 590 height 30
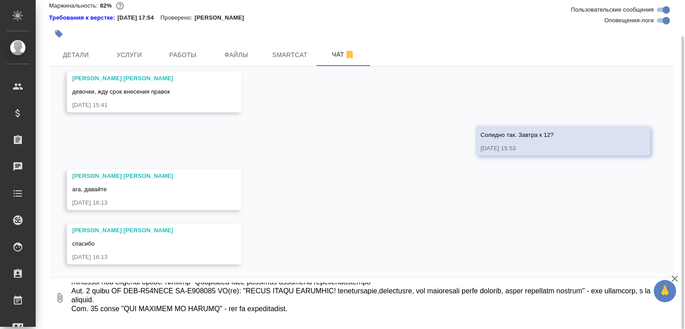
paste textarea "UM HHK-Y64SCVB PK-B472156 EN(ru):"
click at [457, 313] on textarea at bounding box center [365, 298] width 590 height 30
click at [364, 313] on textarea at bounding box center [365, 298] width 590 height 30
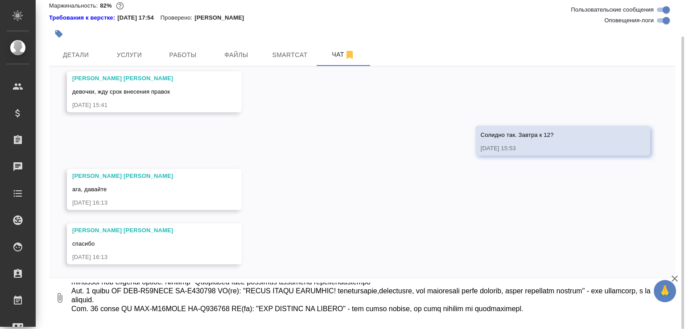
click at [576, 313] on textarea at bounding box center [365, 298] width 590 height 30
click at [225, 313] on textarea at bounding box center [365, 298] width 590 height 30
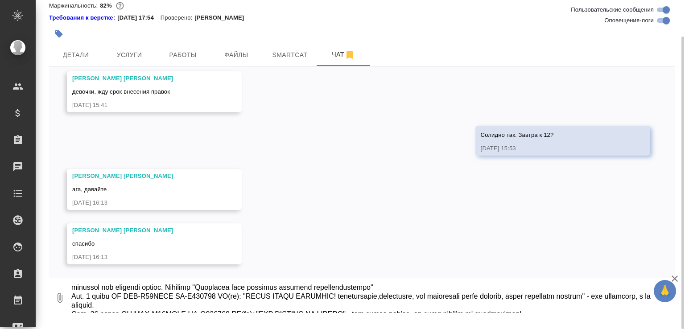
drag, startPoint x: 345, startPoint y: 297, endPoint x: 542, endPoint y: 299, distance: 197.5
click at [542, 299] on textarea at bounding box center [365, 298] width 590 height 30
click at [543, 298] on textarea at bounding box center [365, 298] width 590 height 30
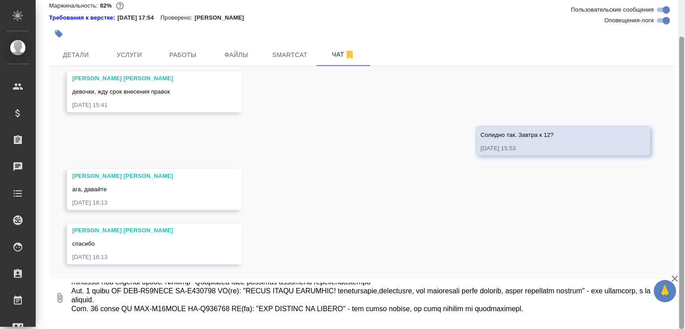
scroll to position [77, 0]
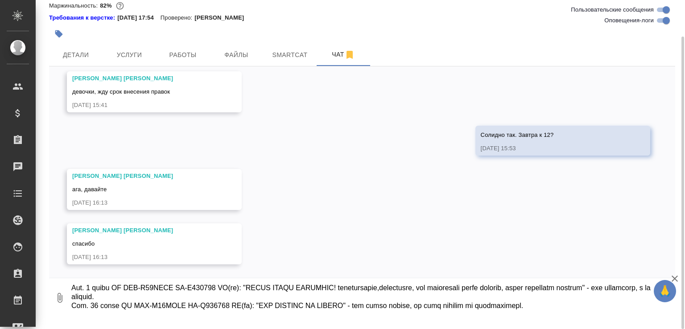
type textarea "Привет. В правках просто нечто. Много "пустых" правок - что-то выделено, в прав…"
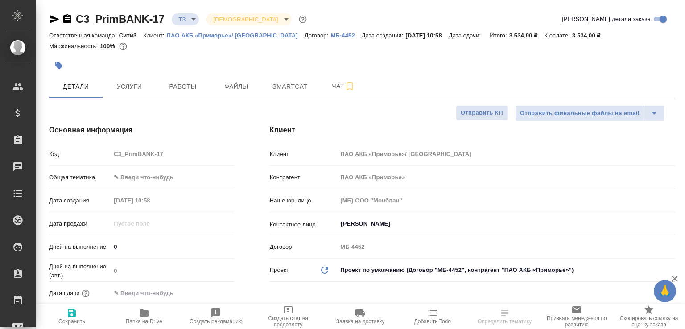
select select "RU"
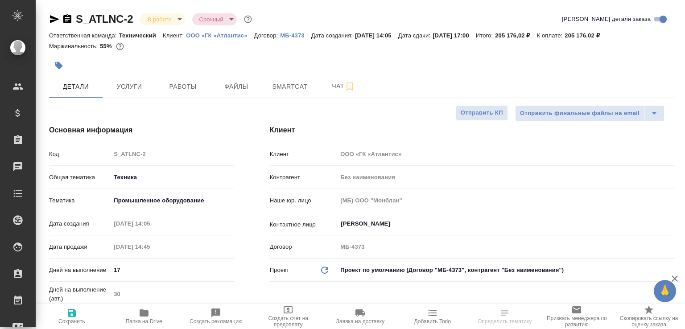
select select "RU"
click at [185, 82] on span "Работы" at bounding box center [182, 86] width 43 height 11
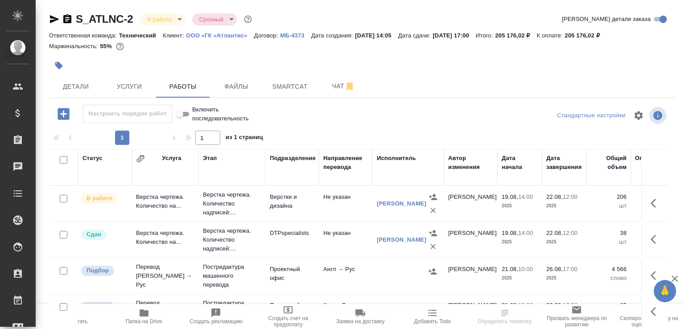
click at [147, 309] on icon "button" at bounding box center [144, 313] width 11 height 11
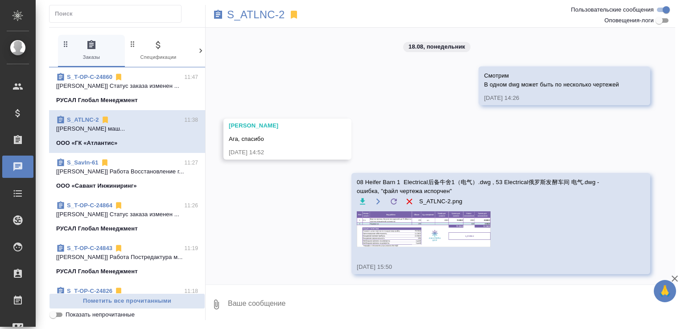
scroll to position [4290, 0]
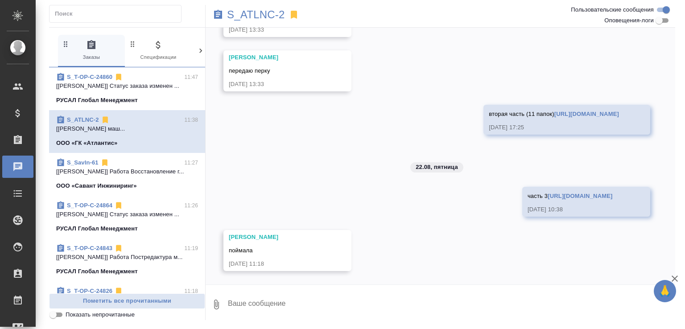
click at [286, 300] on textarea at bounding box center [451, 304] width 448 height 30
paste textarea "https://drive.awatera.com/f/10174458"
type textarea "часть 4 https://drive.awatera.com/f/10174458"
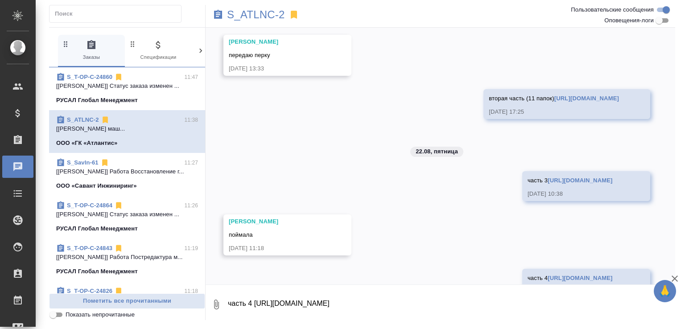
scroll to position [4333, 0]
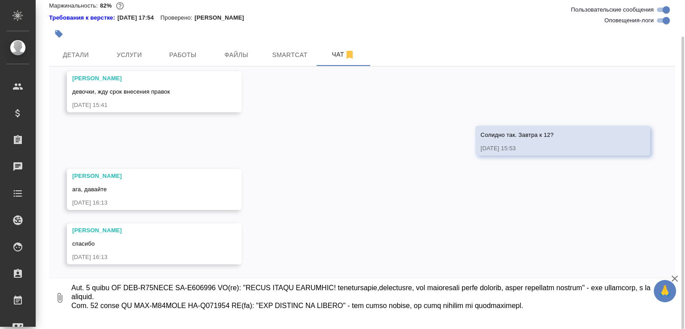
scroll to position [63, 0]
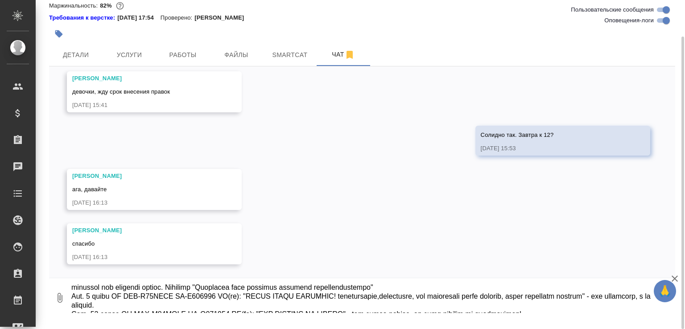
click at [161, 299] on textarea at bounding box center [365, 298] width 590 height 30
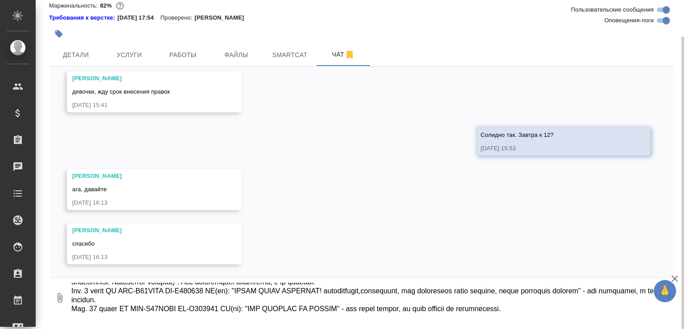
scroll to position [59, 0]
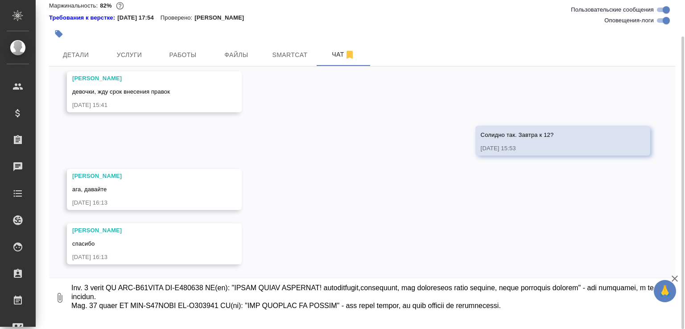
drag, startPoint x: 166, startPoint y: 301, endPoint x: 209, endPoint y: 296, distance: 43.1
click at [209, 296] on textarea at bounding box center [365, 298] width 590 height 30
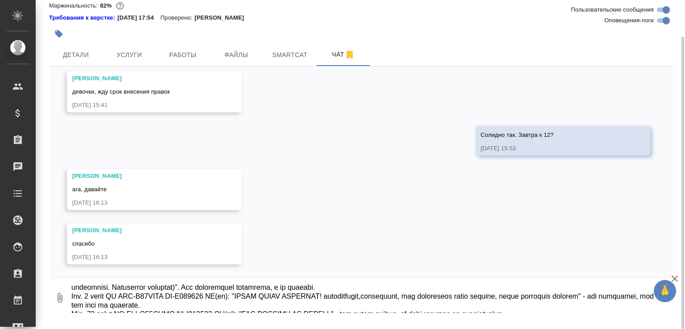
drag, startPoint x: 403, startPoint y: 298, endPoint x: 445, endPoint y: 297, distance: 42.4
click at [445, 297] on textarea at bounding box center [365, 298] width 590 height 30
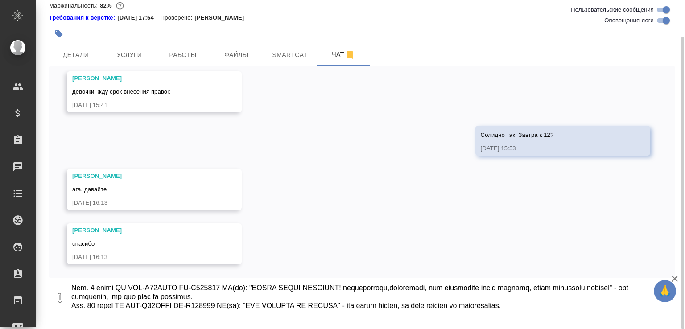
scroll to position [68, 0]
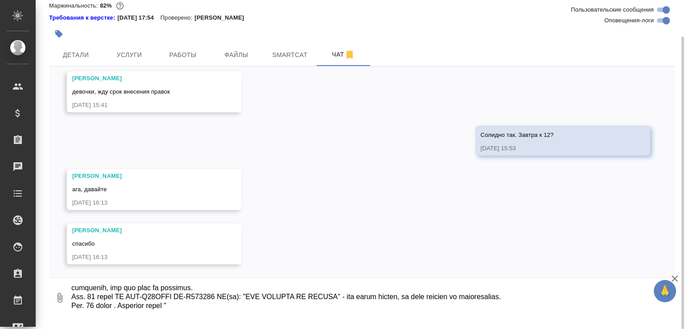
paste textarea "Выше приведены рекомендации по оценке и осмотру распространённых неисправностей…"
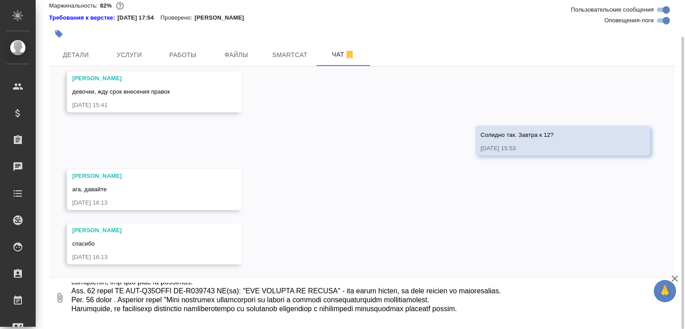
scroll to position [77, 0]
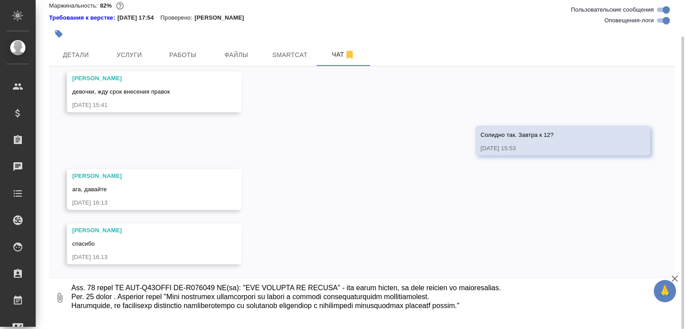
click at [516, 312] on textarea at bounding box center [365, 298] width 590 height 30
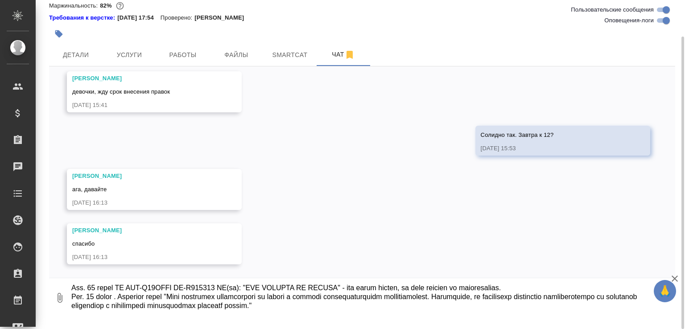
drag, startPoint x: 123, startPoint y: 301, endPoint x: 260, endPoint y: 302, distance: 137.7
click at [260, 302] on textarea at bounding box center [365, 298] width 590 height 30
click at [123, 311] on textarea at bounding box center [365, 298] width 590 height 30
paste textarea "UM HHK-Y64SCVB PK-B472156 EN(ru): ""
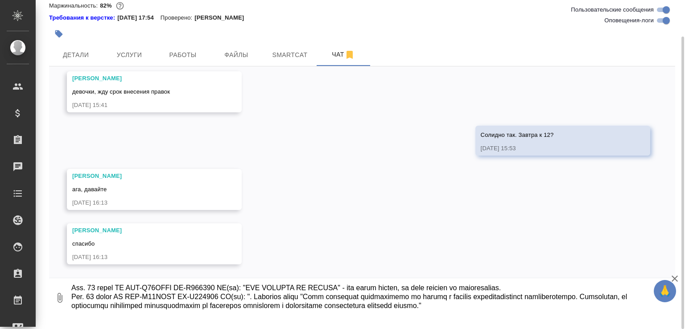
paste textarea "Добавить абзац после этой таблицы из английской версии, что не надо заниматься …"
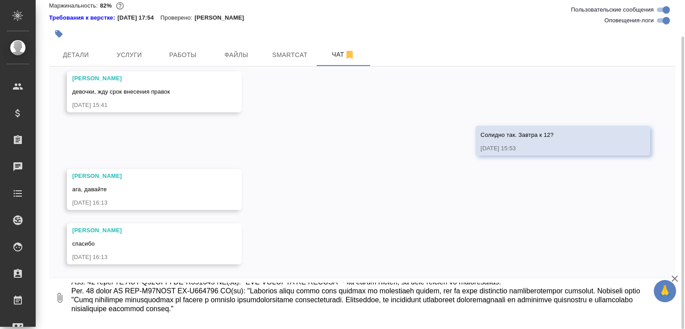
type textarea "Привет. В правках просто нечто. Много "пустых" правок - что-то выделено, в прав…"
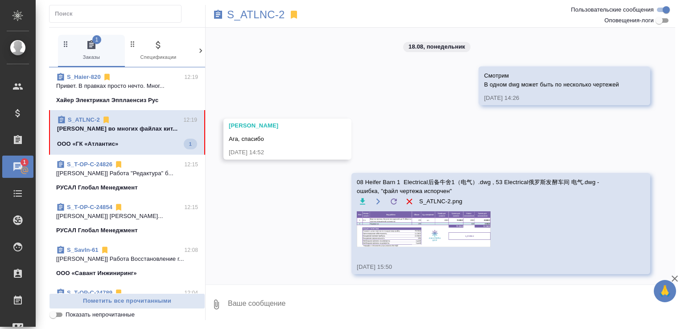
scroll to position [4388, 0]
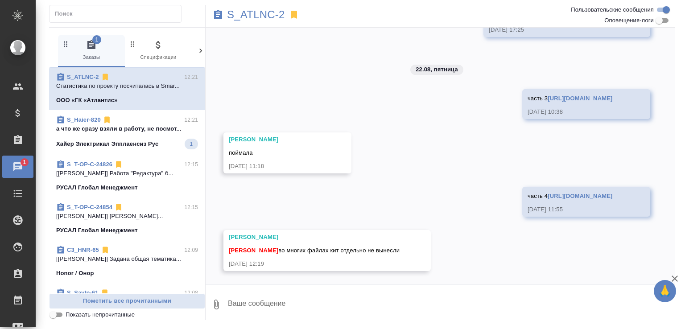
click at [145, 125] on p "а что же сразу взяли в работу, не посмот..." at bounding box center [127, 128] width 142 height 9
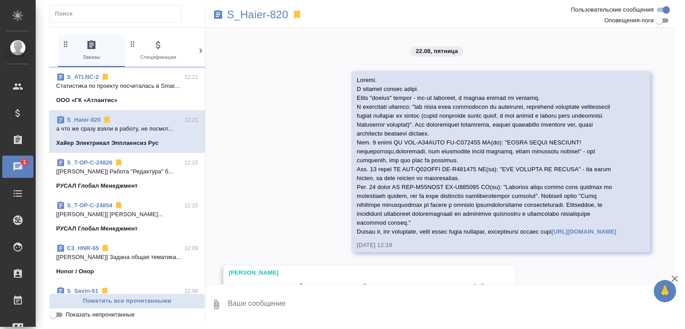
scroll to position [5558, 0]
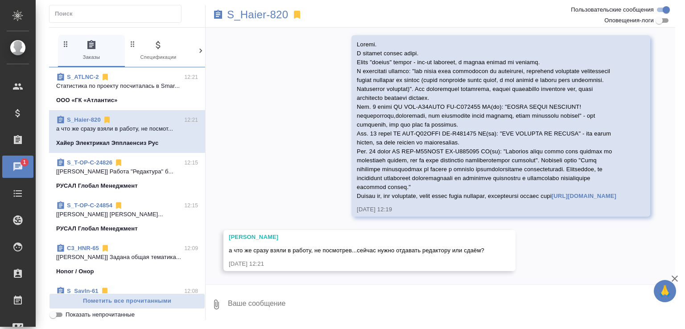
click at [327, 312] on textarea at bounding box center [451, 304] width 448 height 30
type textarea "Ю"
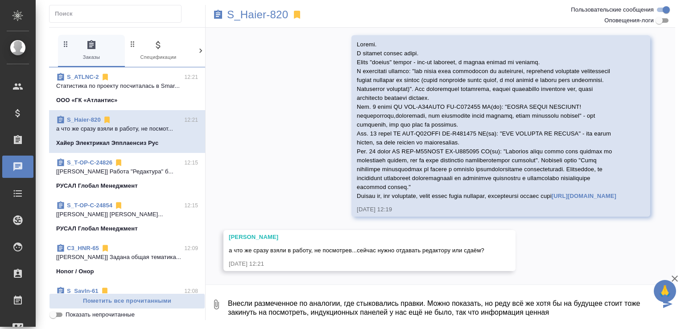
type textarea "Внесли размеченное по аналогии, где стыковались правки. Можно показать, но реду…"
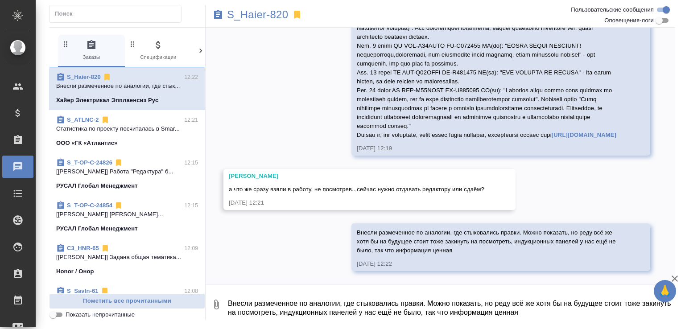
scroll to position [5618, 0]
click at [382, 234] on span "Внесли размеченное по аналогии, где стыковались правки. Можно показать, но реду…" at bounding box center [487, 241] width 260 height 25
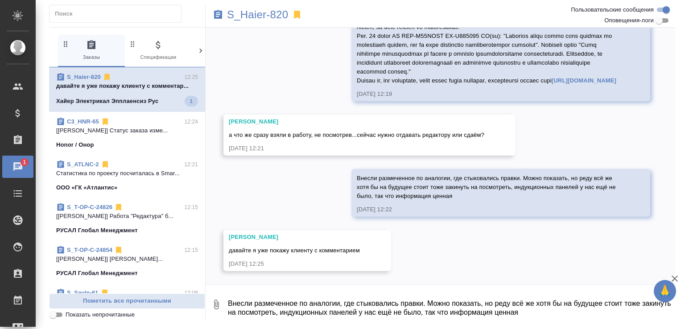
scroll to position [5673, 0]
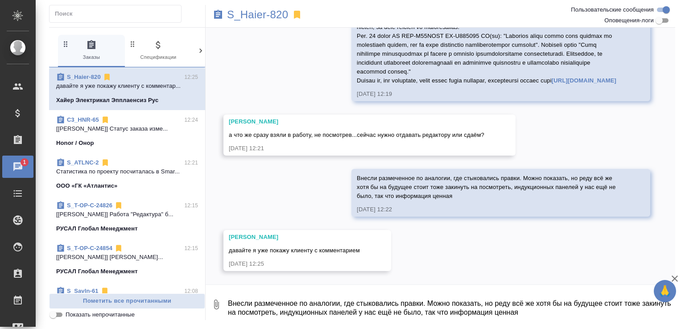
click at [255, 308] on textarea "Внесли размеченное по аналогии, где стыковались правки. Можно показать, но реду…" at bounding box center [451, 304] width 448 height 30
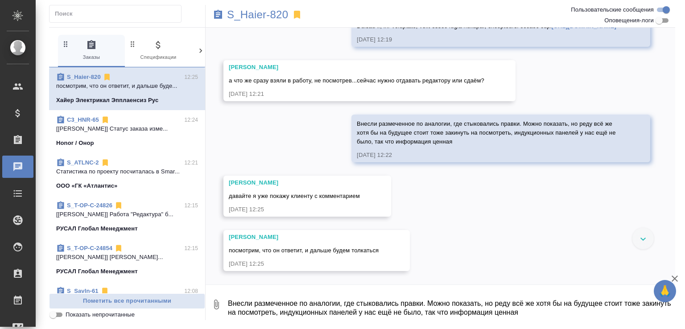
scroll to position [5443, 0]
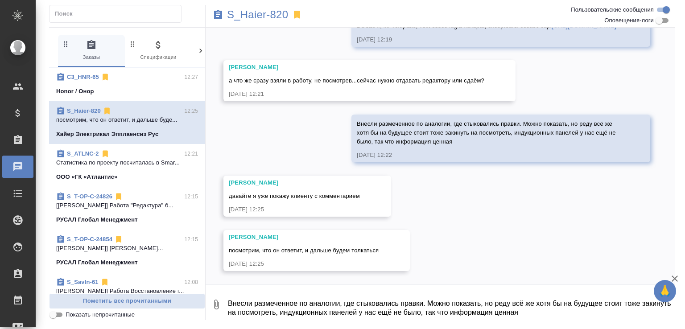
click at [131, 167] on span "S_ATLNC-2 12:21 Cтатистика по проекту посчиталась в Smar... ООО «ГК «Атлантис»" at bounding box center [127, 165] width 142 height 32
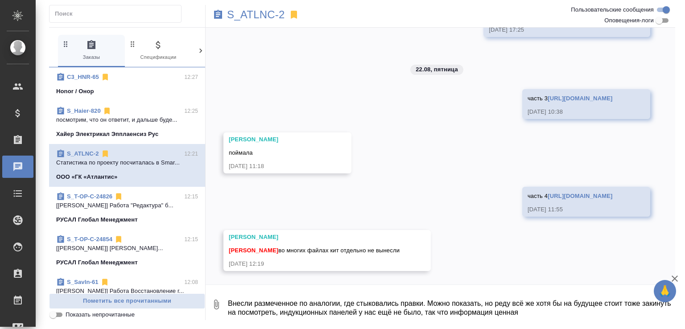
scroll to position [3523, 0]
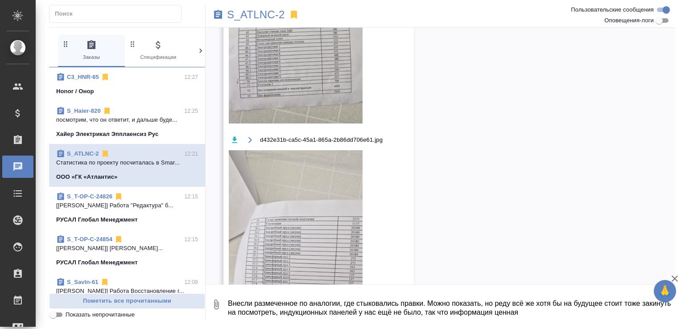
click at [308, 307] on textarea "Внесли размеченное по аналогии, где стыковались правки. Можно показать, но реду…" at bounding box center [451, 304] width 448 height 30
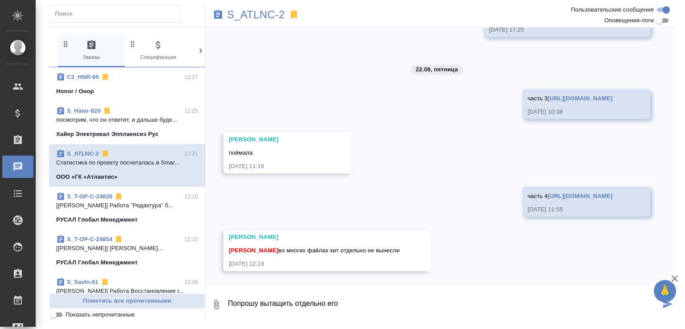
type textarea "Попрошу вытащить отдельно его"
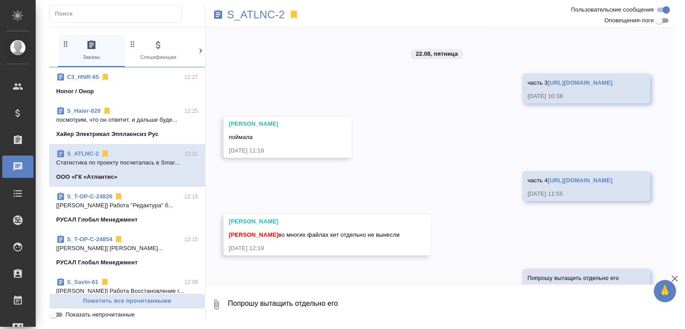
scroll to position [4431, 0]
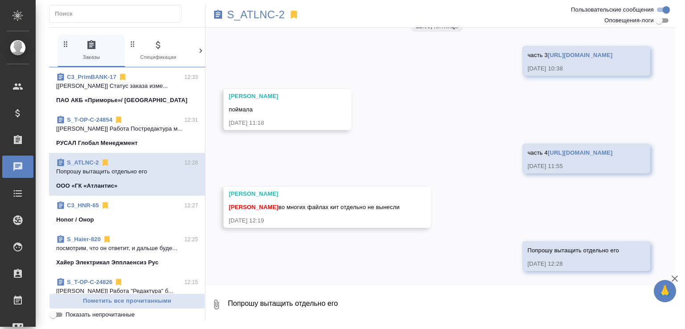
click at [257, 302] on textarea "Попрошу вытащить отдельно его" at bounding box center [451, 304] width 448 height 30
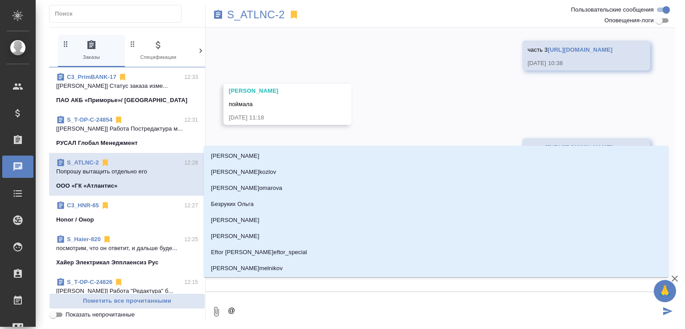
type textarea "@б"
type input "б"
type textarea "@бе"
type input "бе"
type textarea "@бел"
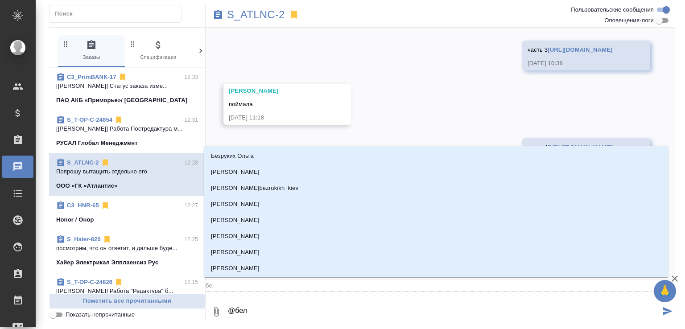
type input "бел"
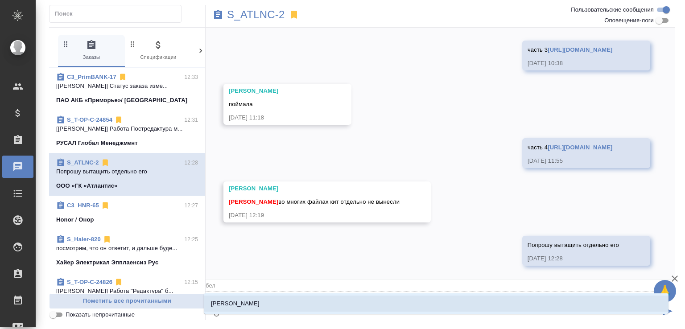
type textarea "@беля"
type input "беля"
click at [257, 302] on li "[PERSON_NAME]" at bounding box center [436, 304] width 464 height 16
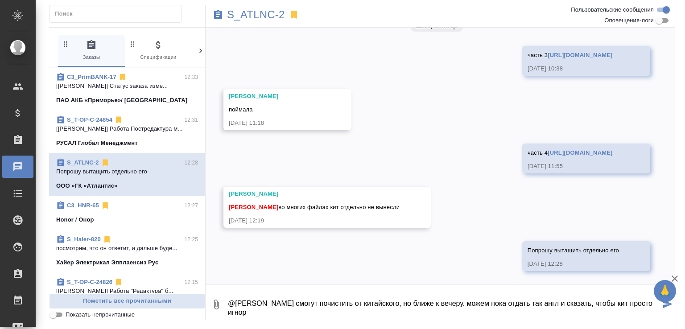
type textarea "@Белякова Юлия смогут почистить от китайского, но ближе к вечеру. можем пока от…"
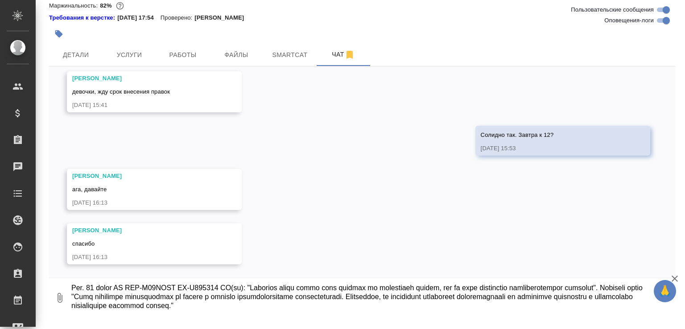
scroll to position [95, 0]
click at [412, 302] on textarea at bounding box center [365, 298] width 590 height 30
click at [159, 313] on textarea at bounding box center [365, 298] width 590 height 30
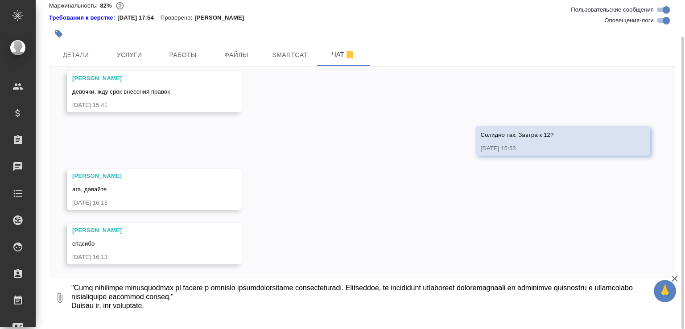
type textarea "Loremi. D sitamet consec adipi. Elits "doeius" tempor - inc-ut laboreet, d magn…"
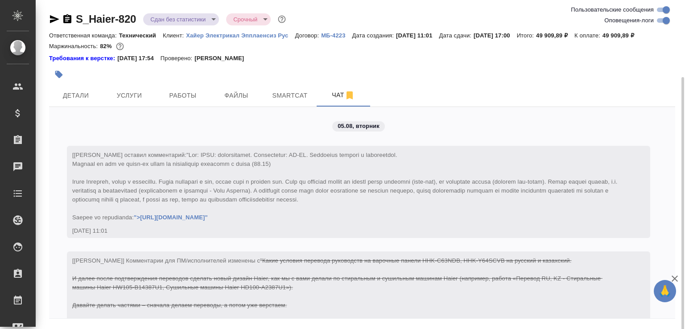
scroll to position [95, 0]
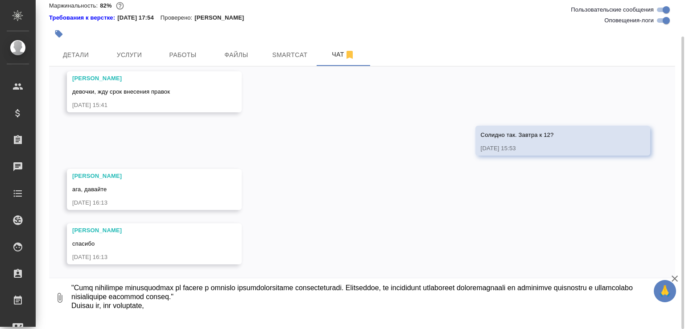
click at [93, 313] on textarea at bounding box center [365, 298] width 590 height 30
click at [188, 313] on textarea at bounding box center [365, 298] width 590 height 30
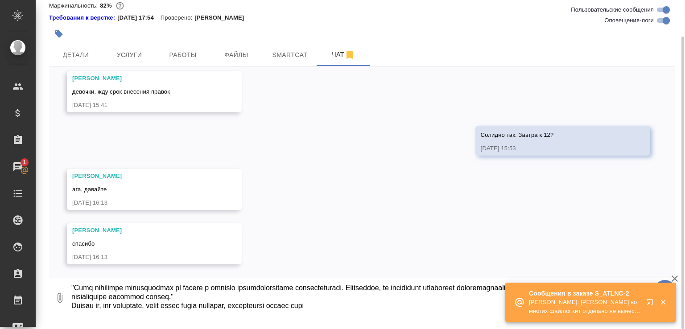
click at [402, 313] on textarea at bounding box center [365, 298] width 590 height 30
paste textarea "16"
paste textarea "https://drive.awatera.com/f/10173737"
type textarea "Привет. В правках просто нечто. Много "пустых" правок - что-то выделено, в прав…"
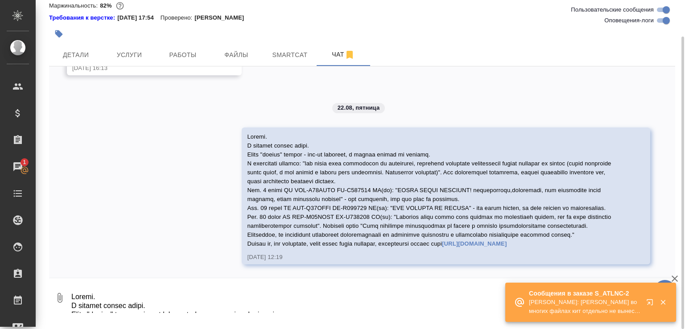
scroll to position [12097, 0]
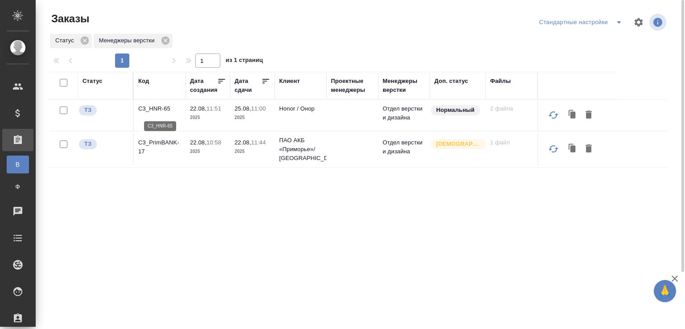
click at [165, 110] on p "C3_HNR-65" at bounding box center [159, 108] width 43 height 9
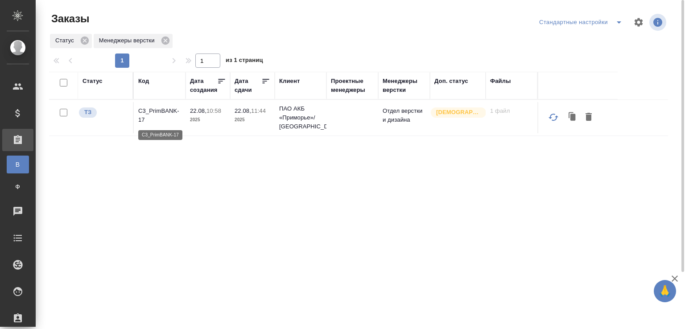
click at [168, 109] on p "C3_PrimBANK-17" at bounding box center [159, 116] width 43 height 18
click at [127, 213] on div "Статус Код Дата создания Дата сдачи Клиент Проектные менеджеры Менеджеры верстк…" at bounding box center [358, 232] width 619 height 321
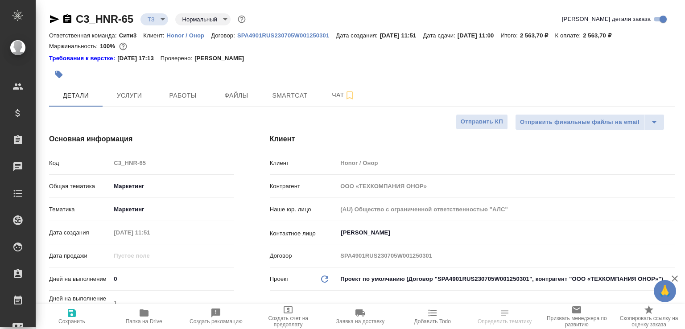
select select "RU"
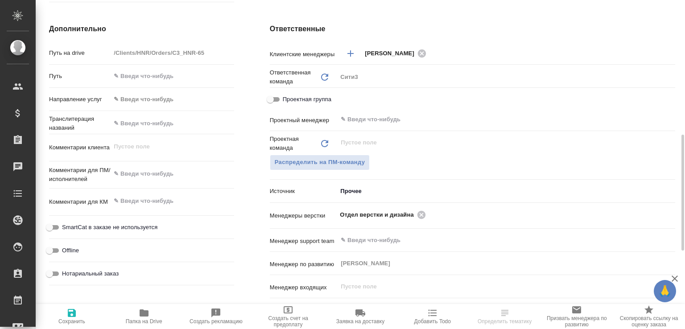
scroll to position [426, 0]
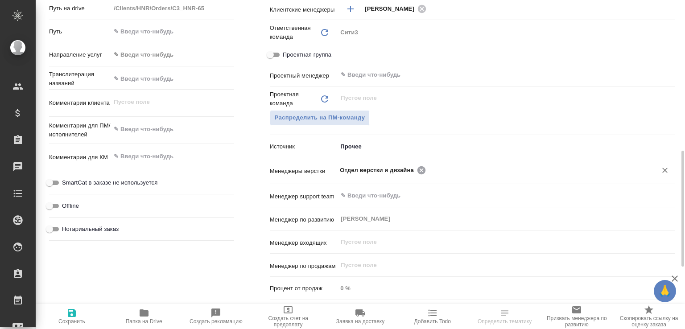
click at [417, 170] on icon at bounding box center [421, 170] width 8 height 8
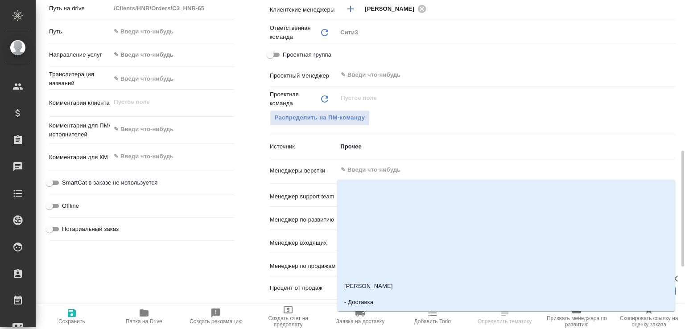
click at [416, 170] on input "text" at bounding box center [491, 169] width 303 height 11
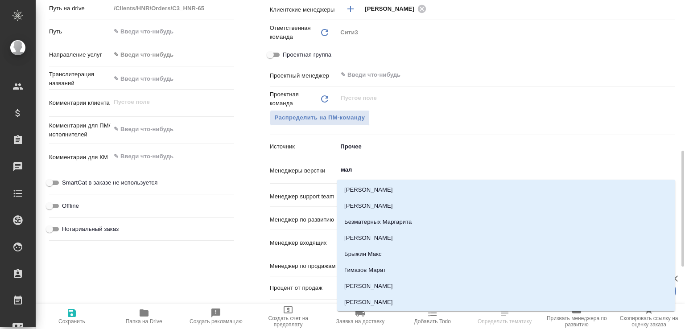
type input "мало"
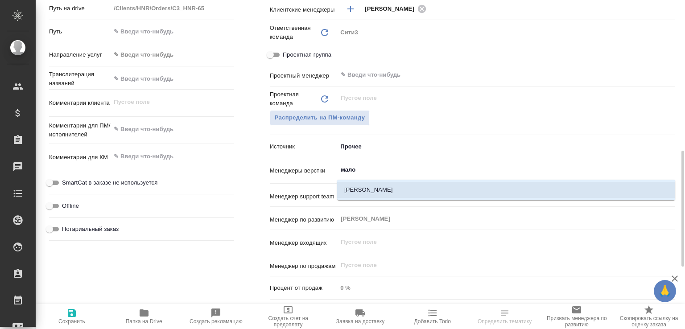
click at [410, 184] on li "[PERSON_NAME]" at bounding box center [506, 190] width 338 height 16
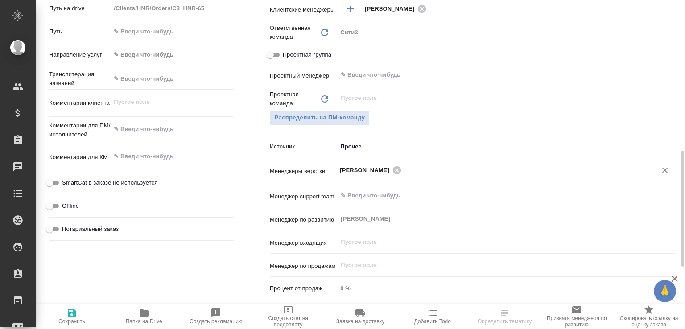
click at [77, 305] on button "Сохранить" at bounding box center [72, 316] width 72 height 25
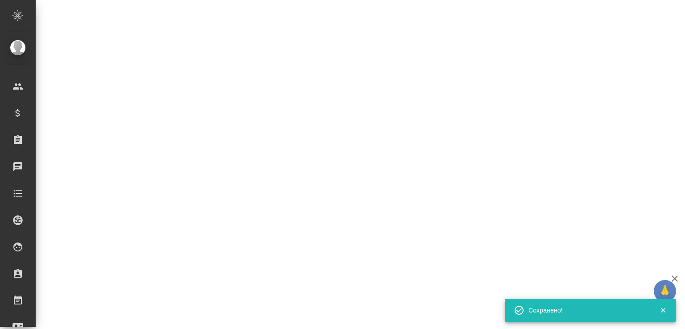
select select "RU"
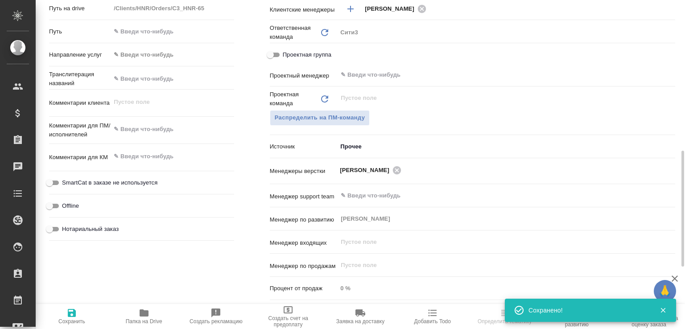
select select "RU"
type textarea "x"
click at [157, 312] on span "Папка на Drive" at bounding box center [144, 316] width 62 height 17
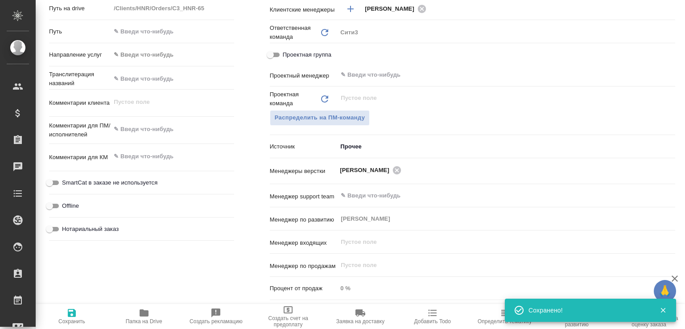
scroll to position [0, 0]
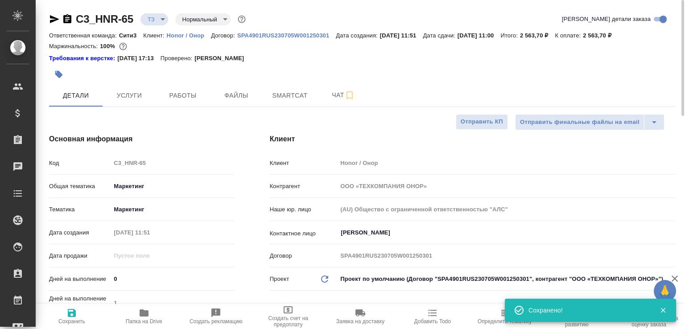
type textarea "x"
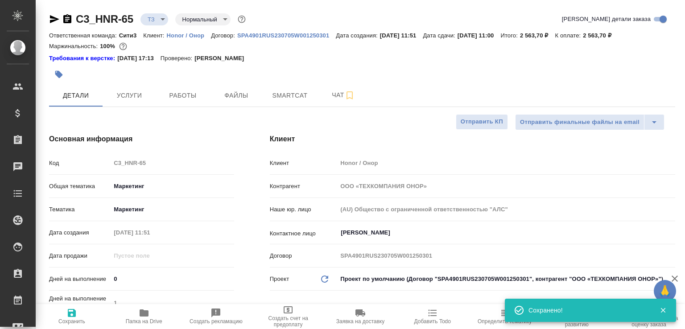
type textarea "x"
click at [68, 20] on icon "button" at bounding box center [67, 18] width 8 height 9
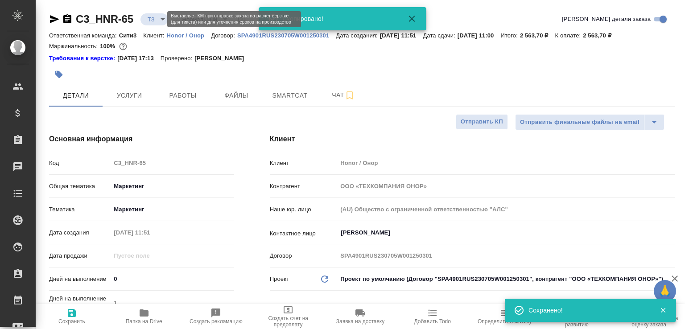
click at [156, 20] on body "🙏 .cls-1 fill:#fff; AWATERA Малофеева Екатерина e.malofeeva Клиенты Спецификаци…" at bounding box center [342, 164] width 685 height 329
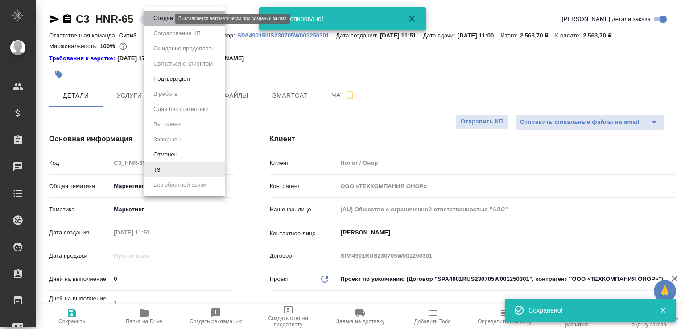
click at [156, 20] on button "Создан" at bounding box center [163, 18] width 25 height 10
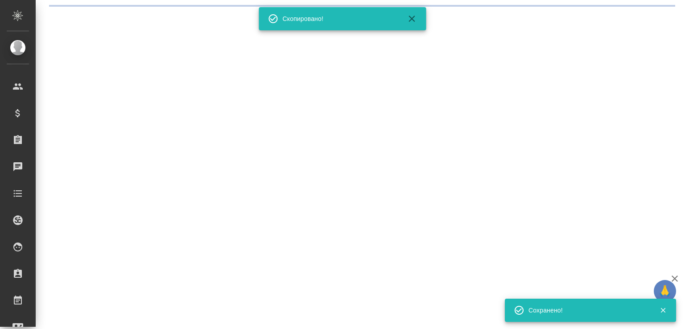
select select "RU"
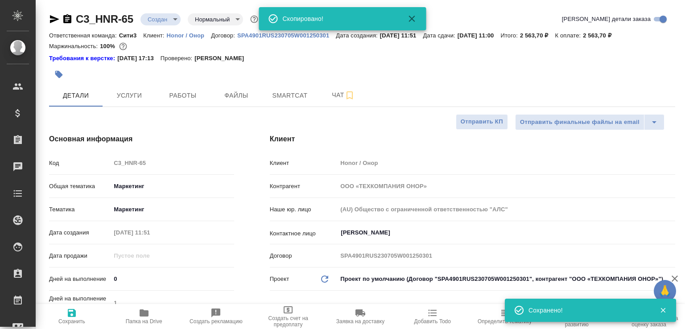
type textarea "x"
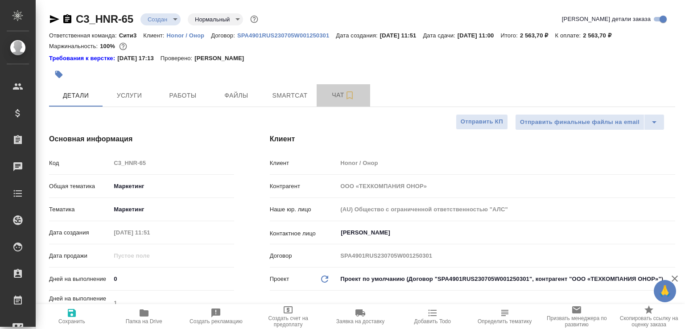
drag, startPoint x: 333, startPoint y: 94, endPoint x: 226, endPoint y: 81, distance: 107.8
click at [333, 94] on span "Чат" at bounding box center [343, 95] width 43 height 11
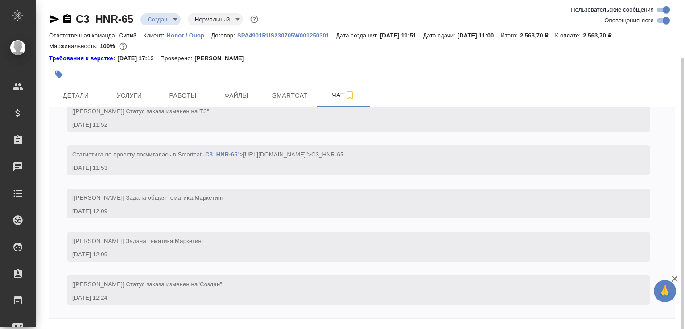
scroll to position [30, 0]
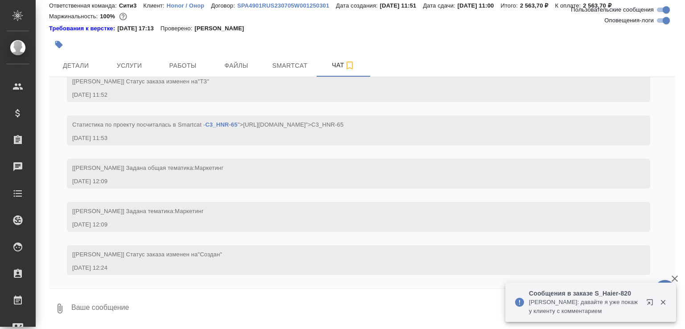
click at [173, 327] on div "C3_HNR-65 Создан new Нормальный normal Ответственная команда: Сити3 Клиент: Hon…" at bounding box center [362, 149] width 636 height 359
click at [173, 308] on textarea at bounding box center [372, 308] width 604 height 30
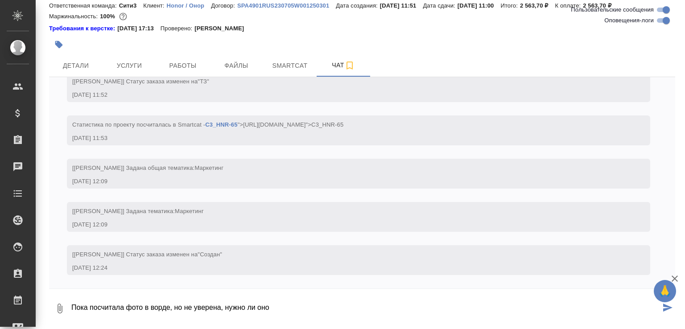
type textarea "Пока посчитала фото в ворде, но не уверена, нужно ли оно"
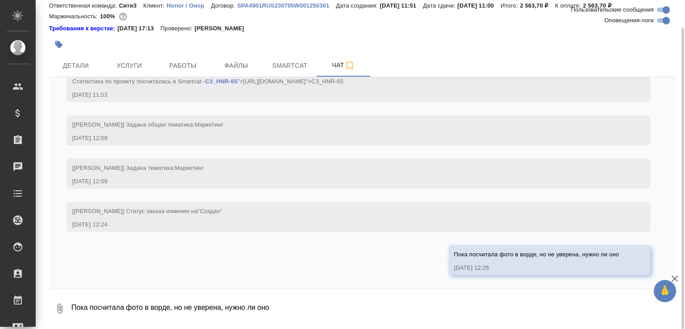
click at [63, 300] on button "0" at bounding box center [59, 308] width 21 height 30
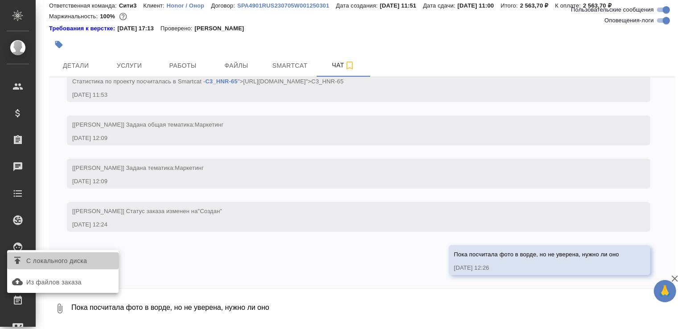
click at [73, 262] on span "С локального диска" at bounding box center [56, 260] width 61 height 11
click at [0, 0] on input "С локального диска" at bounding box center [0, 0] width 0 height 0
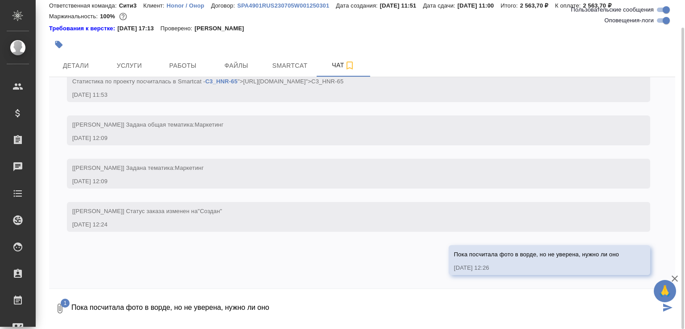
click at [106, 312] on textarea "Пока посчитала фото в ворде, но не уверена, нужно ли оно" at bounding box center [365, 308] width 590 height 30
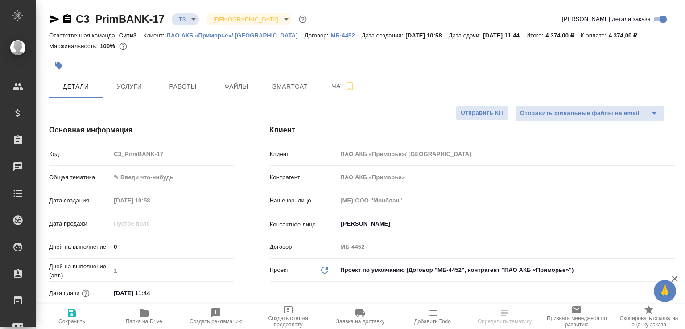
select select "RU"
type textarea "x"
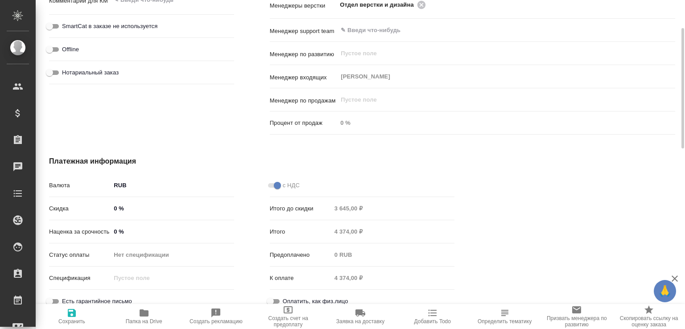
scroll to position [430, 0]
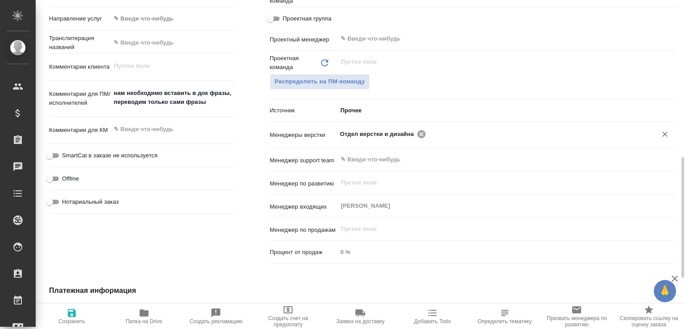
click at [417, 131] on icon at bounding box center [421, 134] width 8 height 8
type textarea "x"
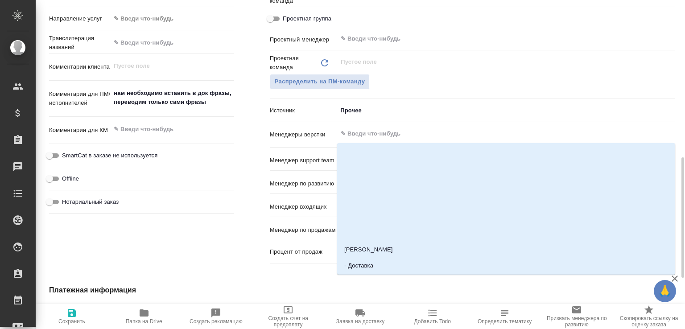
click at [417, 131] on input "text" at bounding box center [491, 133] width 303 height 11
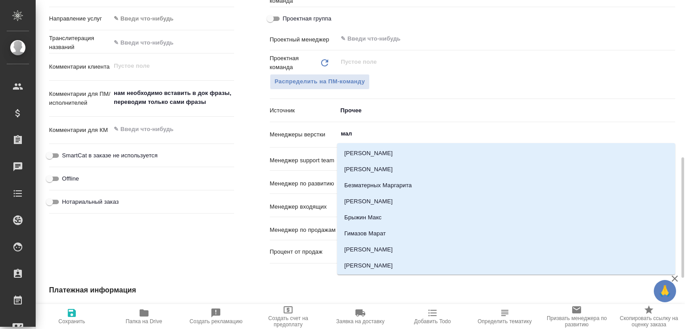
type input "мало"
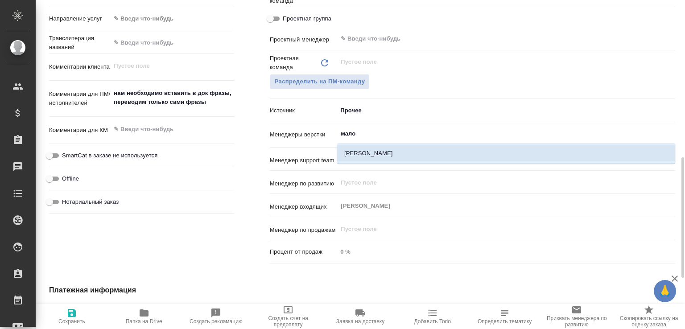
click at [399, 149] on li "Малофеева Екатерина" at bounding box center [506, 153] width 338 height 16
type textarea "x"
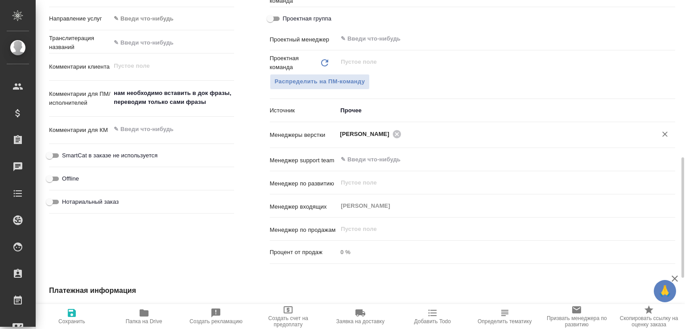
click at [73, 313] on icon "button" at bounding box center [72, 313] width 8 height 8
type textarea "x"
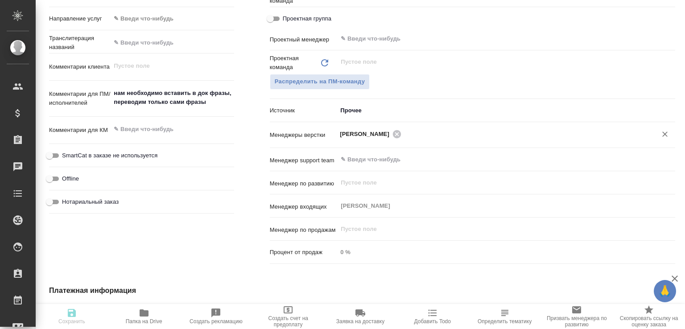
type textarea "x"
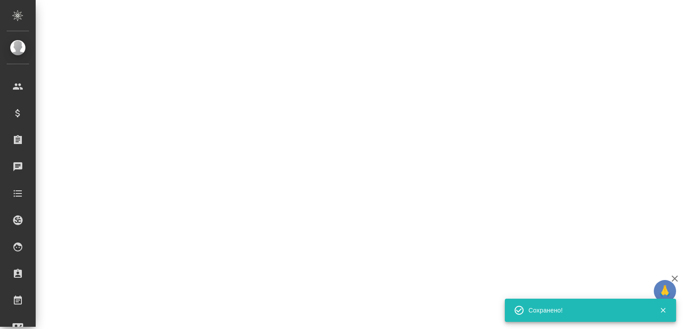
select select "RU"
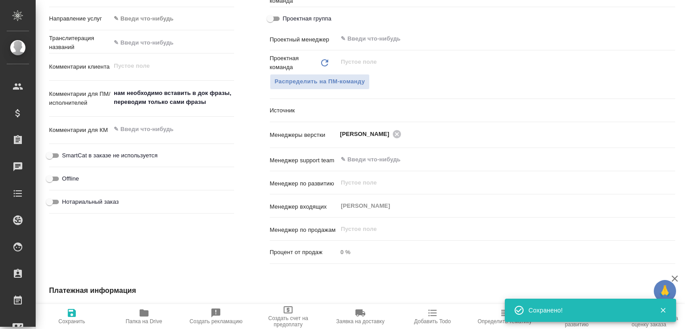
type textarea "x"
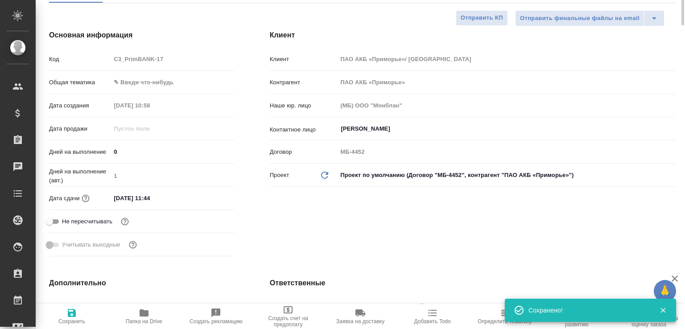
scroll to position [0, 0]
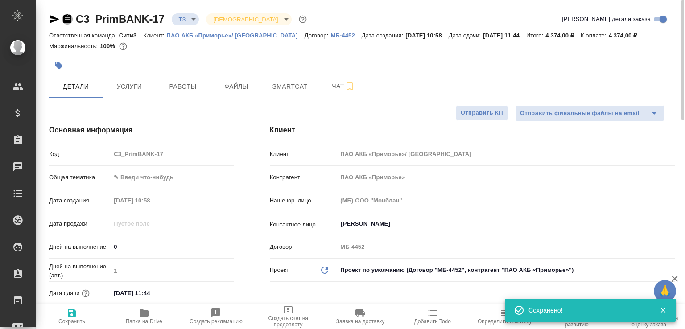
click at [68, 21] on icon "button" at bounding box center [67, 18] width 8 height 9
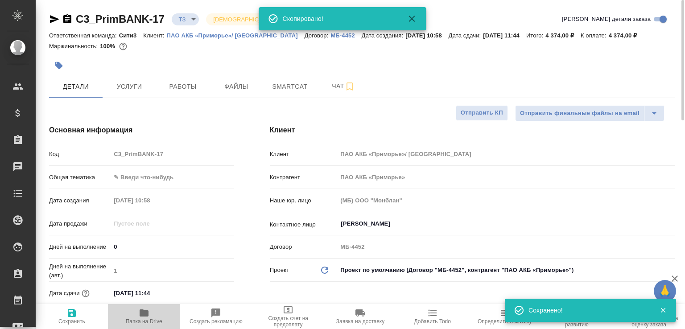
click at [148, 318] on span "Папка на Drive" at bounding box center [144, 321] width 37 height 6
type textarea "x"
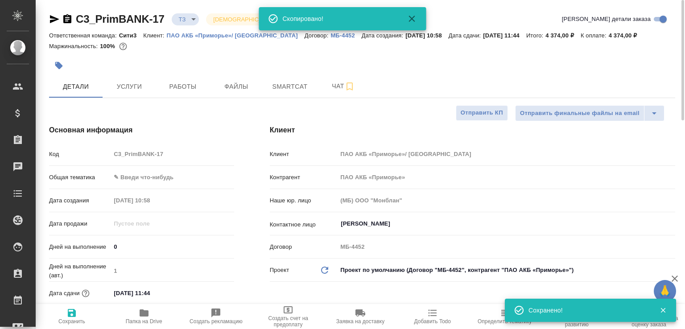
type textarea "x"
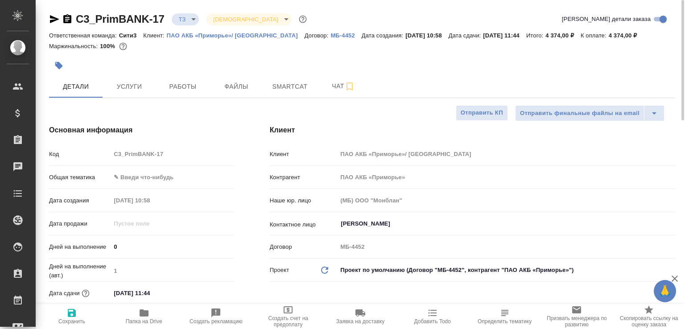
type textarea "x"
click at [326, 82] on span "Чат" at bounding box center [343, 86] width 43 height 11
type textarea "x"
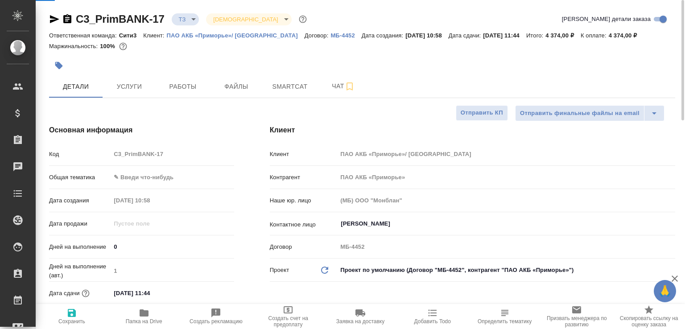
type textarea "x"
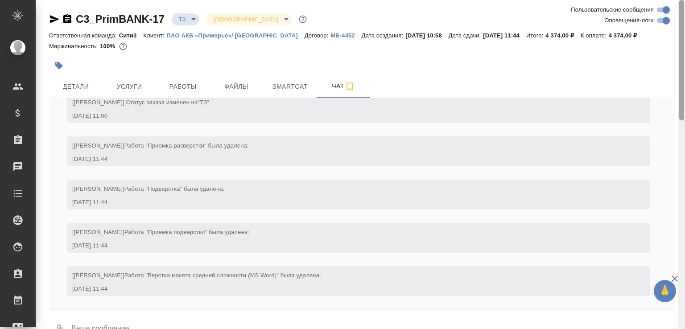
scroll to position [21, 0]
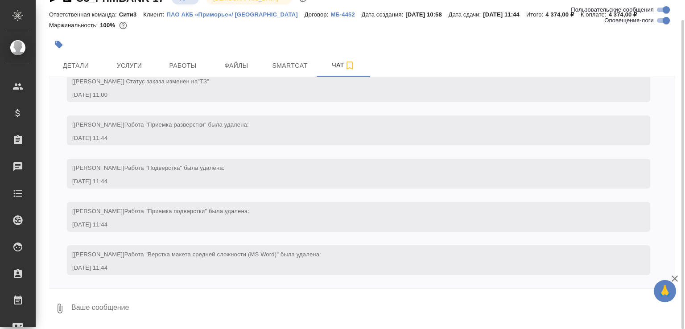
click at [118, 310] on textarea at bounding box center [372, 308] width 604 height 30
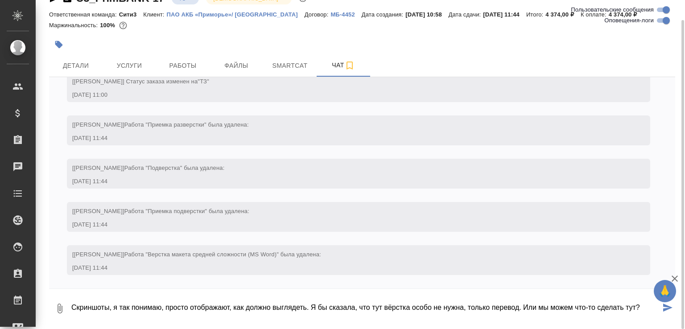
type textarea "Скриншоты, я так понимаю, просто отображают, как должно выглядеть. Я бы сказала…"
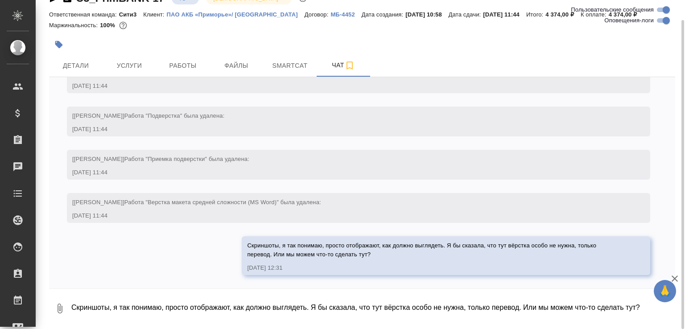
scroll to position [0, 0]
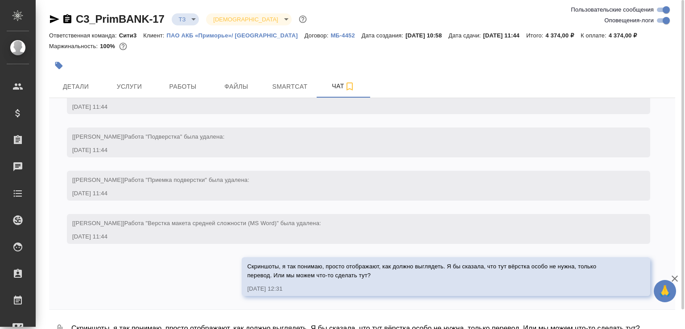
click at [191, 19] on body "🙏 .cls-1 fill:#fff; AWATERA Малофеева Екатерина e.malofeeva Клиенты Спецификаци…" at bounding box center [342, 164] width 685 height 329
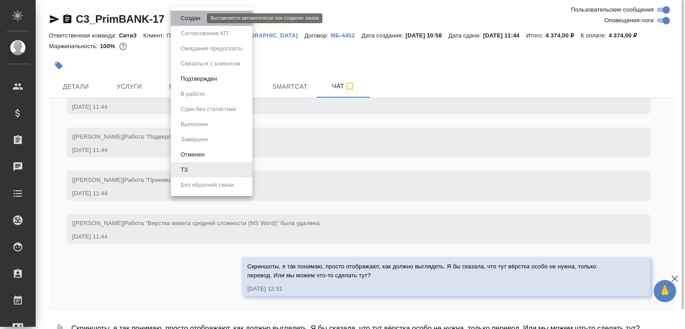
click at [191, 19] on button "Создан" at bounding box center [190, 18] width 25 height 10
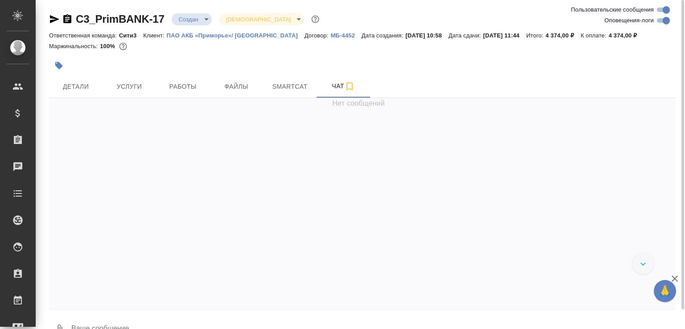
scroll to position [139, 0]
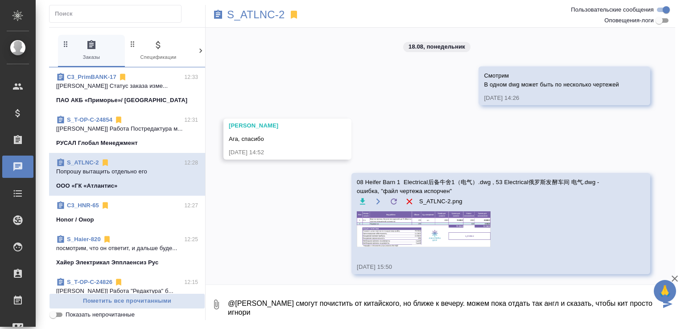
scroll to position [4431, 0]
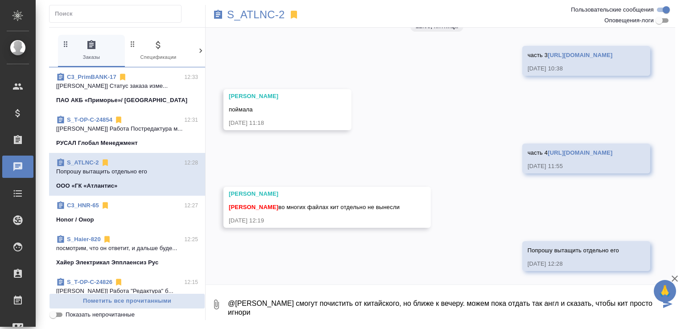
click at [271, 312] on textarea "@[PERSON_NAME] смогут почистить от китайского, но ближе к вечеру. можем пока от…" at bounding box center [443, 304] width 433 height 30
drag, startPoint x: 326, startPoint y: 312, endPoint x: 430, endPoint y: 300, distance: 105.0
click at [430, 300] on textarea "@[PERSON_NAME] смогут почистить от китайского, но ближе к вечеру. можем пока от…" at bounding box center [443, 304] width 433 height 30
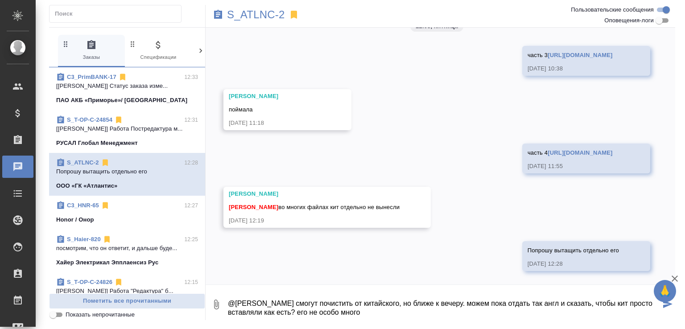
drag, startPoint x: 329, startPoint y: 315, endPoint x: 446, endPoint y: 323, distance: 117.1
click at [446, 323] on div "S_ATLNC-2 0 Заказы 0 Спецификации 0 Клиенты 0 Входящие 0 Тендеры 0 Исполнители …" at bounding box center [362, 162] width 636 height 325
type textarea "@[PERSON_NAME] смогут почистить от китайского, но ближе к вечеру. можем пока от…"
